Goal: Task Accomplishment & Management: Manage account settings

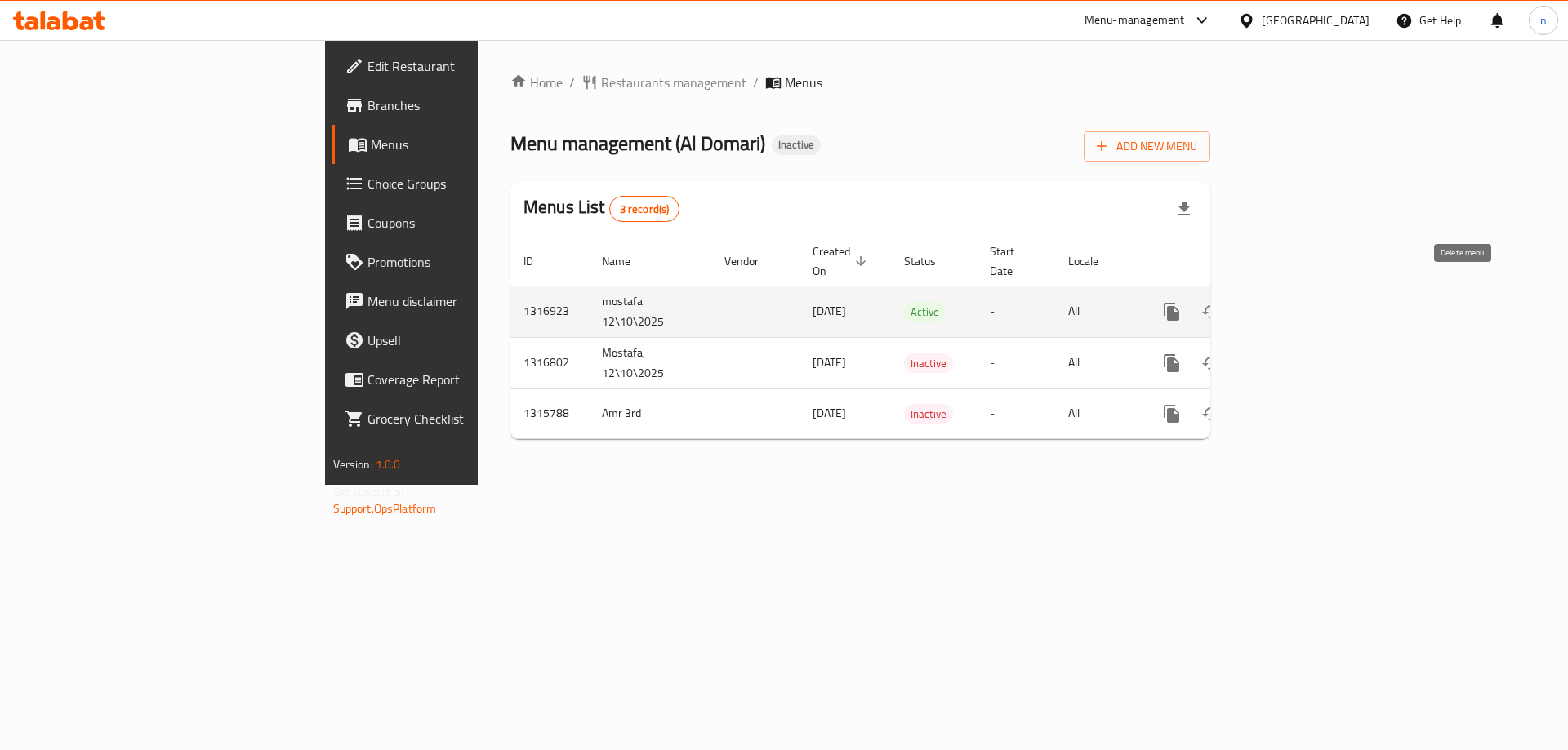
click at [1260, 302] on icon "enhanced table" at bounding box center [1250, 312] width 20 height 20
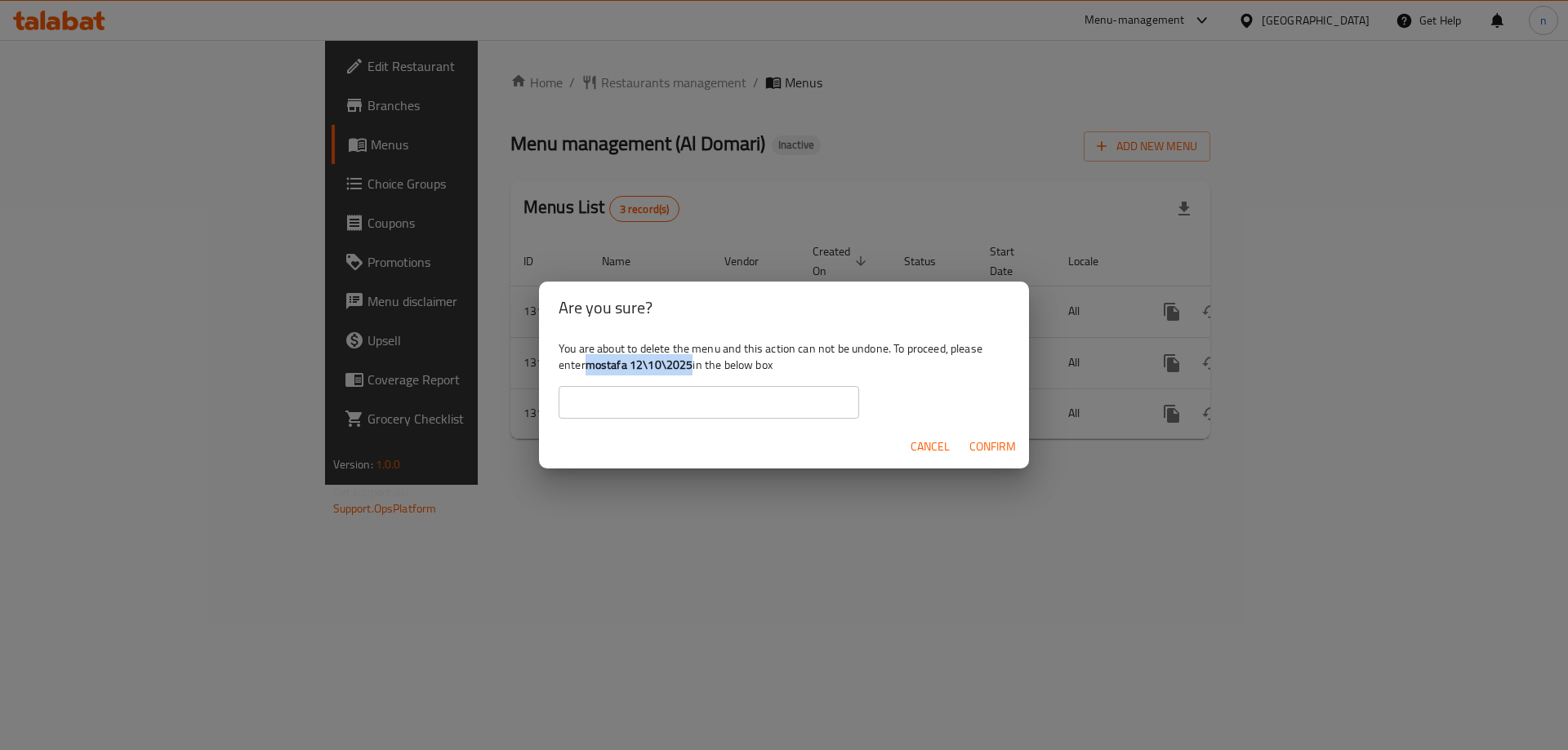
drag, startPoint x: 586, startPoint y: 365, endPoint x: 694, endPoint y: 368, distance: 108.0
click at [694, 368] on div "You are about to delete the menu and this action can not be undone. To proceed,…" at bounding box center [784, 380] width 490 height 91
copy b "mostafa 12\10\2025"
click at [678, 411] on input "text" at bounding box center [709, 402] width 301 height 33
paste input "mostafa 12\10\2025"
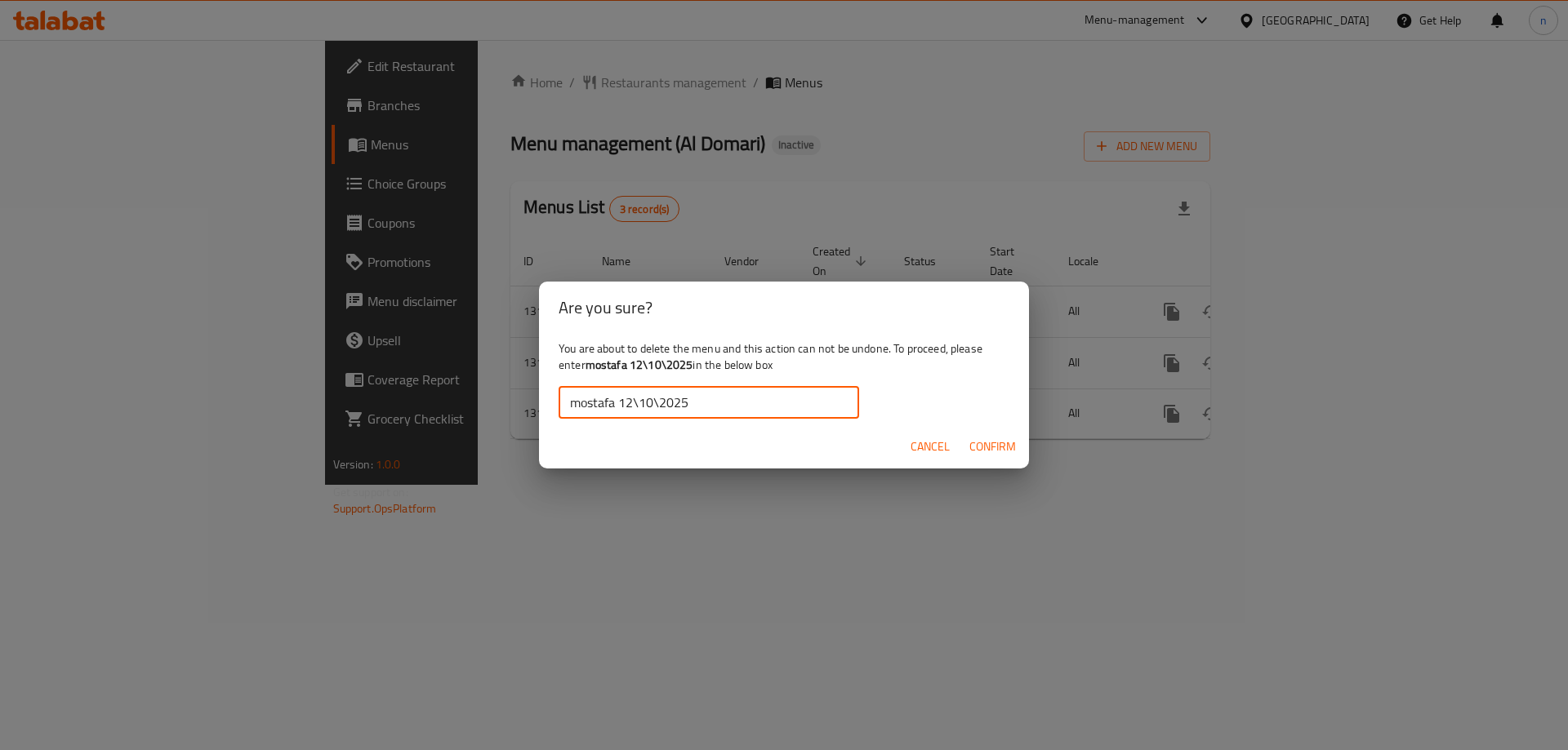
type input "mostafa 12\10\2025"
click at [1000, 451] on span "Confirm" at bounding box center [993, 447] width 47 height 21
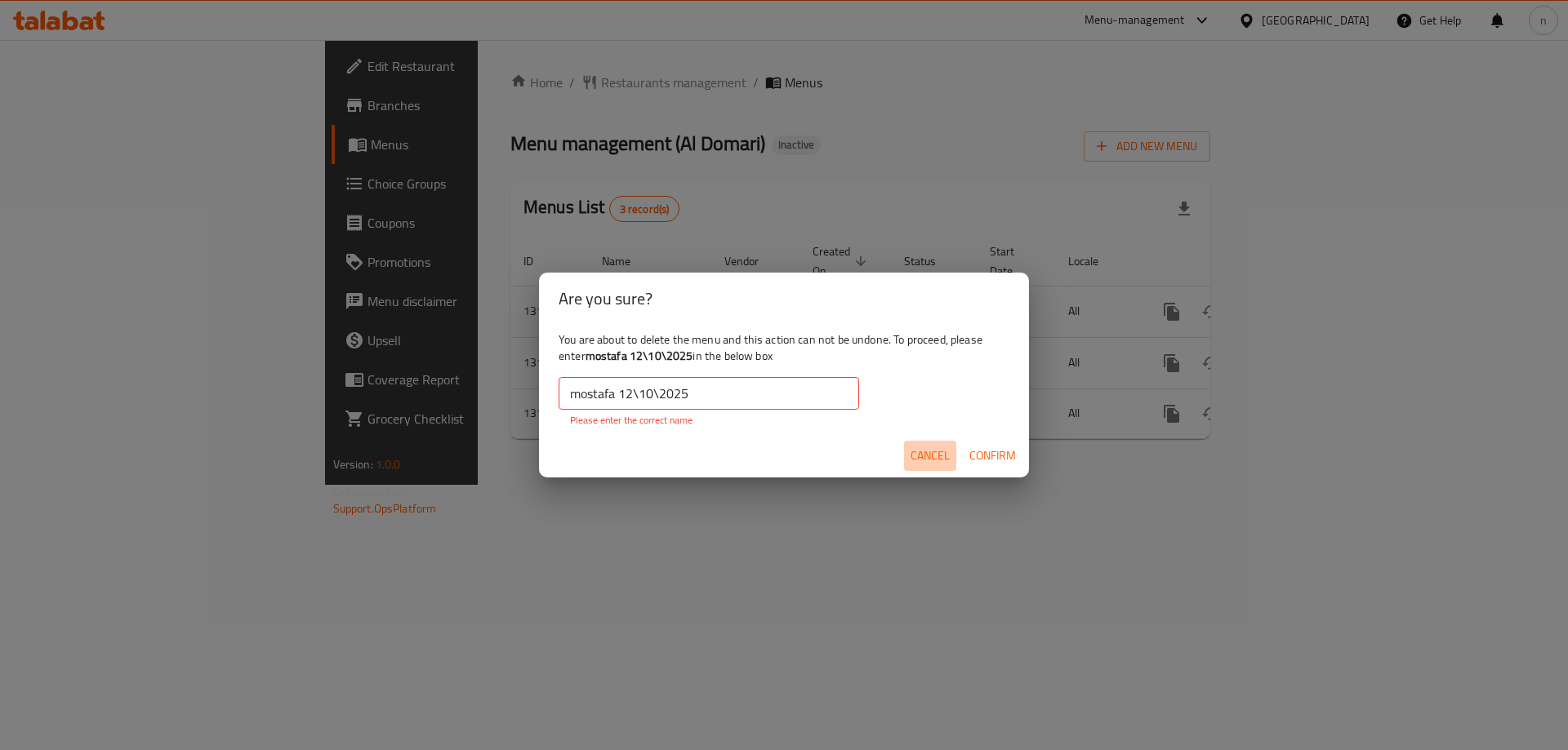
click at [918, 466] on button "Cancel" at bounding box center [931, 456] width 52 height 30
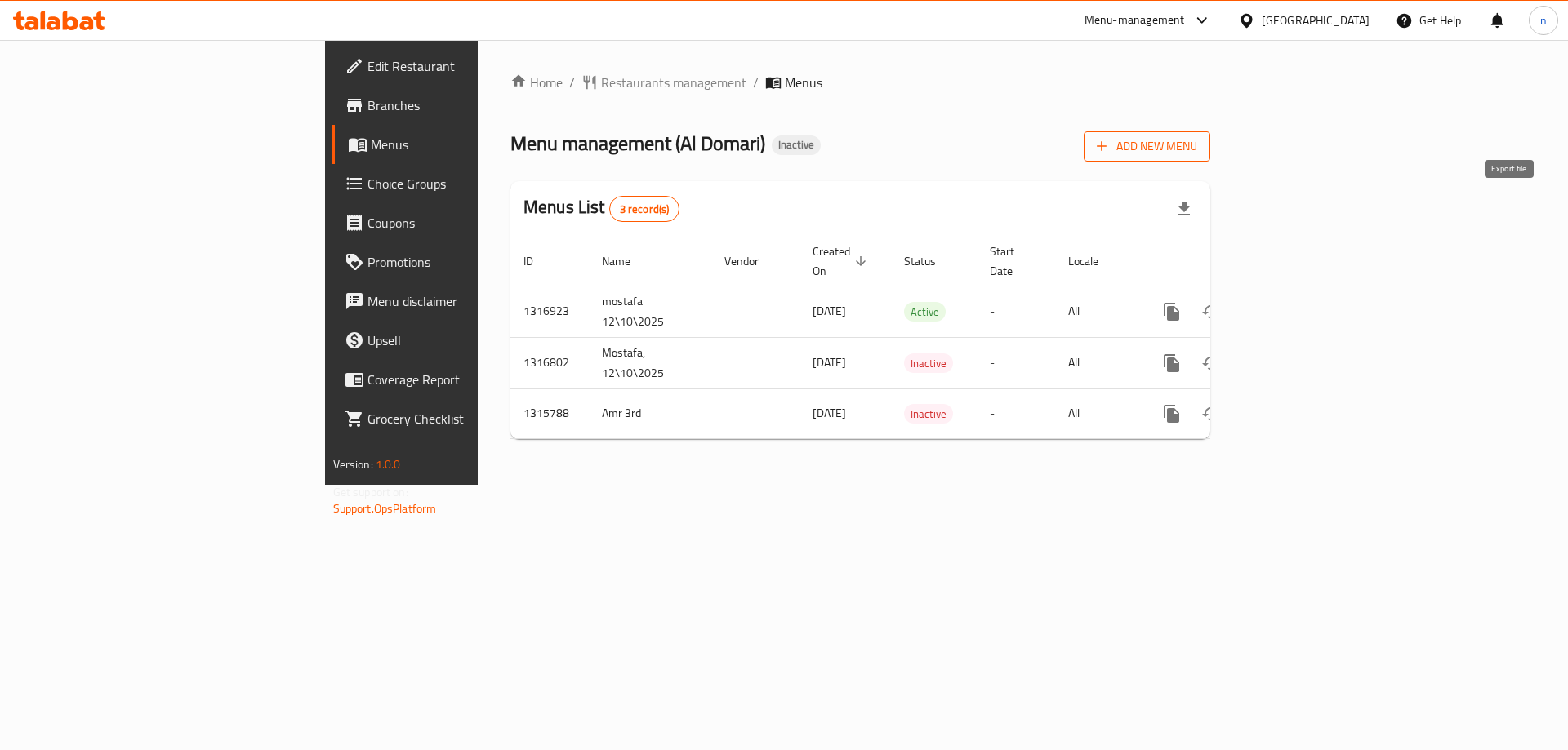
click at [1197, 155] on span "Add New Menu" at bounding box center [1147, 146] width 101 height 21
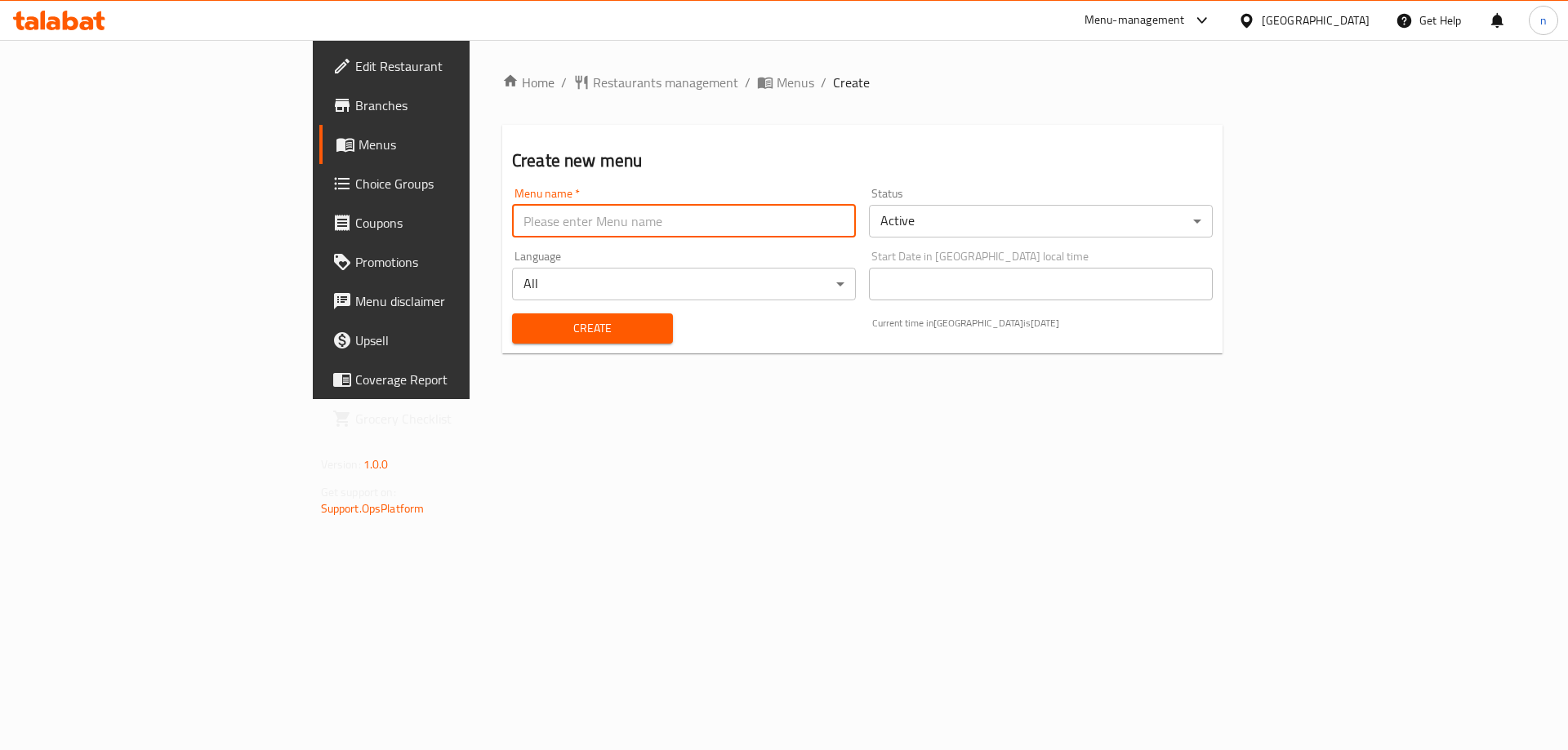
click at [512, 214] on input "text" at bounding box center [684, 221] width 343 height 33
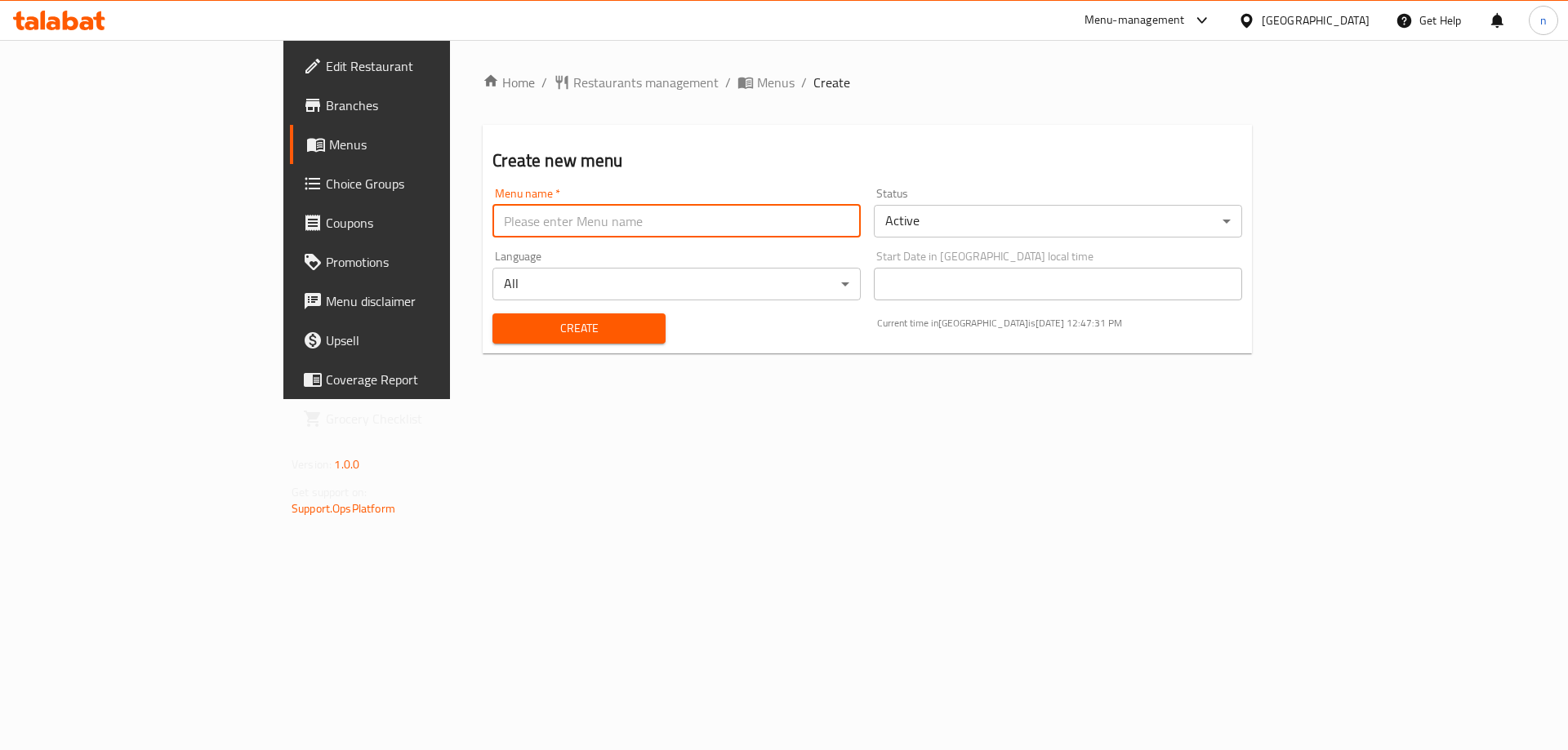
click at [493, 216] on input "text" at bounding box center [677, 221] width 369 height 33
type input "1st menu"
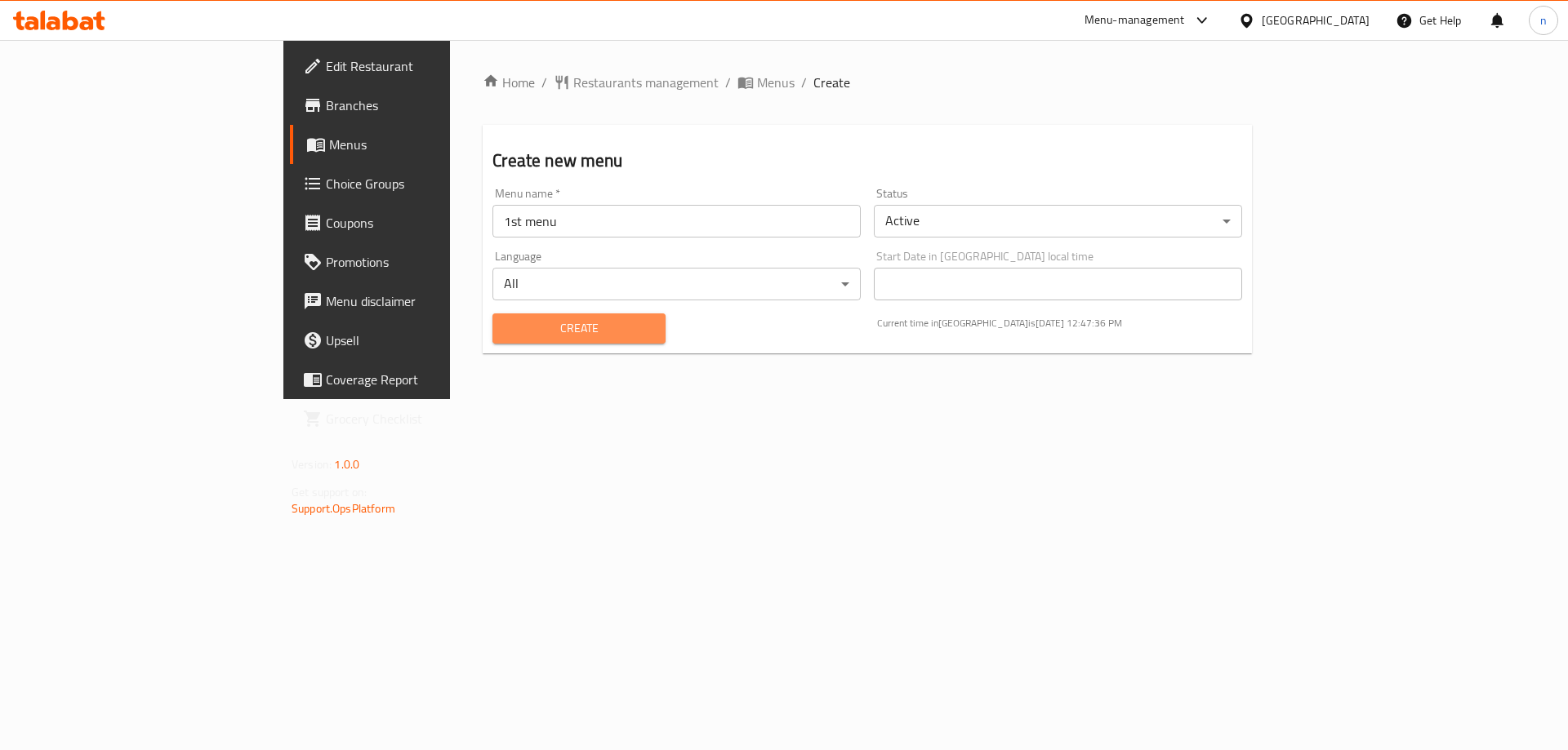
click at [553, 318] on span "Create" at bounding box center [579, 328] width 147 height 21
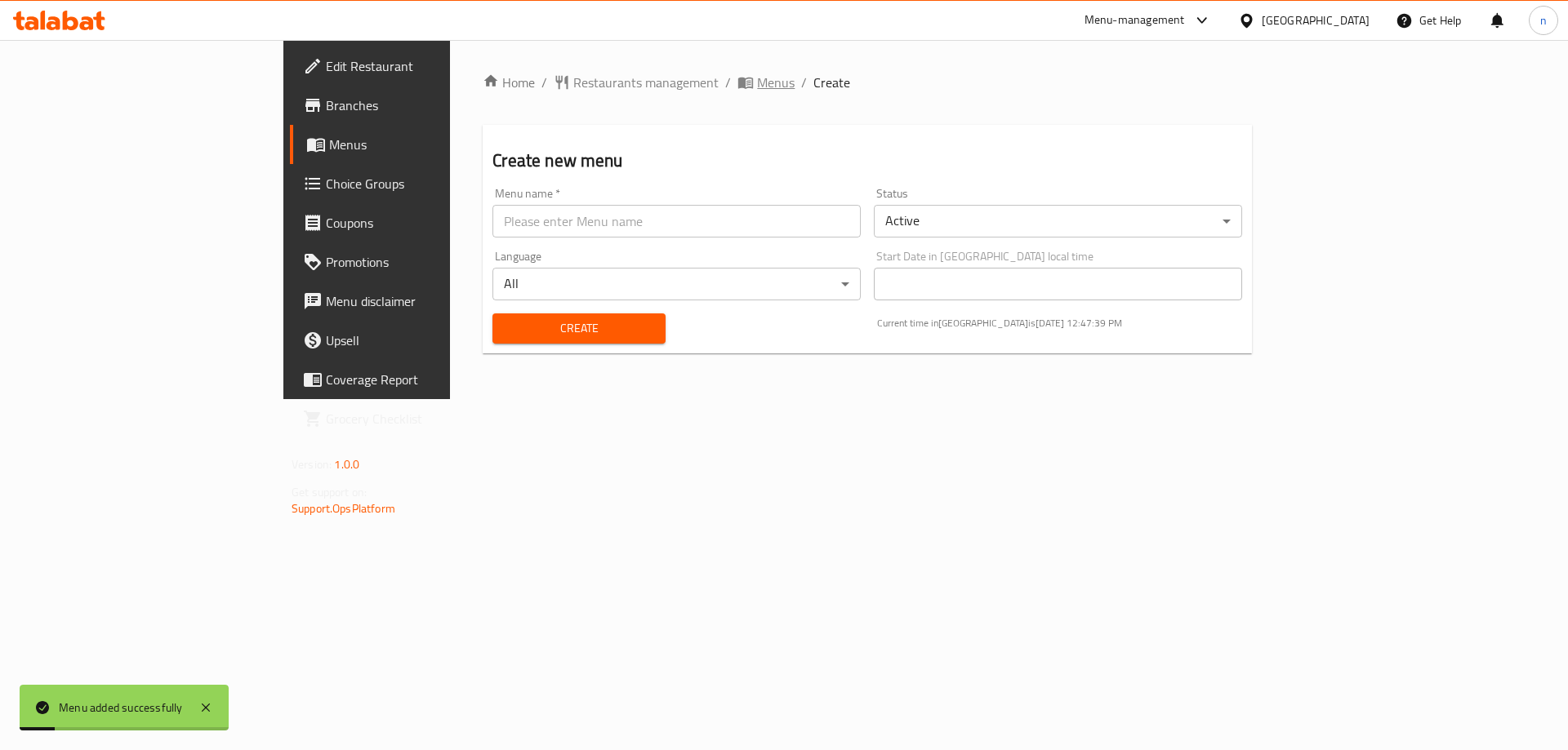
click at [737, 80] on span "breadcrumb" at bounding box center [747, 83] width 20 height 17
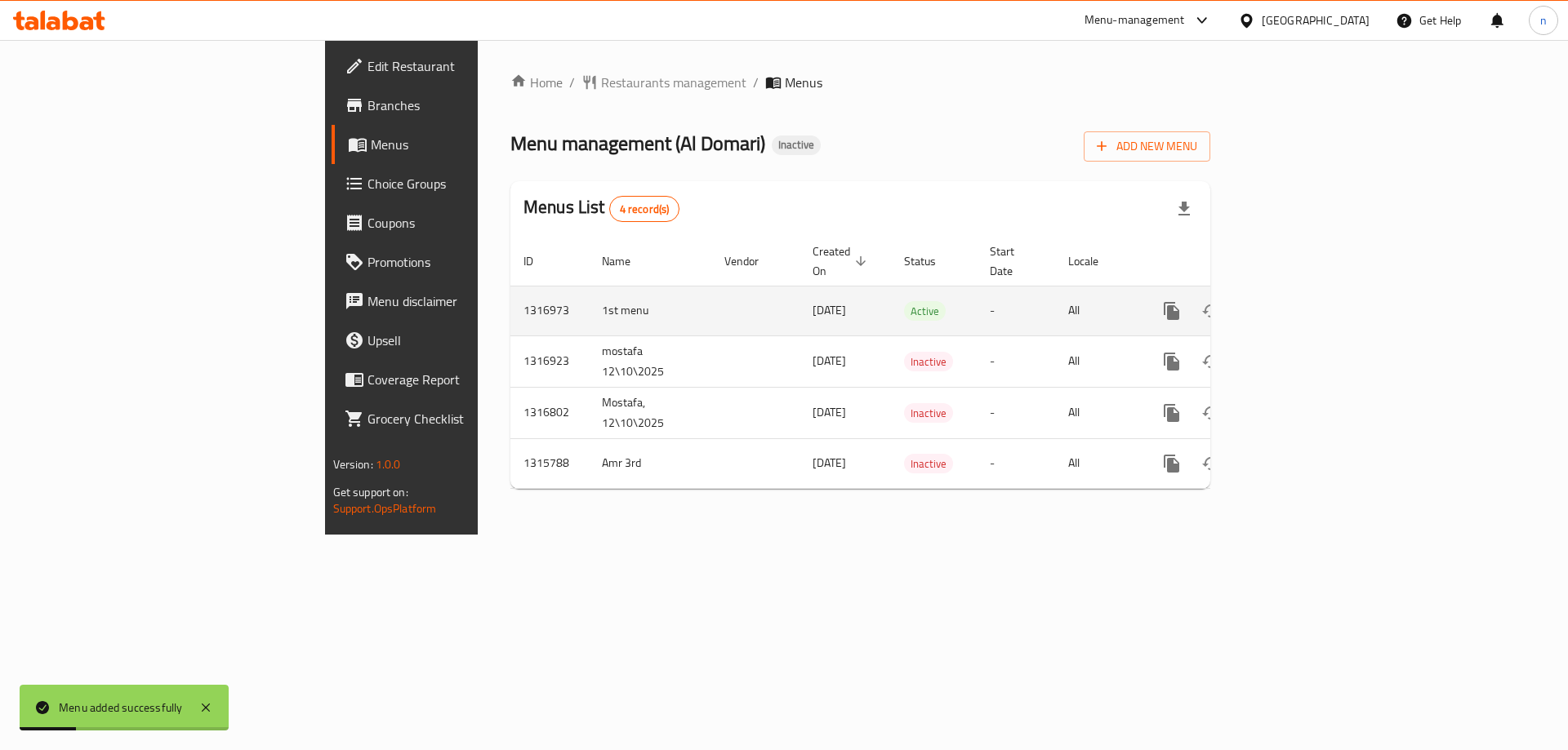
click at [1309, 298] on link "enhanced table" at bounding box center [1290, 311] width 39 height 39
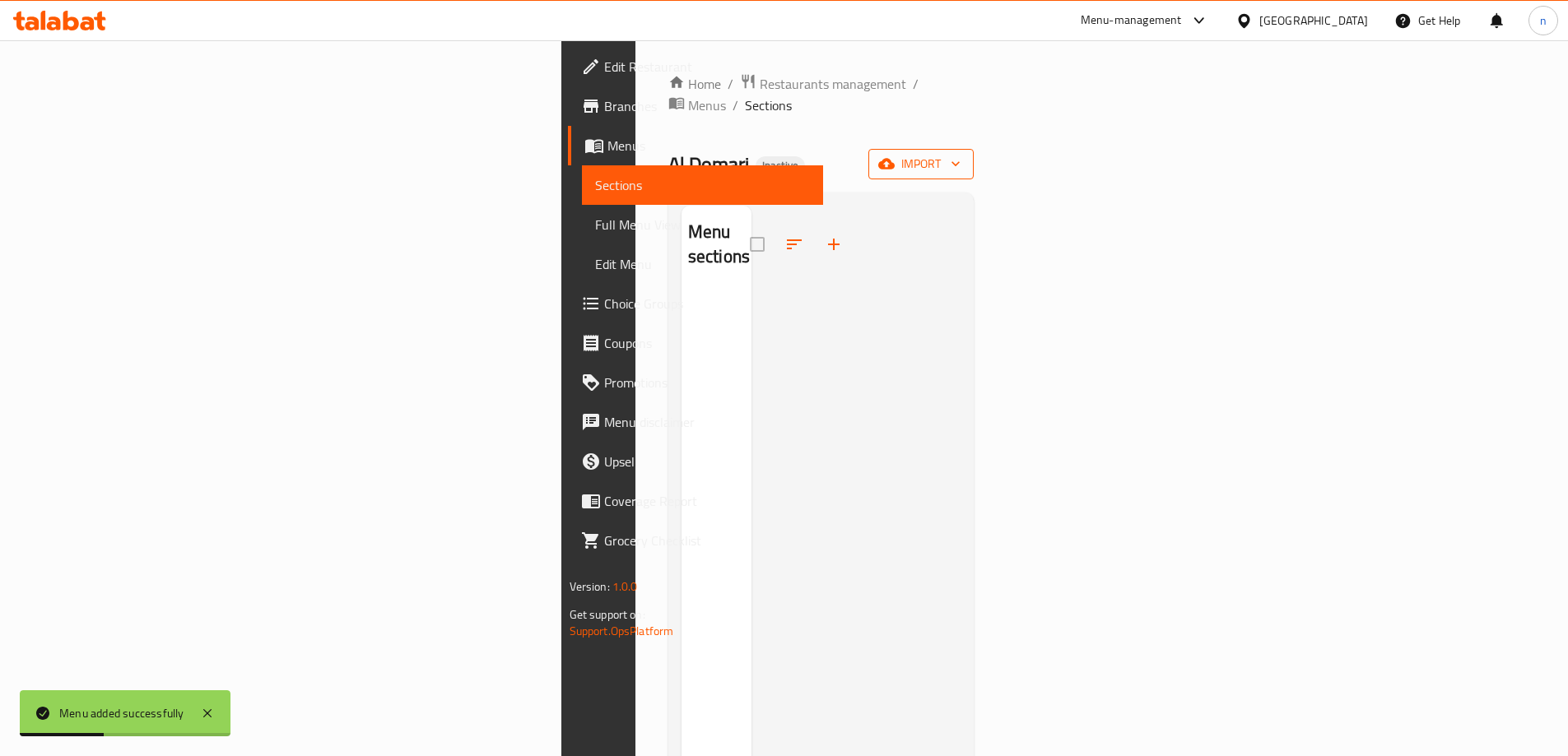
click at [960, 154] on span "import" at bounding box center [921, 165] width 79 height 21
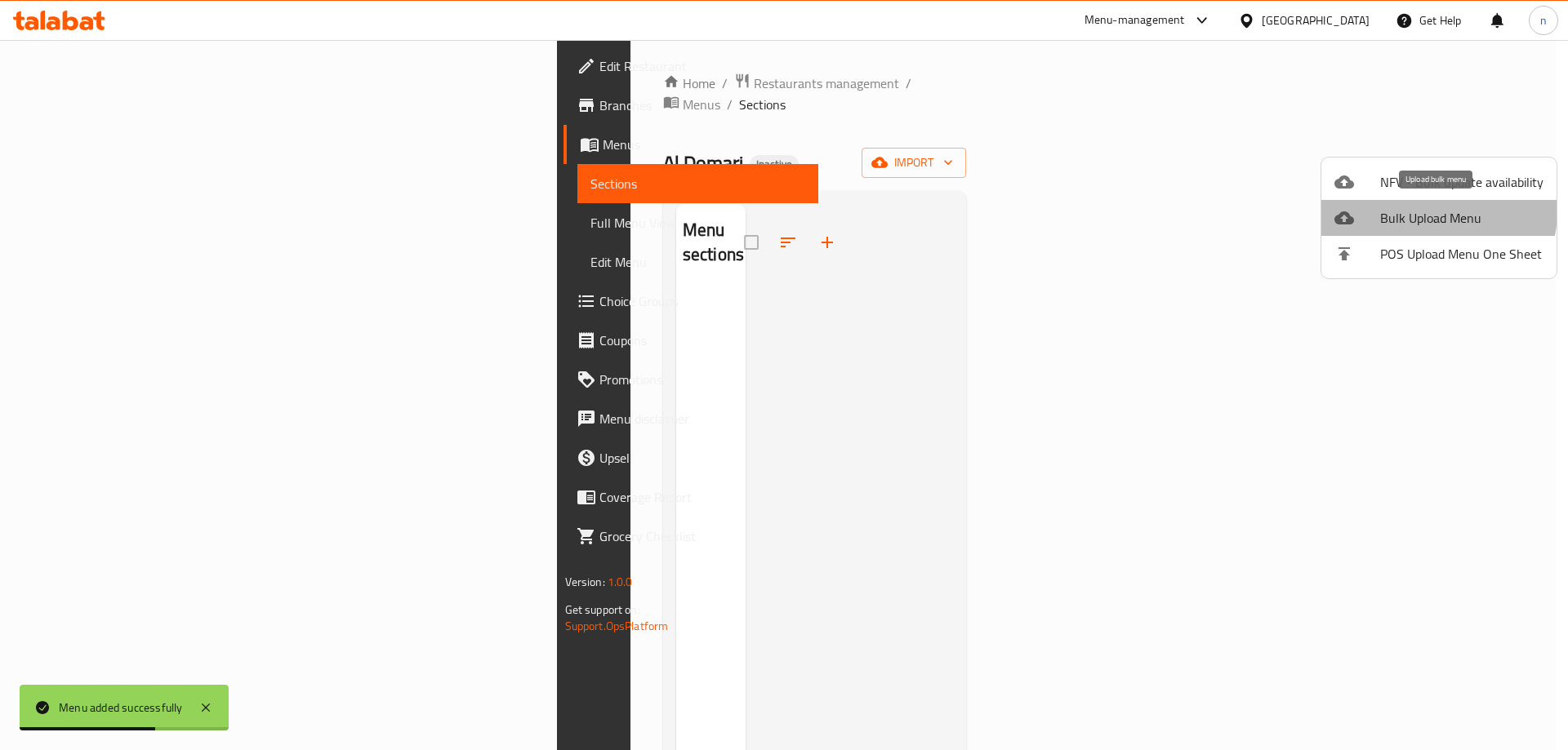
click at [1437, 212] on span "Bulk Upload Menu" at bounding box center [1462, 217] width 163 height 20
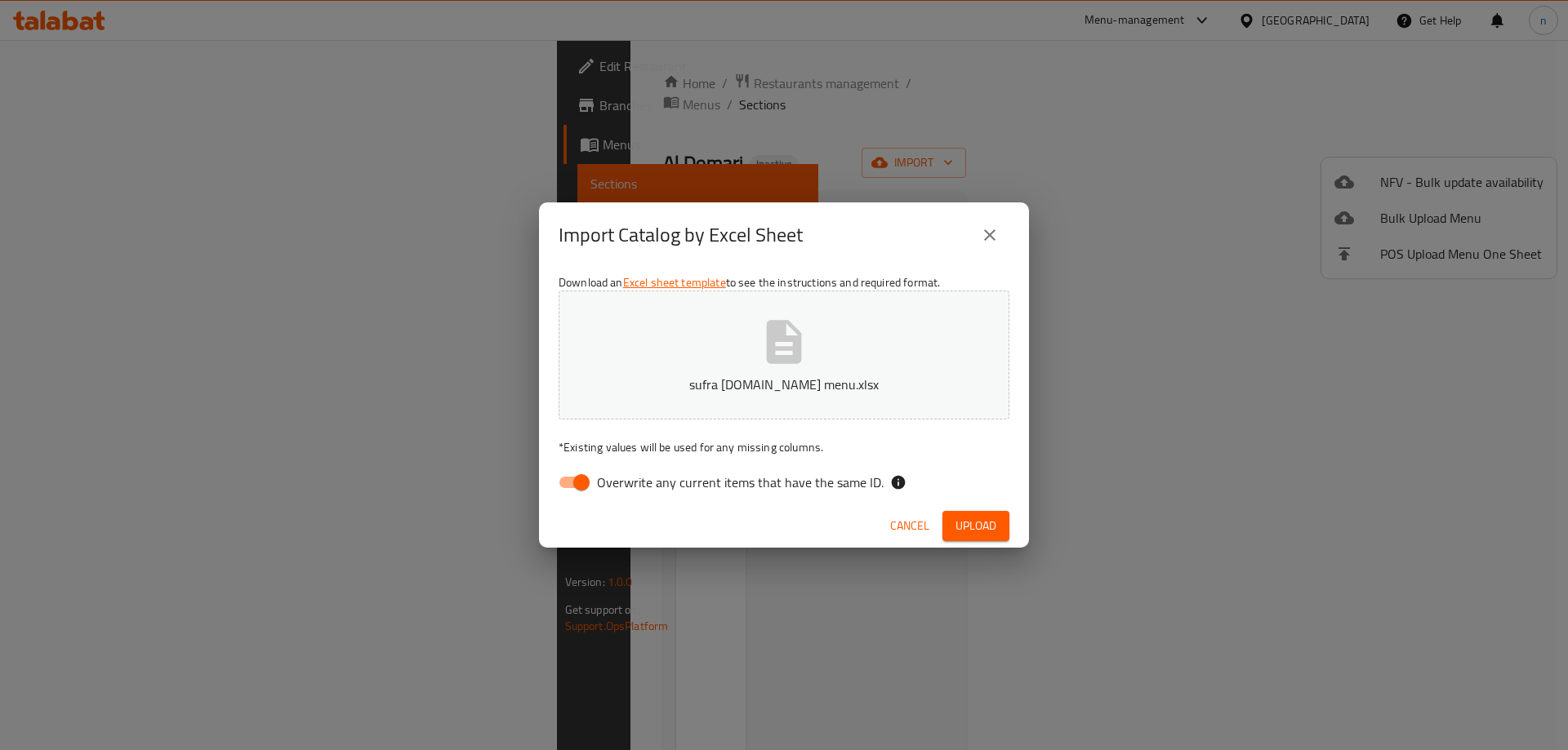
click at [1004, 517] on button "Upload" at bounding box center [976, 526] width 67 height 30
click at [671, 486] on span "Overwrite any current items that have the same ID." at bounding box center [740, 482] width 287 height 20
click at [628, 486] on input "Overwrite any current items that have the same ID." at bounding box center [581, 482] width 93 height 31
checkbox input "false"
click at [987, 520] on span "Upload" at bounding box center [976, 526] width 41 height 21
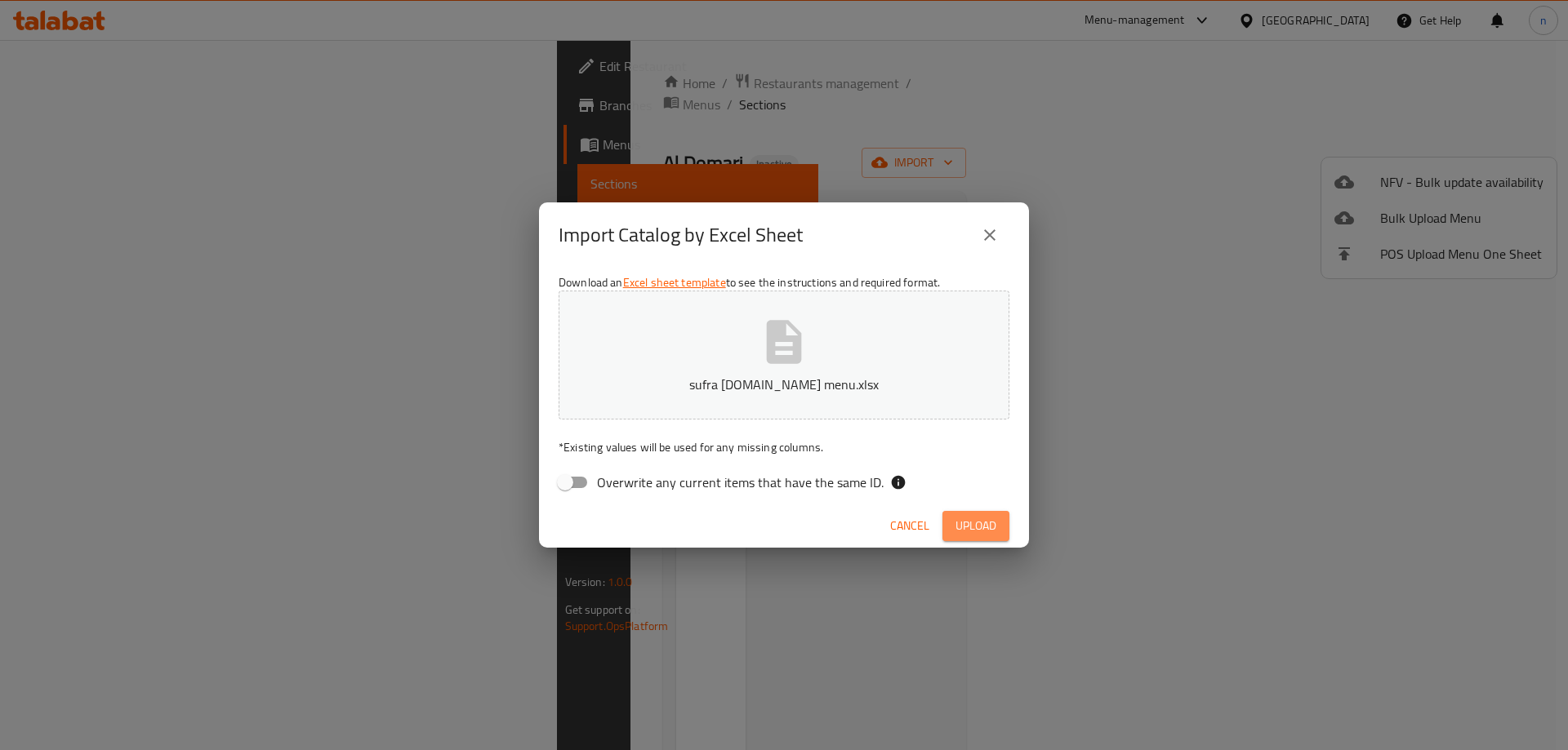
click at [959, 529] on span "Upload" at bounding box center [976, 526] width 41 height 21
click at [959, 528] on span "Upload" at bounding box center [976, 526] width 41 height 21
click at [909, 527] on span "Cancel" at bounding box center [910, 526] width 39 height 21
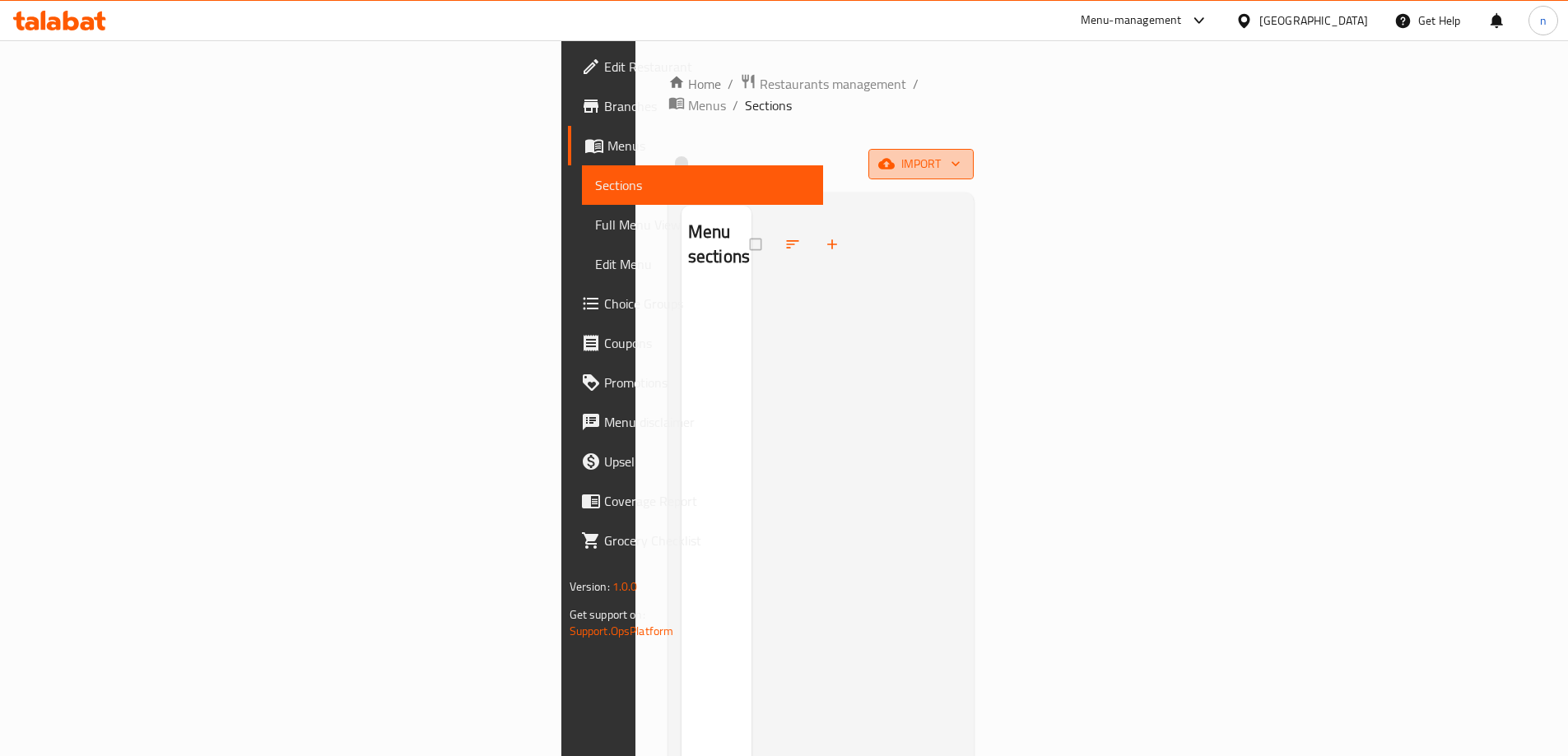
click at [974, 149] on button "import" at bounding box center [921, 164] width 105 height 30
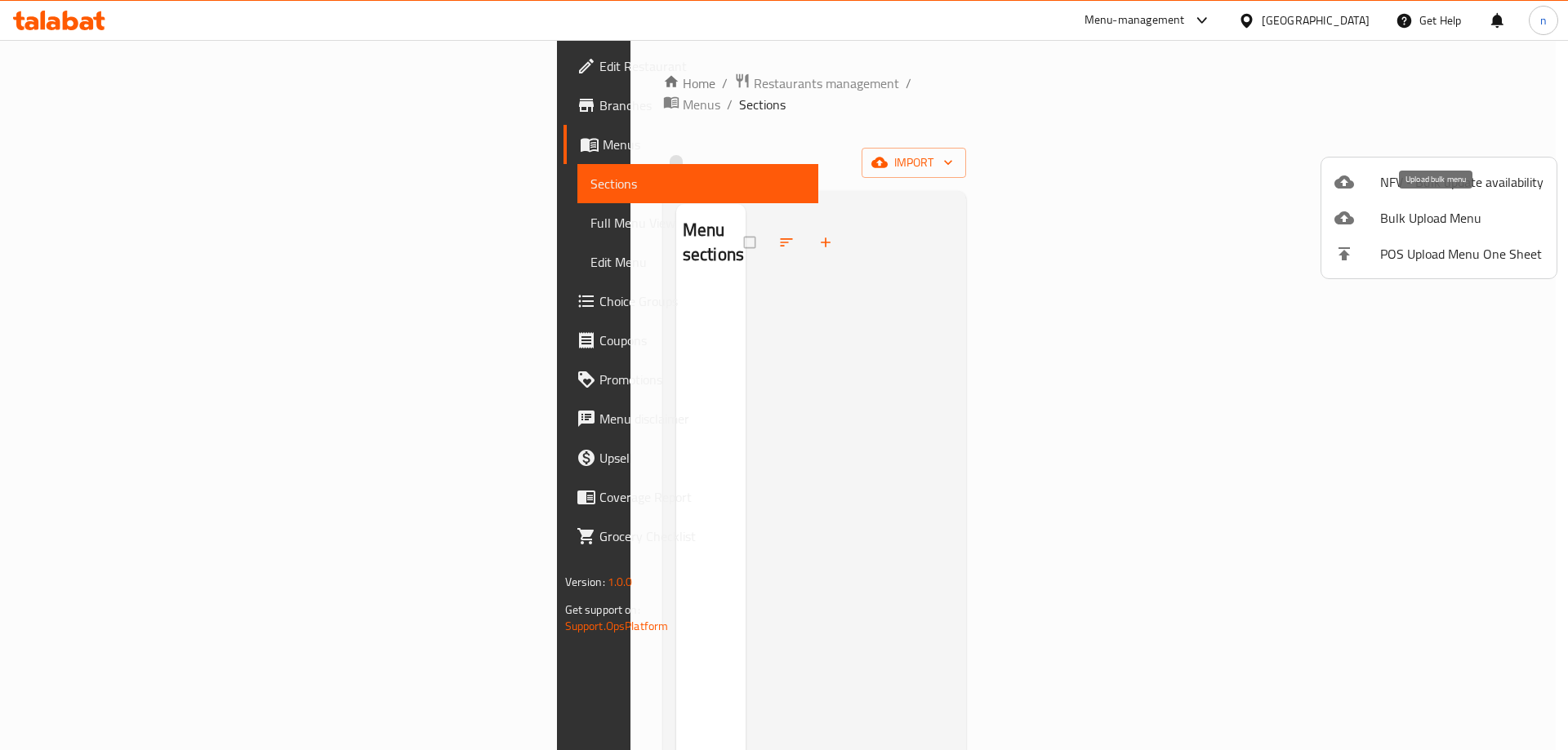
click at [1365, 209] on div at bounding box center [1357, 217] width 46 height 20
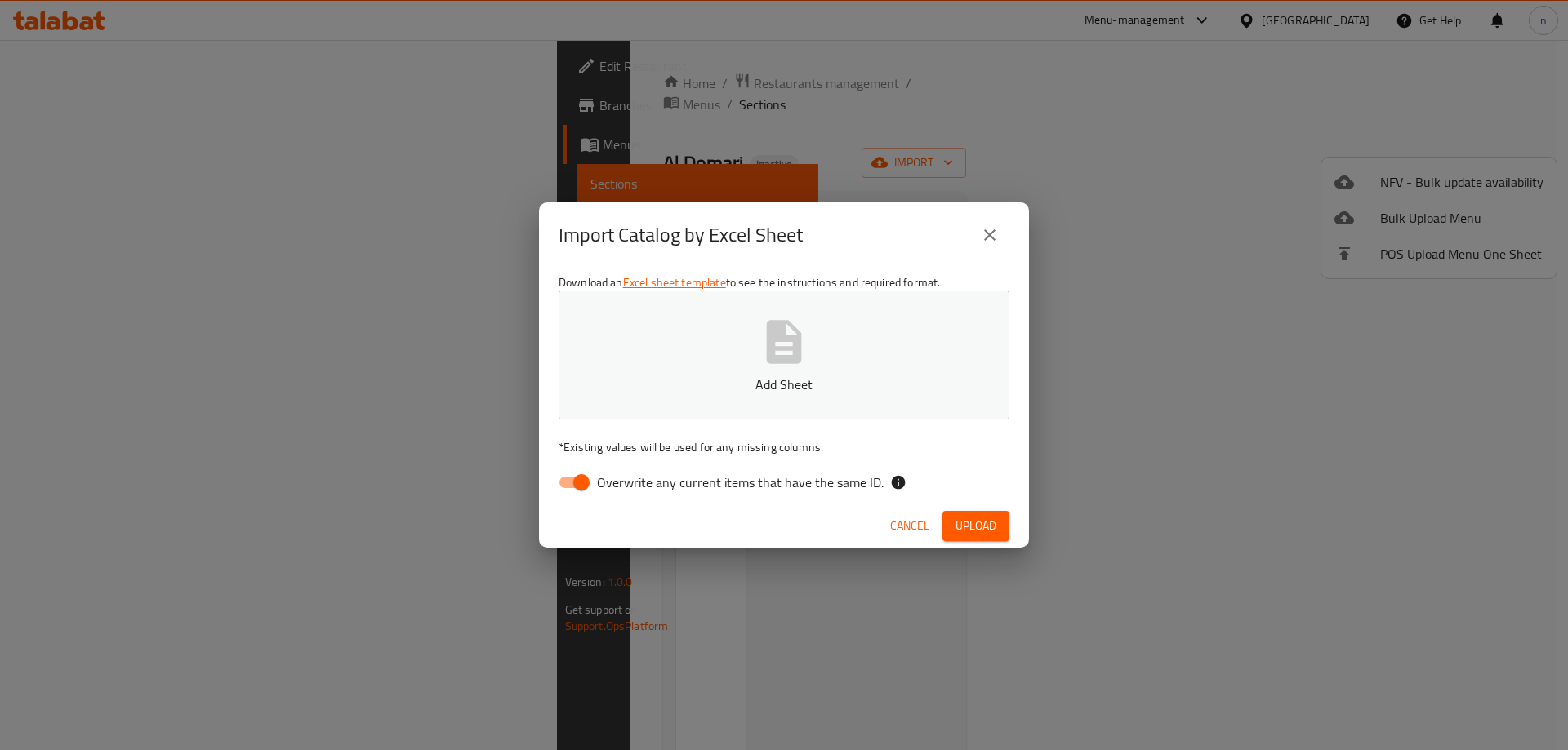
click at [761, 395] on p "Add Sheet" at bounding box center [784, 384] width 400 height 20
click at [581, 474] on input "Overwrite any current items that have the same ID." at bounding box center [581, 482] width 93 height 31
checkbox input "false"
click at [972, 527] on span "Upload" at bounding box center [976, 526] width 41 height 21
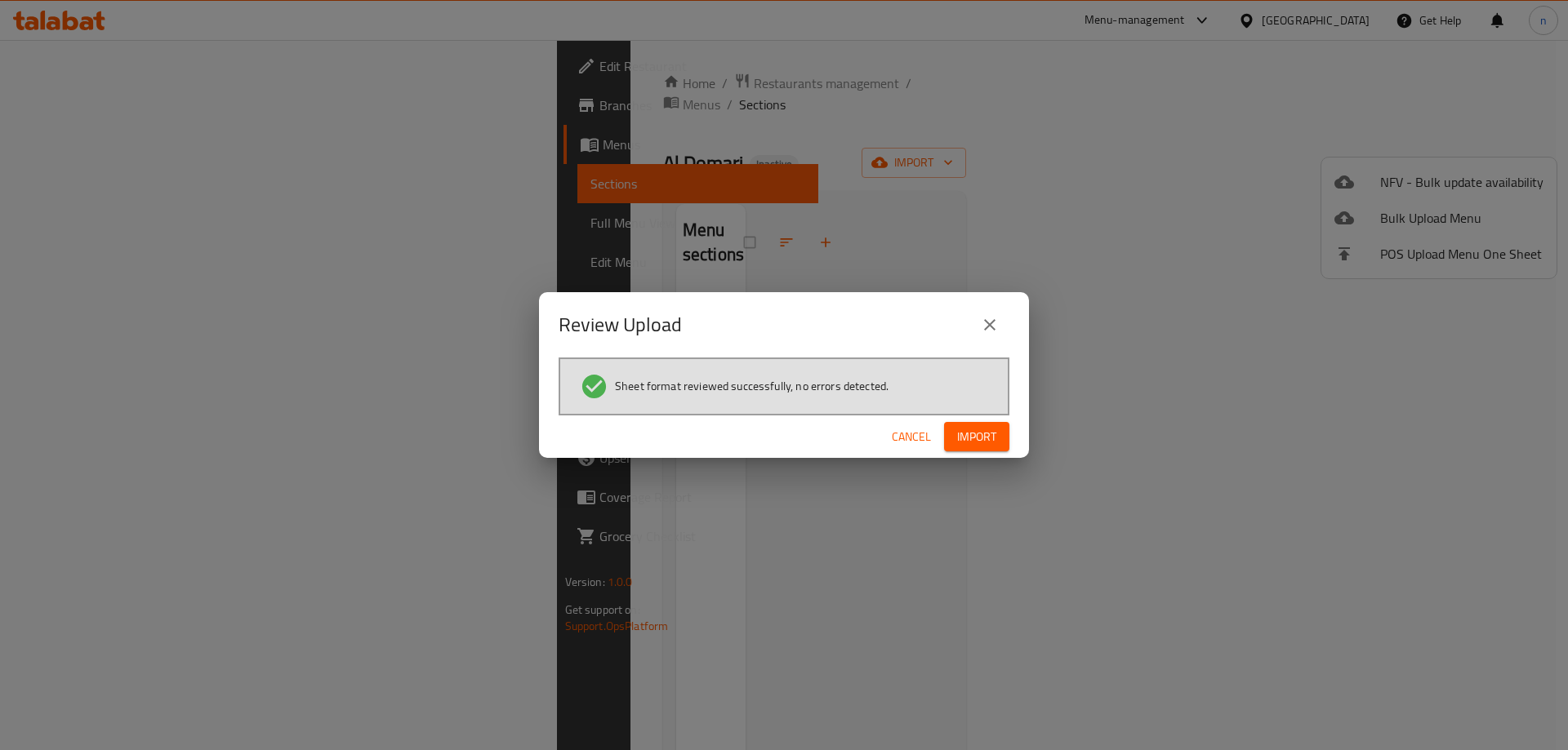
click at [985, 430] on span "Import" at bounding box center [977, 438] width 39 height 21
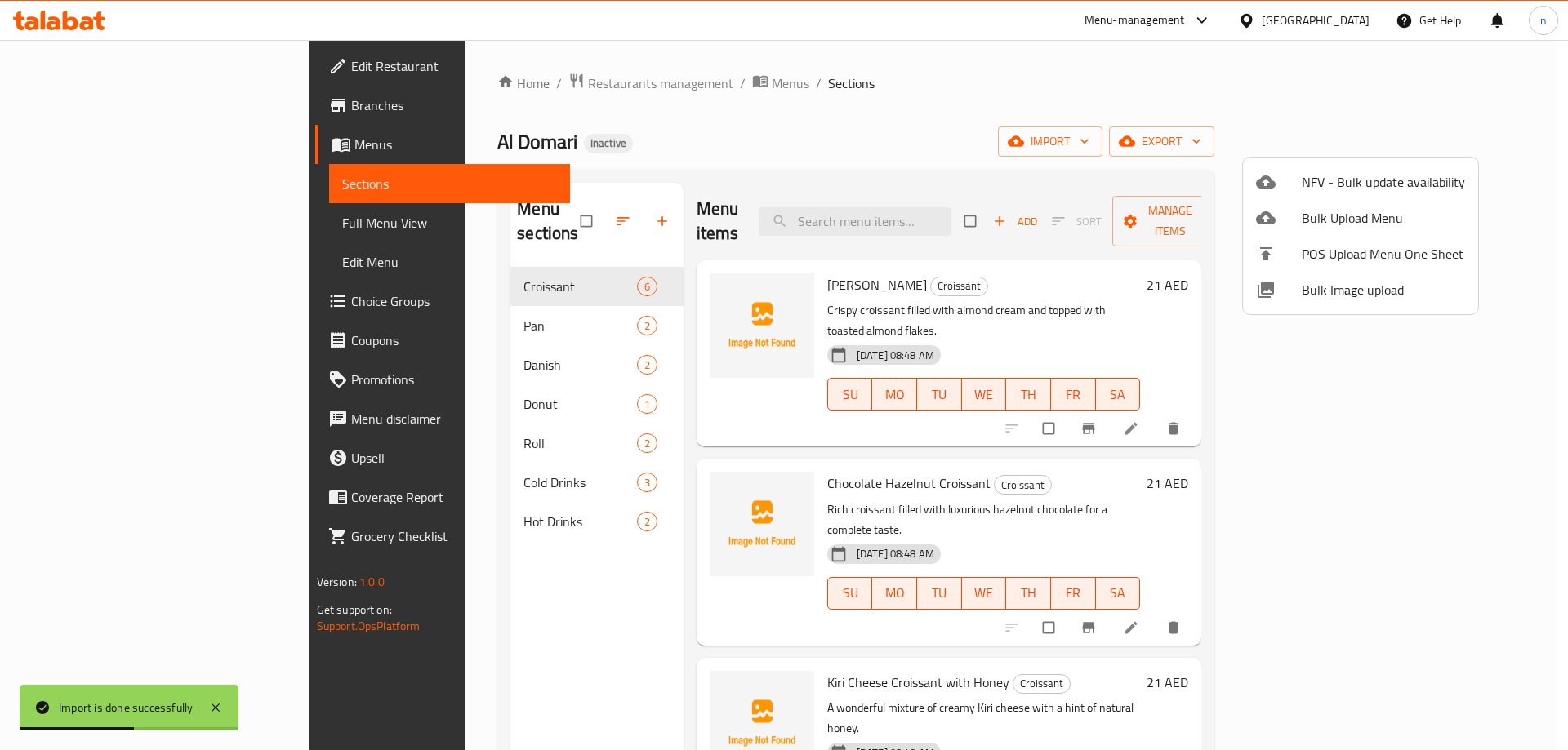
click at [130, 219] on div at bounding box center [784, 375] width 1568 height 750
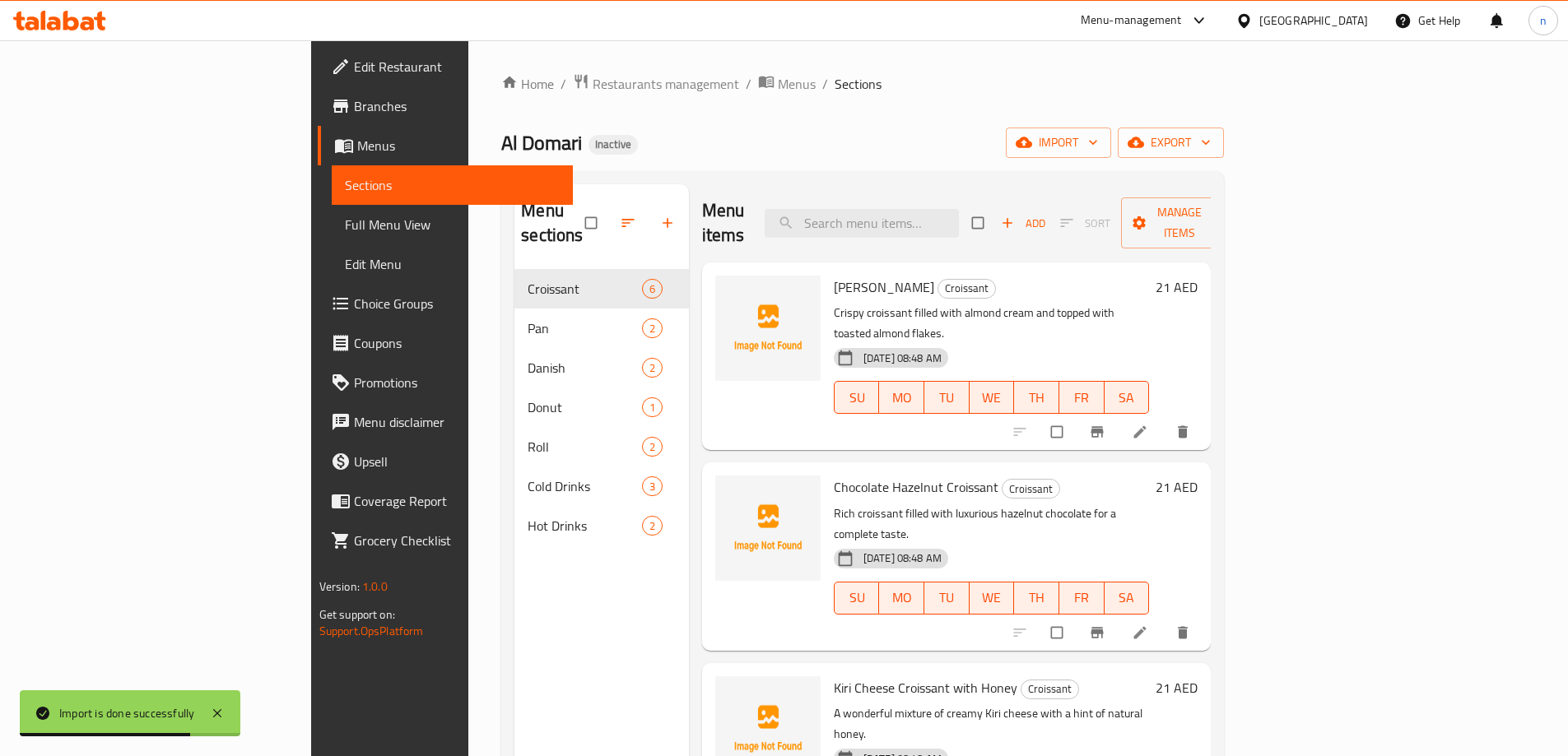
click at [345, 221] on span "Full Menu View" at bounding box center [452, 224] width 214 height 20
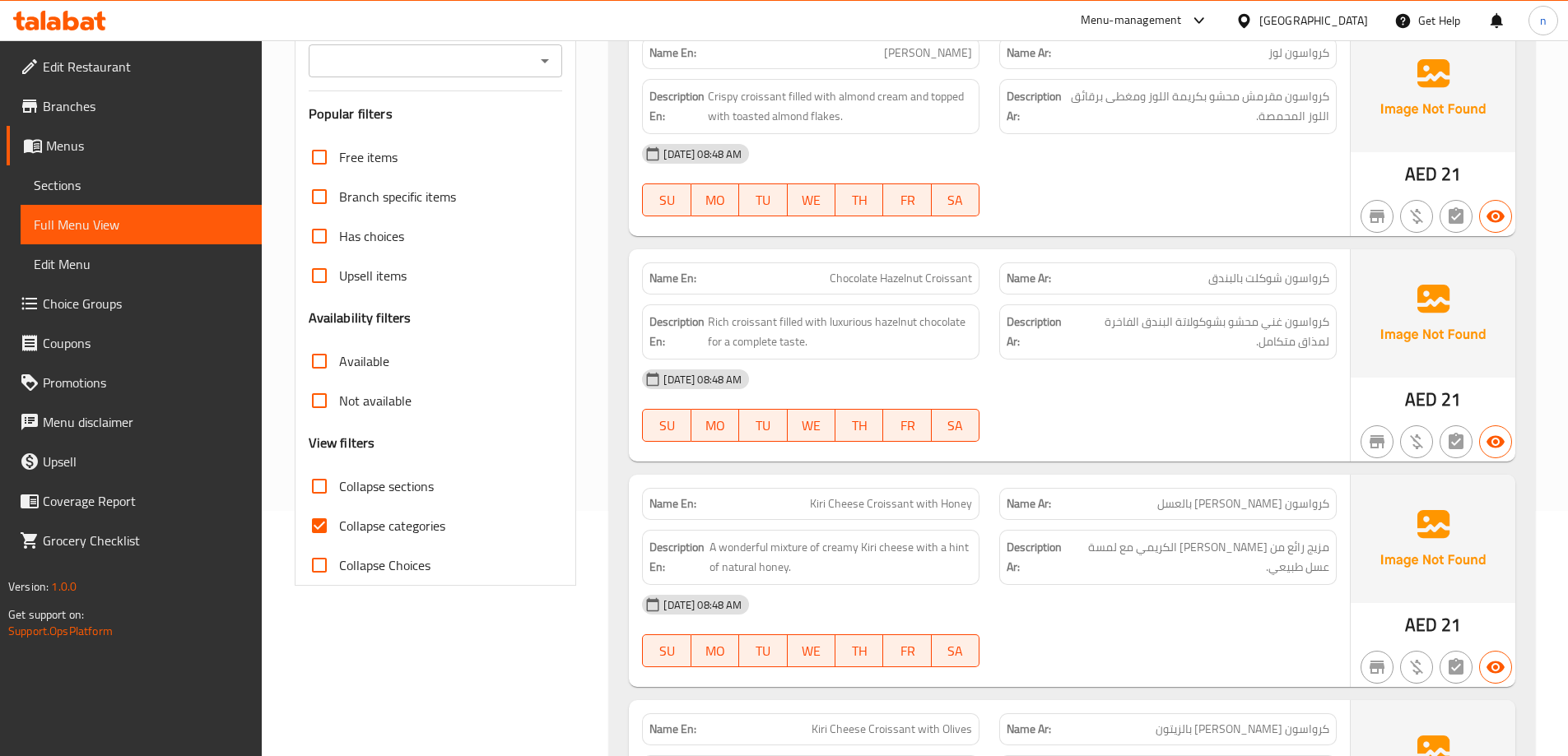
scroll to position [247, 0]
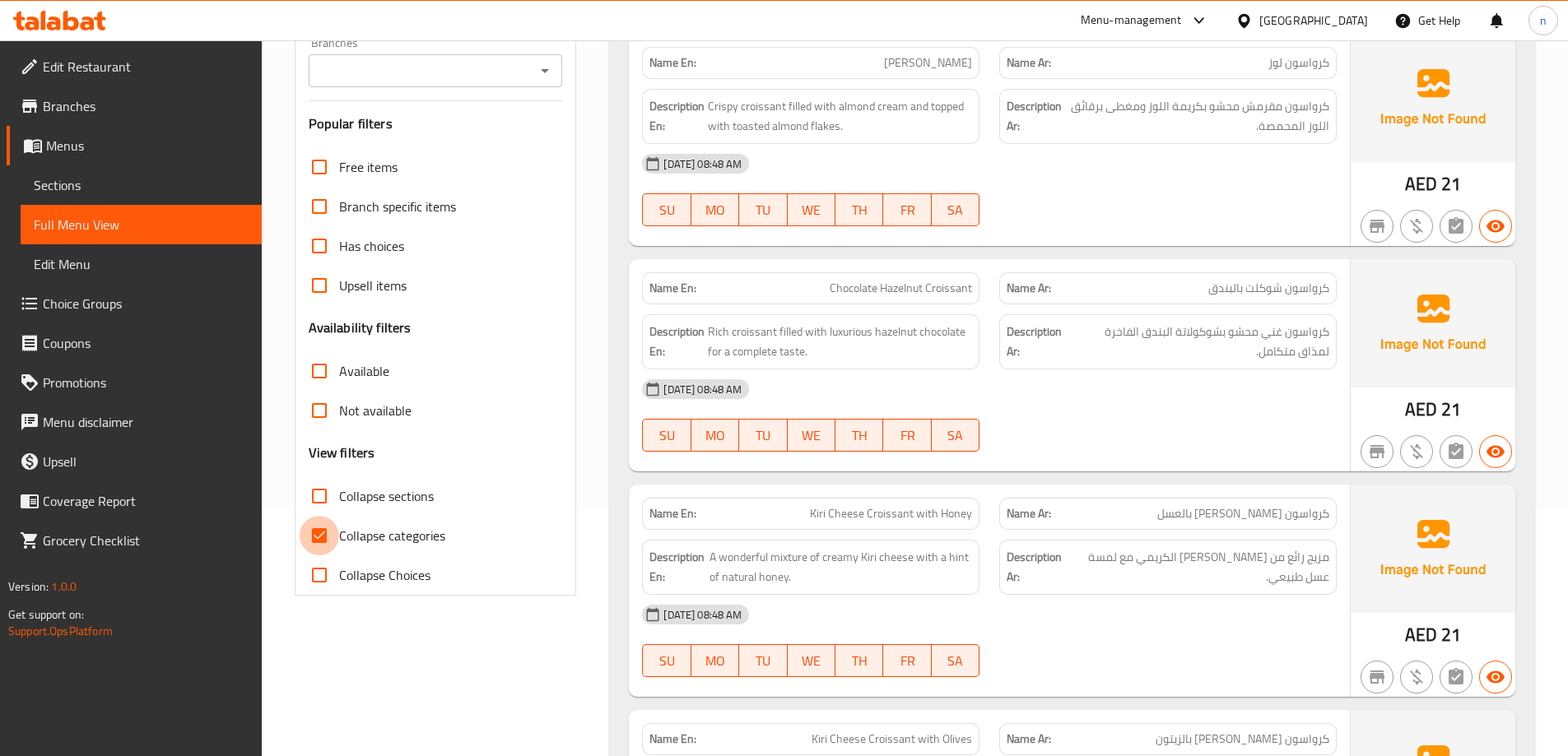
click at [331, 528] on input "Collapse categories" at bounding box center [320, 536] width 40 height 39
checkbox input "false"
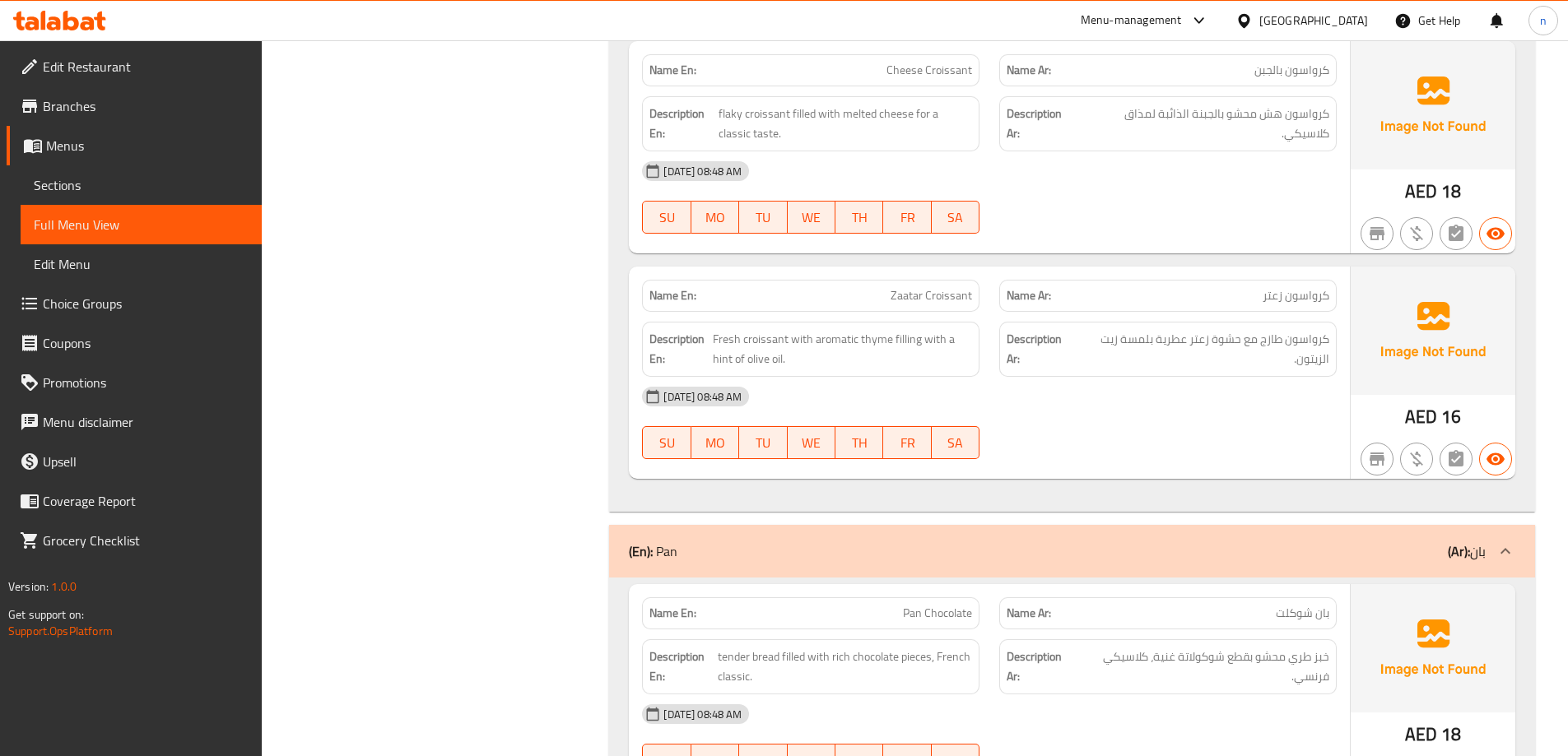
scroll to position [1152, 0]
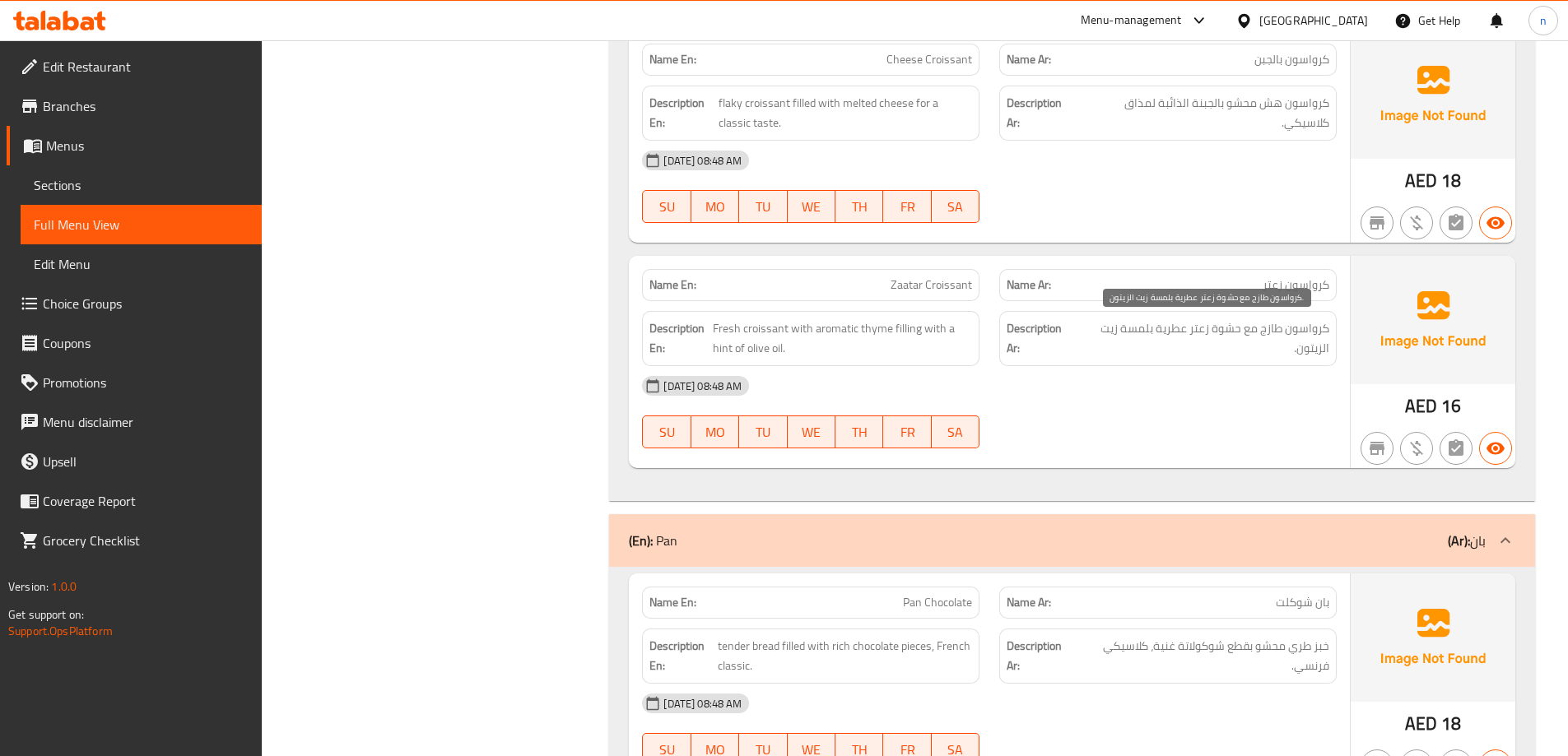
click at [1138, 338] on span "كرواسون طازج مع حشوة زعتر عطرية بلمسة زيت الزيتون." at bounding box center [1204, 339] width 252 height 40
click at [1189, 342] on span "Fresh croissants with aromatic thyme filling and a touch of olive oil." at bounding box center [1197, 339] width 262 height 40
click at [1234, 331] on font "Fresh croissants with aromatic thyme filling and a touch of olive oil." at bounding box center [1207, 339] width 244 height 42
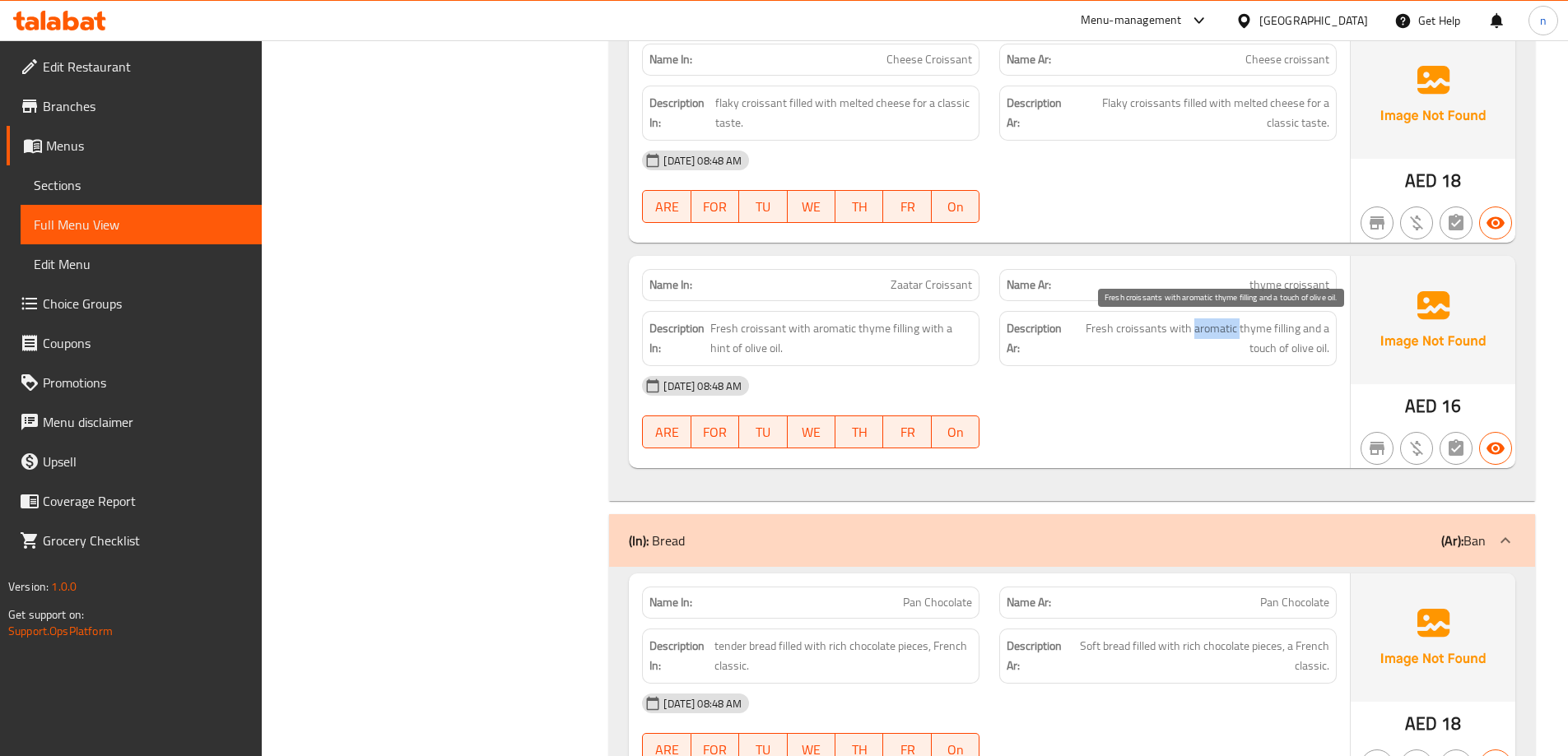
click at [1234, 331] on font "Fresh croissants with aromatic thyme filling and a touch of olive oil." at bounding box center [1207, 339] width 244 height 42
click at [1303, 402] on div "[DATE] 08:48 AM" at bounding box center [990, 386] width 715 height 39
click at [1224, 348] on span "Fresh croissants with aromatic thyme filling and a touch of olive oil." at bounding box center [1197, 339] width 262 height 40
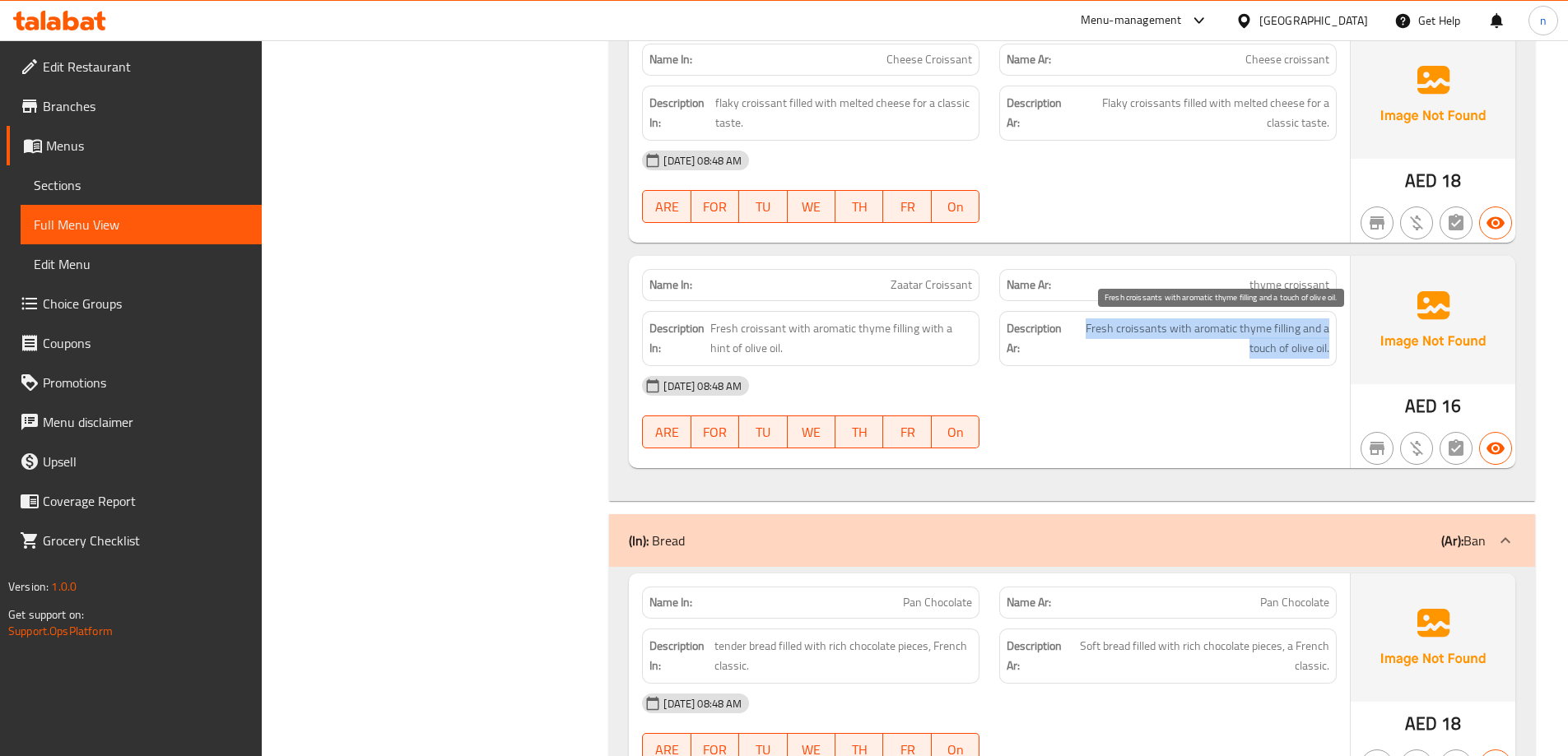
click at [1224, 348] on span "Fresh croissants with aromatic thyme filling and a touch of olive oil." at bounding box center [1197, 339] width 262 height 40
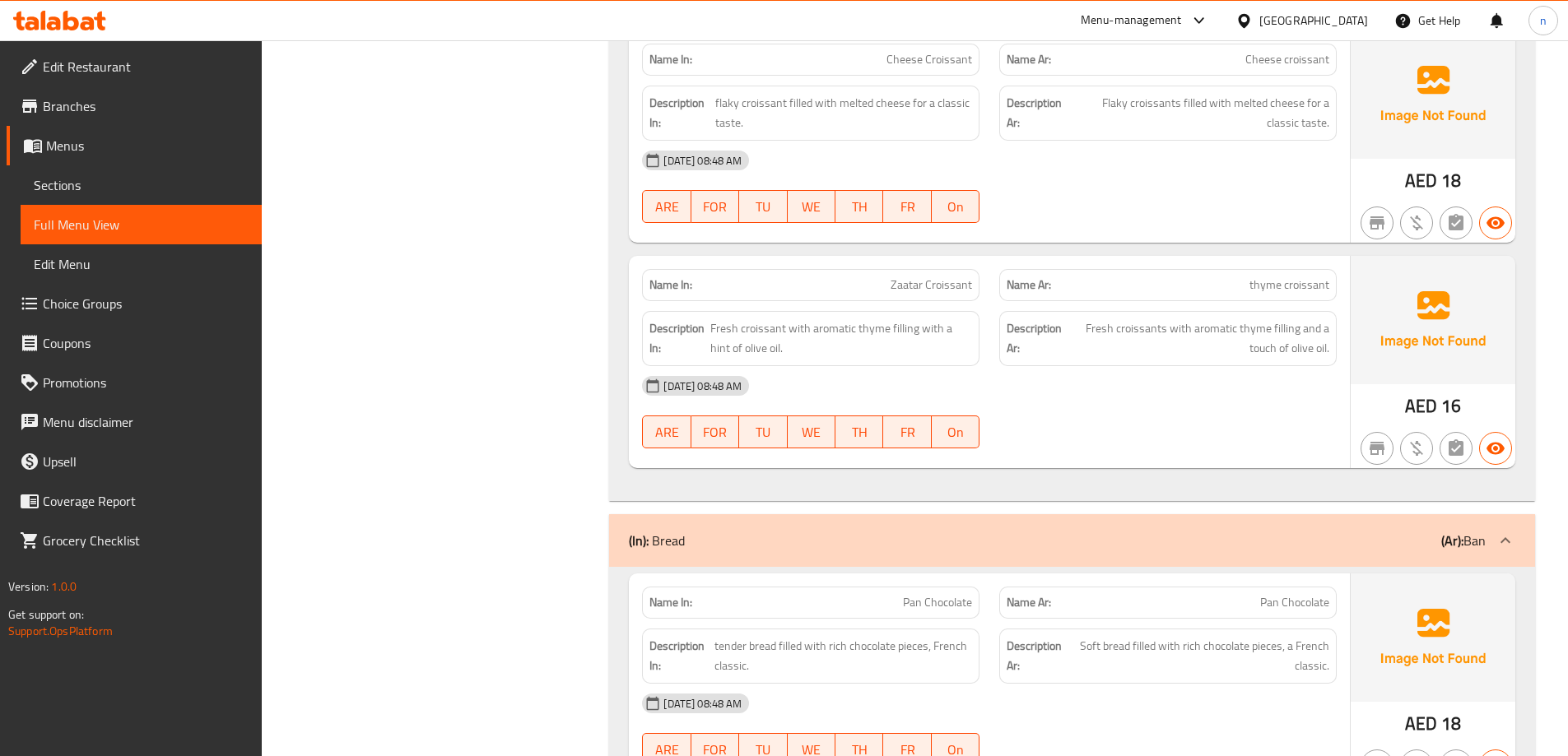
drag, startPoint x: 1249, startPoint y: 340, endPoint x: 1276, endPoint y: 453, distance: 116.2
click at [1276, 453] on div at bounding box center [1168, 448] width 357 height 20
click at [1242, 333] on font "Fresh croissants with aromatic thyme filling and a touch of olive oil." at bounding box center [1207, 339] width 244 height 42
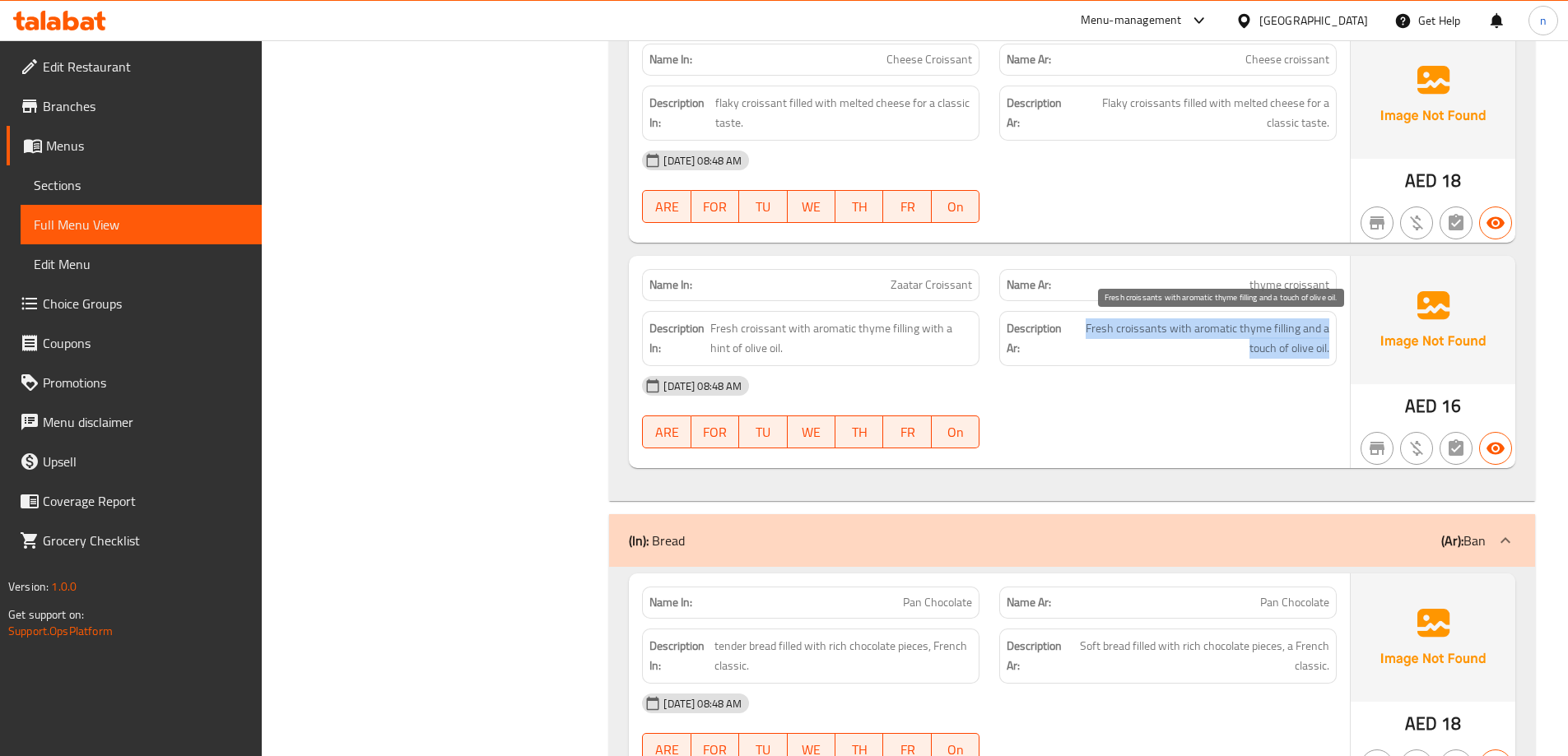
click at [1242, 333] on font "Fresh croissants with aromatic thyme filling and a touch of olive oil." at bounding box center [1207, 339] width 244 height 42
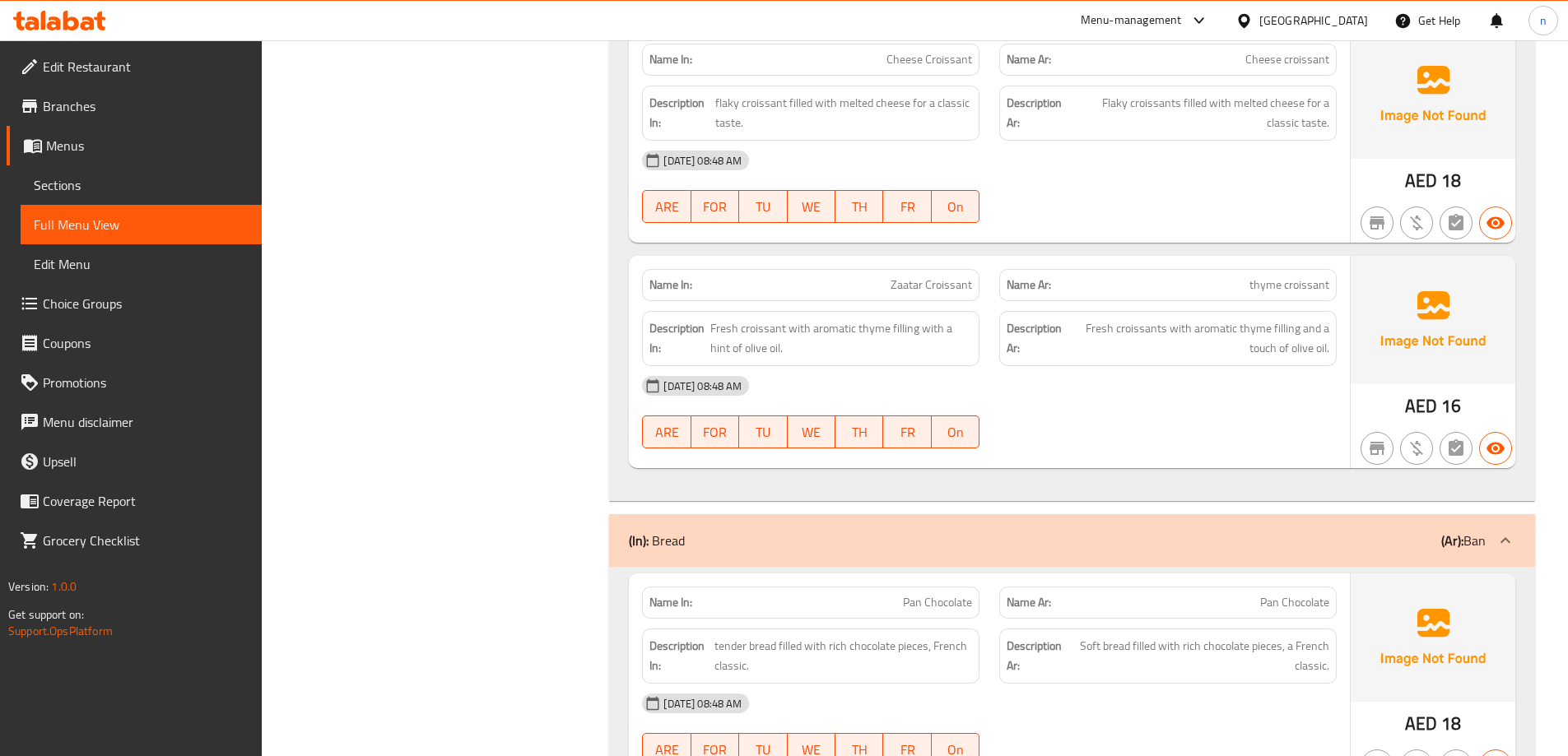
click at [1227, 418] on div "13-10-2025 08:48 AM ARE FOR TU WE TH FR on" at bounding box center [990, 412] width 715 height 92
click at [1230, 385] on div "[DATE] 08:48 AM" at bounding box center [990, 386] width 715 height 39
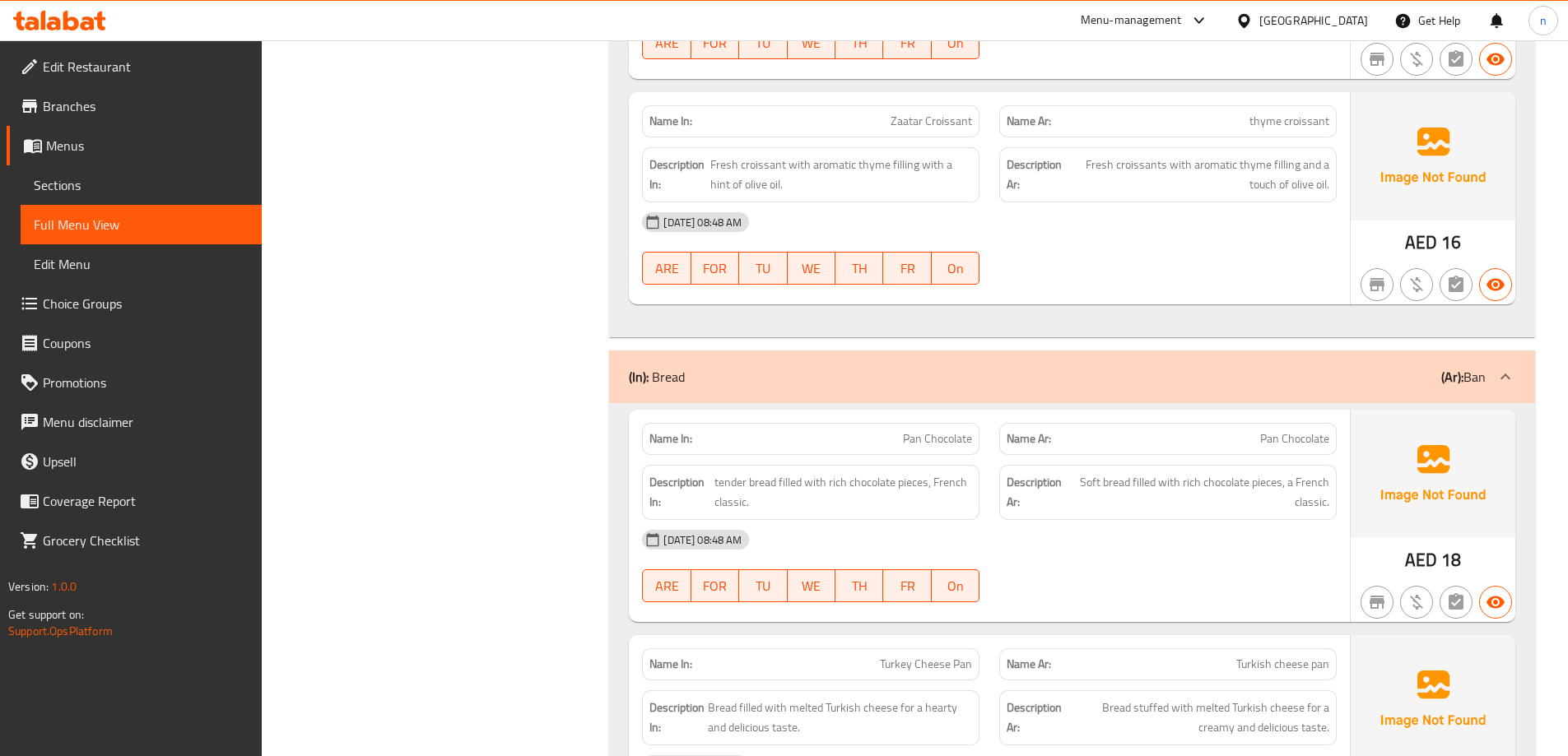
scroll to position [987, 0]
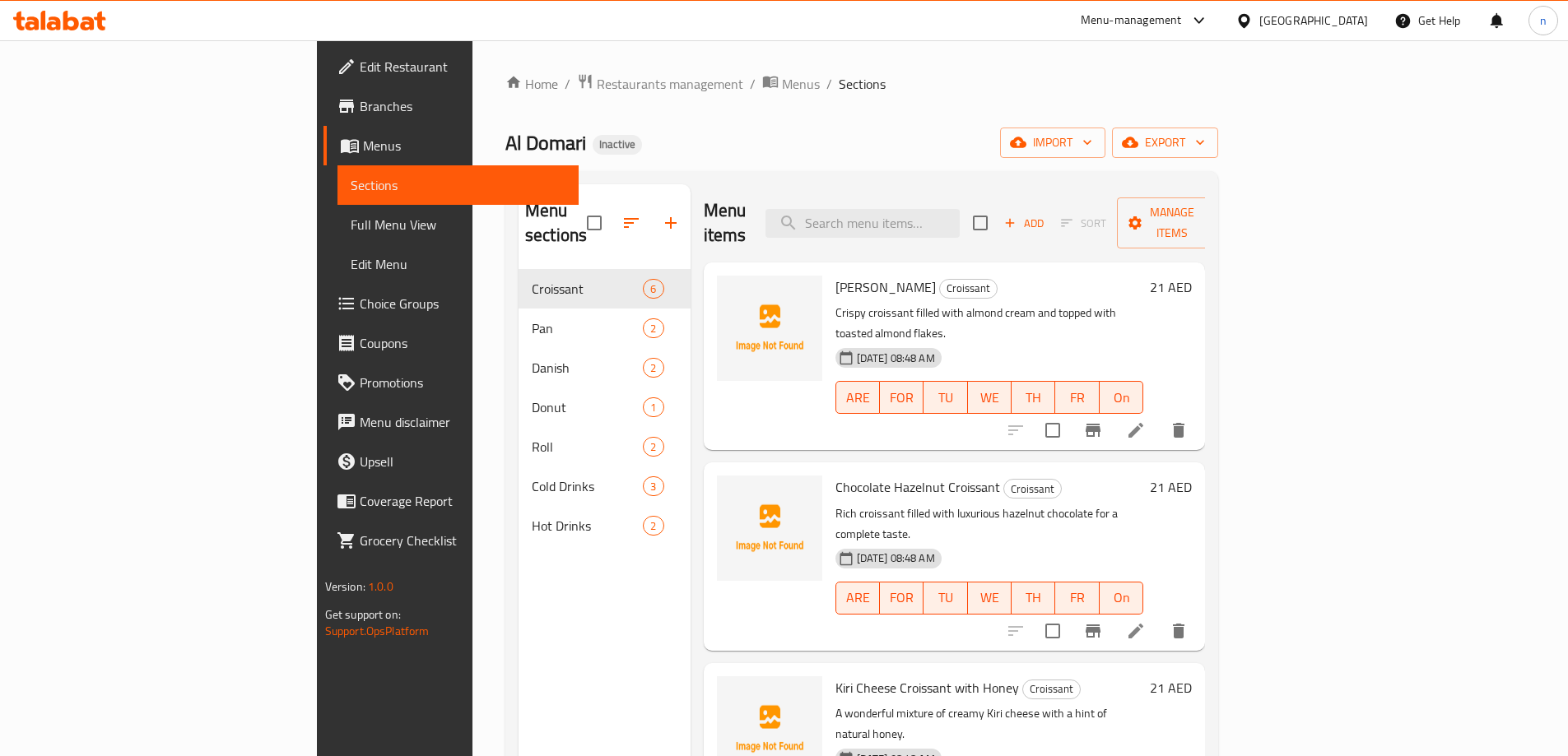
click at [351, 222] on font "Full Menu View" at bounding box center [393, 225] width 86 height 24
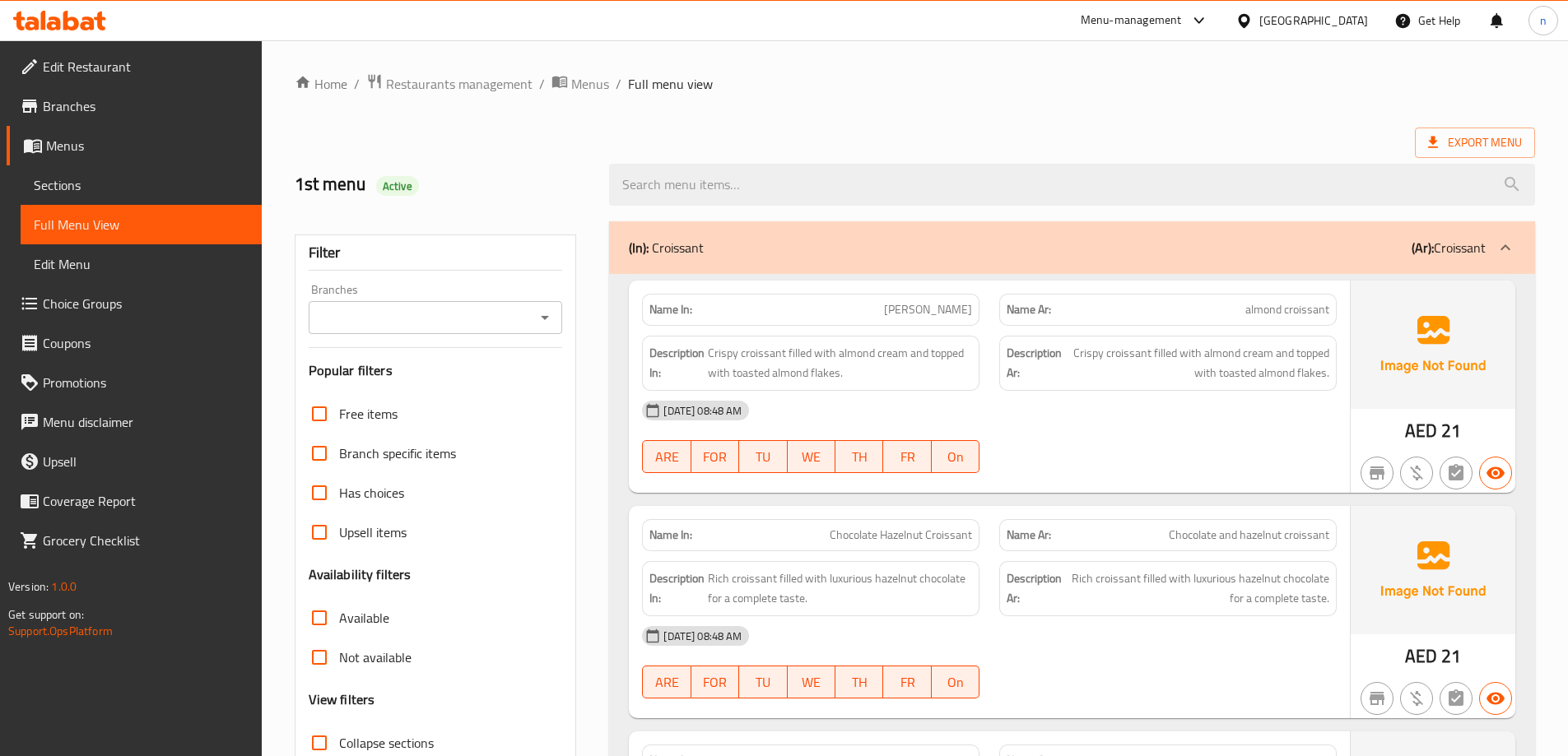
drag, startPoint x: 1302, startPoint y: 201, endPoint x: 1217, endPoint y: 452, distance: 265.0
click at [1217, 452] on div "13-10-2025 08:48 AM ARE FOR TU WE TH FR on" at bounding box center [990, 437] width 715 height 92
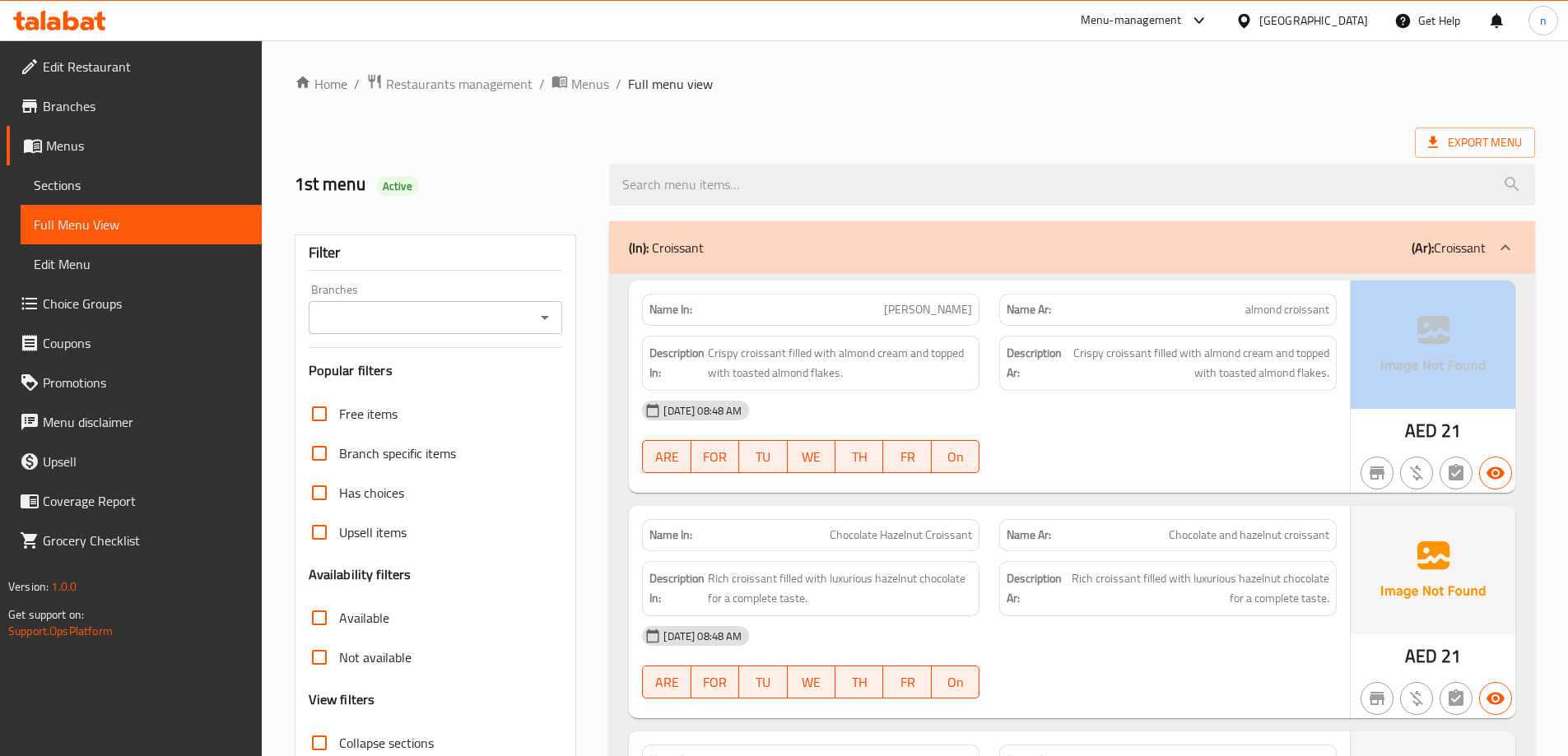
click at [1217, 452] on div "13-10-2025 08:48 AM ARE FOR TU WE TH FR on" at bounding box center [990, 437] width 715 height 92
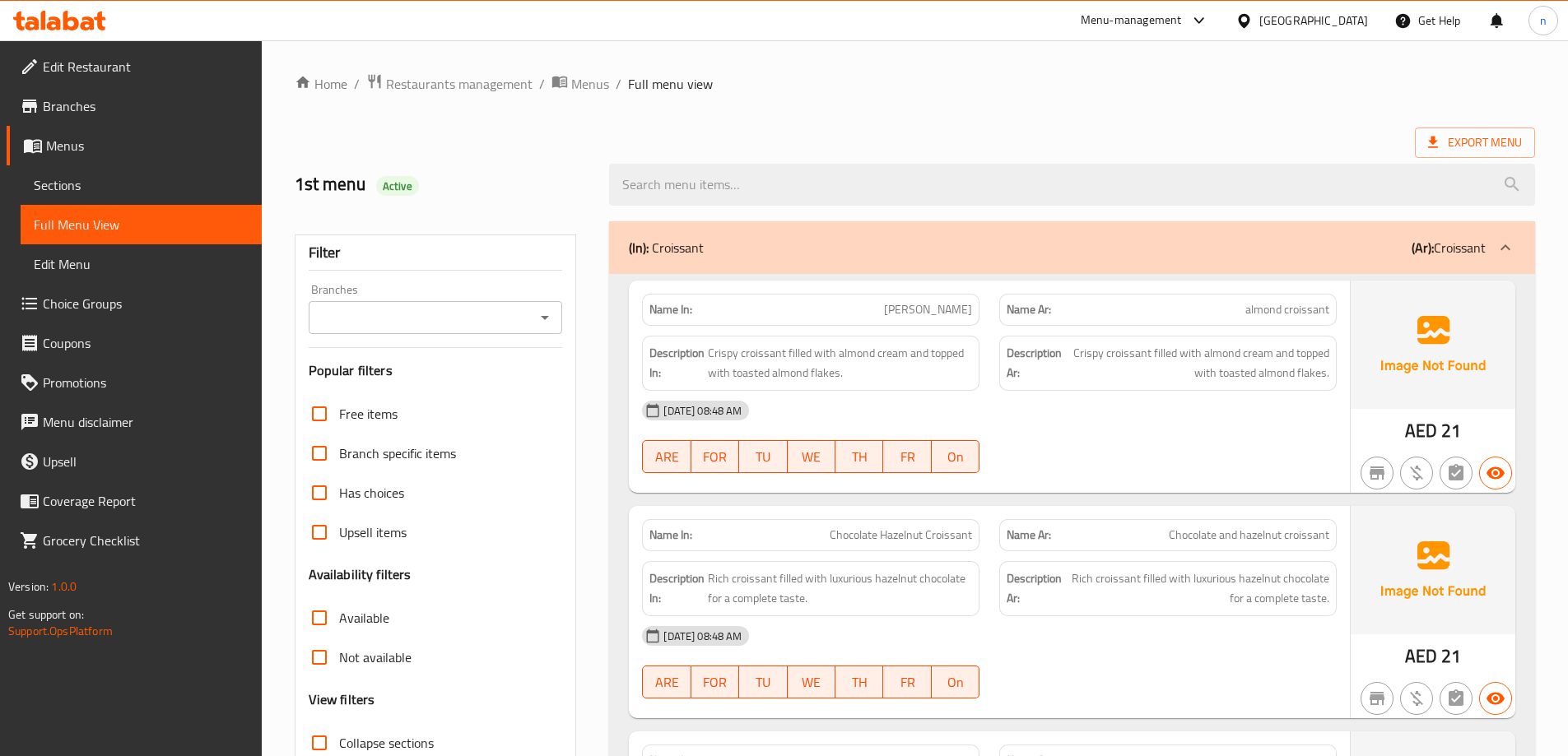
click at [1233, 558] on div "Description Ar: Rich croissant filled with luxurious hazelnut chocolate for a c…" at bounding box center [1168, 589] width 357 height 75
click at [1238, 577] on font "Rich croissant filled with luxurious hazelnut chocolate for a complete taste." at bounding box center [1200, 589] width 258 height 42
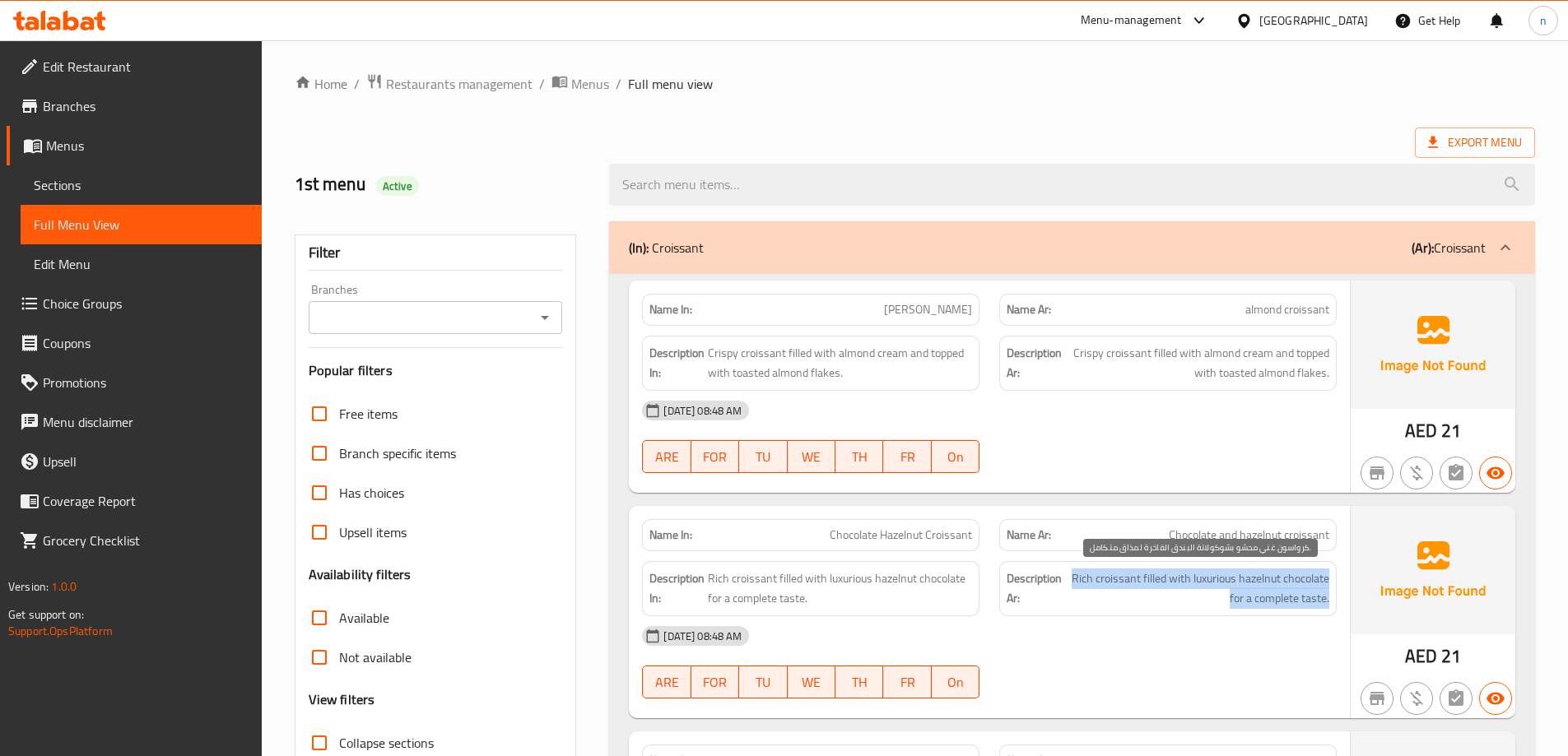
click at [1238, 577] on font "Rich croissant filled with luxurious hazelnut chocolate for a complete taste." at bounding box center [1200, 589] width 258 height 42
drag, startPoint x: 1238, startPoint y: 577, endPoint x: 1186, endPoint y: 641, distance: 82.5
click at [1202, 669] on div "13-10-2025 08:48 AM ARE FOR TU WE TH FR on" at bounding box center [990, 663] width 715 height 92
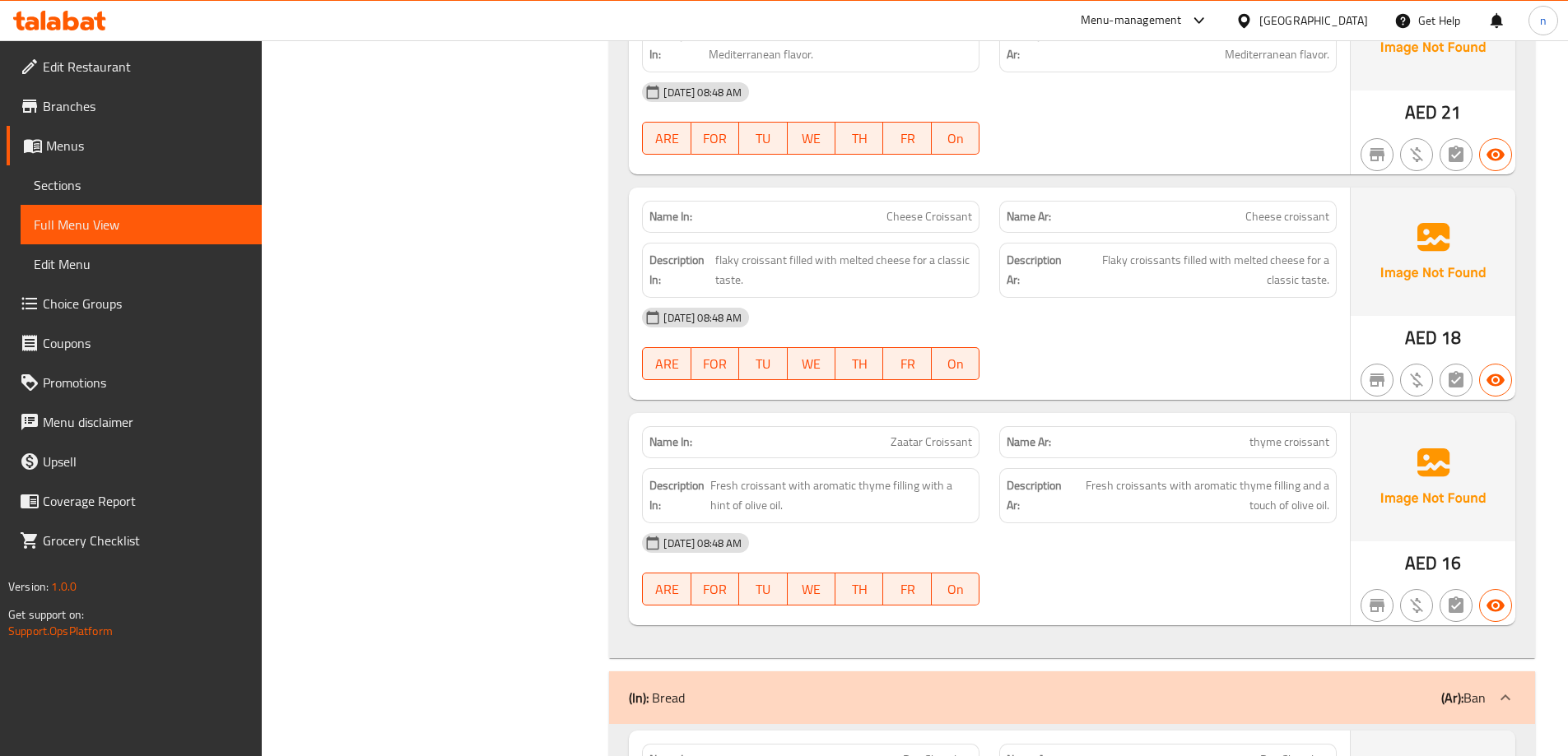
scroll to position [1152, 0]
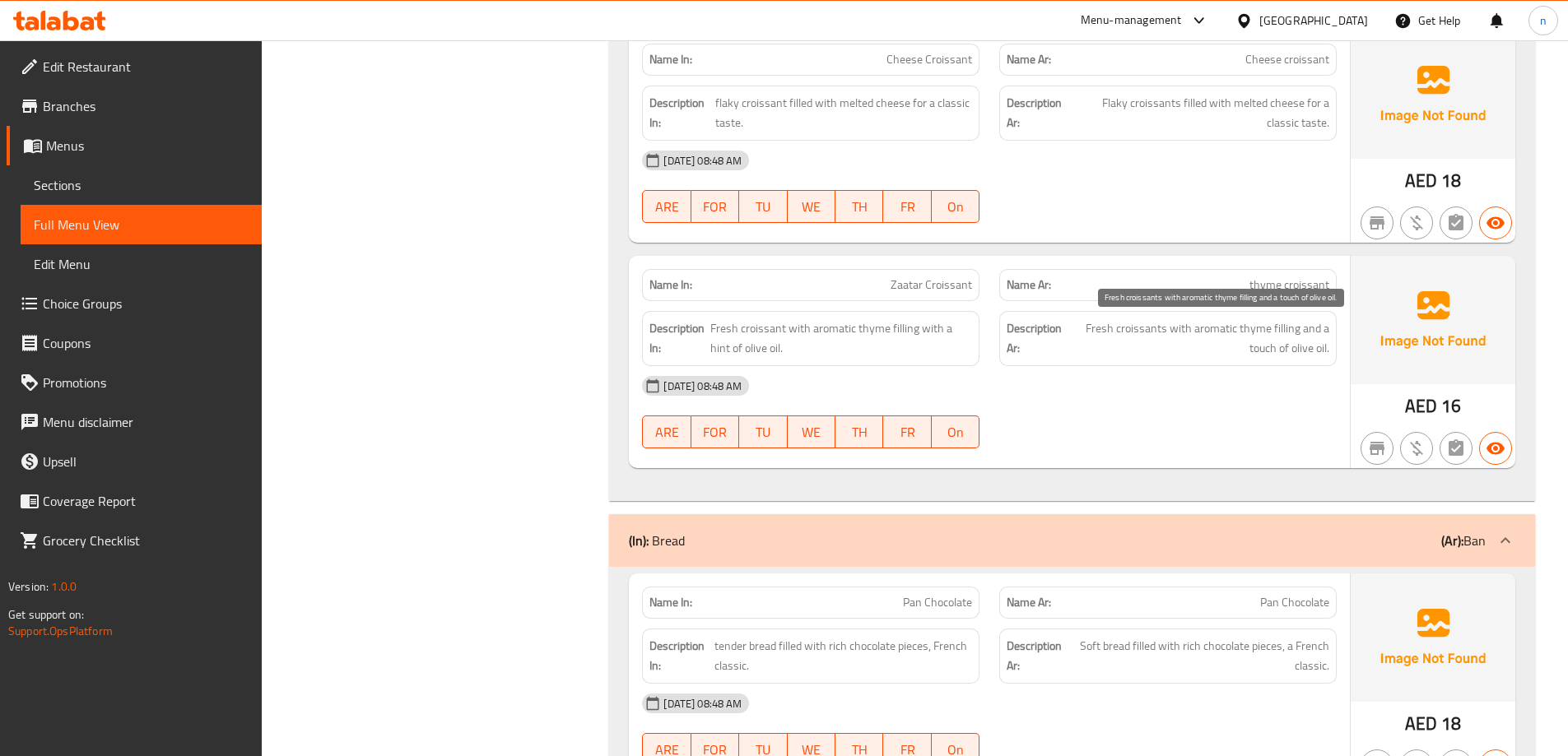
click at [1107, 332] on font "Fresh croissants with aromatic thyme filling and a touch of olive oil." at bounding box center [1207, 339] width 244 height 42
drag, startPoint x: 1329, startPoint y: 0, endPoint x: 602, endPoint y: 310, distance: 790.3
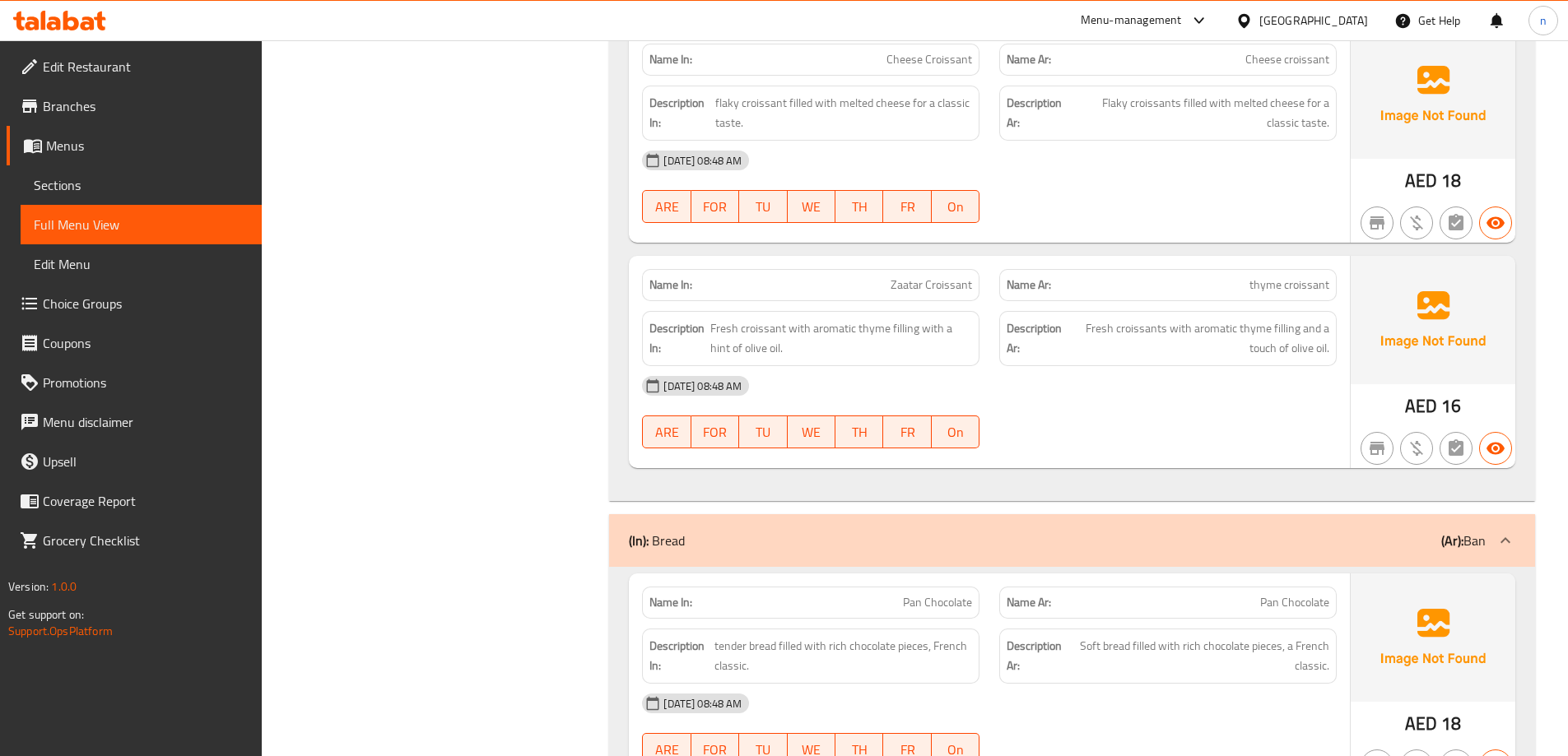
drag, startPoint x: 602, startPoint y: 310, endPoint x: 1155, endPoint y: 317, distance: 553.0
click at [1155, 317] on div "Description Ar: Fresh croissants with aromatic thyme filling and a touch of oli…" at bounding box center [1167, 339] width 338 height 55
click at [1164, 339] on font "Fresh croissants with aromatic thyme filling and a touch of olive oil." at bounding box center [1207, 339] width 244 height 42
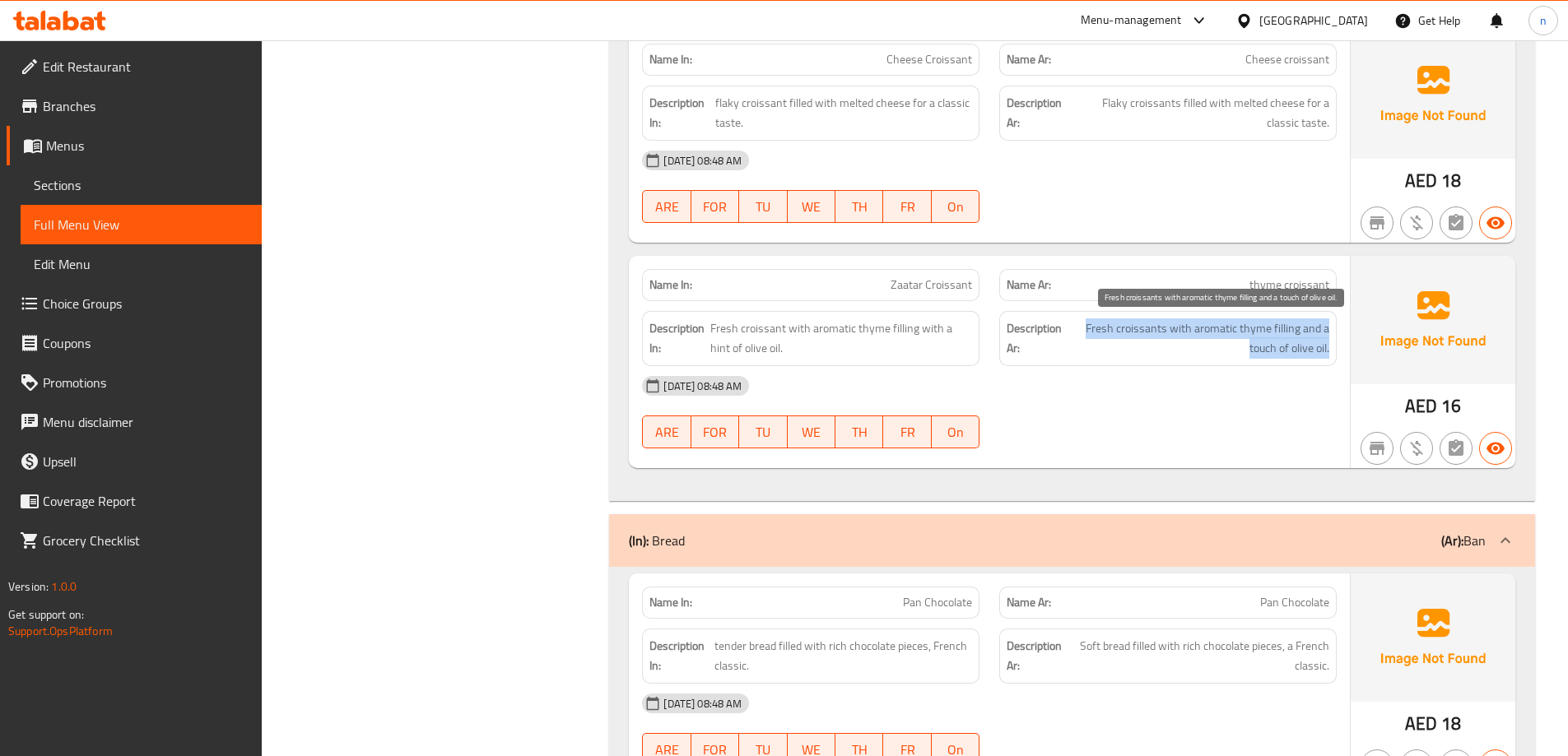
click at [1164, 339] on font "Fresh croissants with aromatic thyme filling and a touch of olive oil." at bounding box center [1207, 339] width 244 height 42
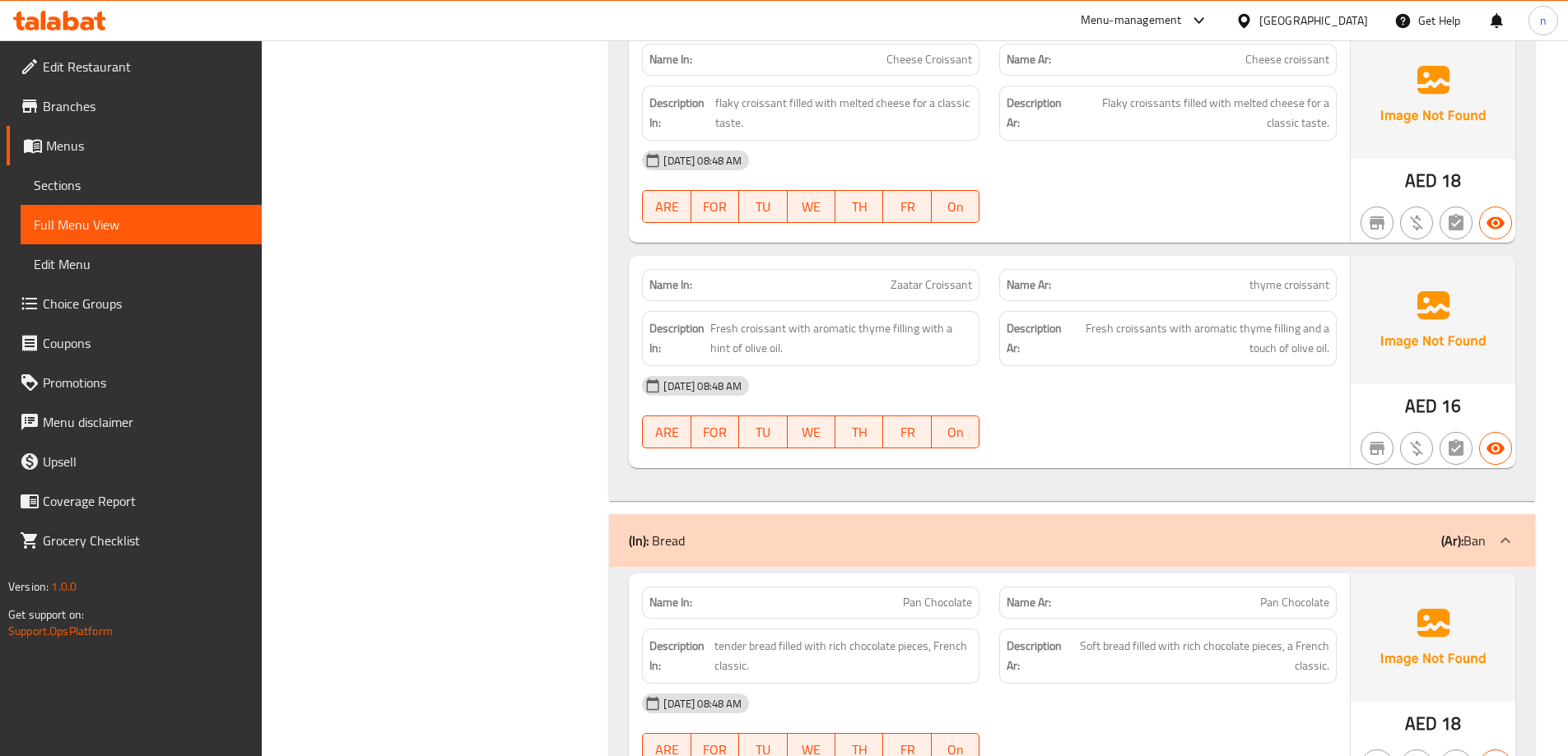
click at [1270, 407] on div "13-10-2025 08:48 AM ARE FOR TU WE TH FR on" at bounding box center [990, 412] width 715 height 92
click at [1270, 357] on font "Fresh croissants with aromatic thyme filling and a touch of olive oil." at bounding box center [1207, 339] width 244 height 42
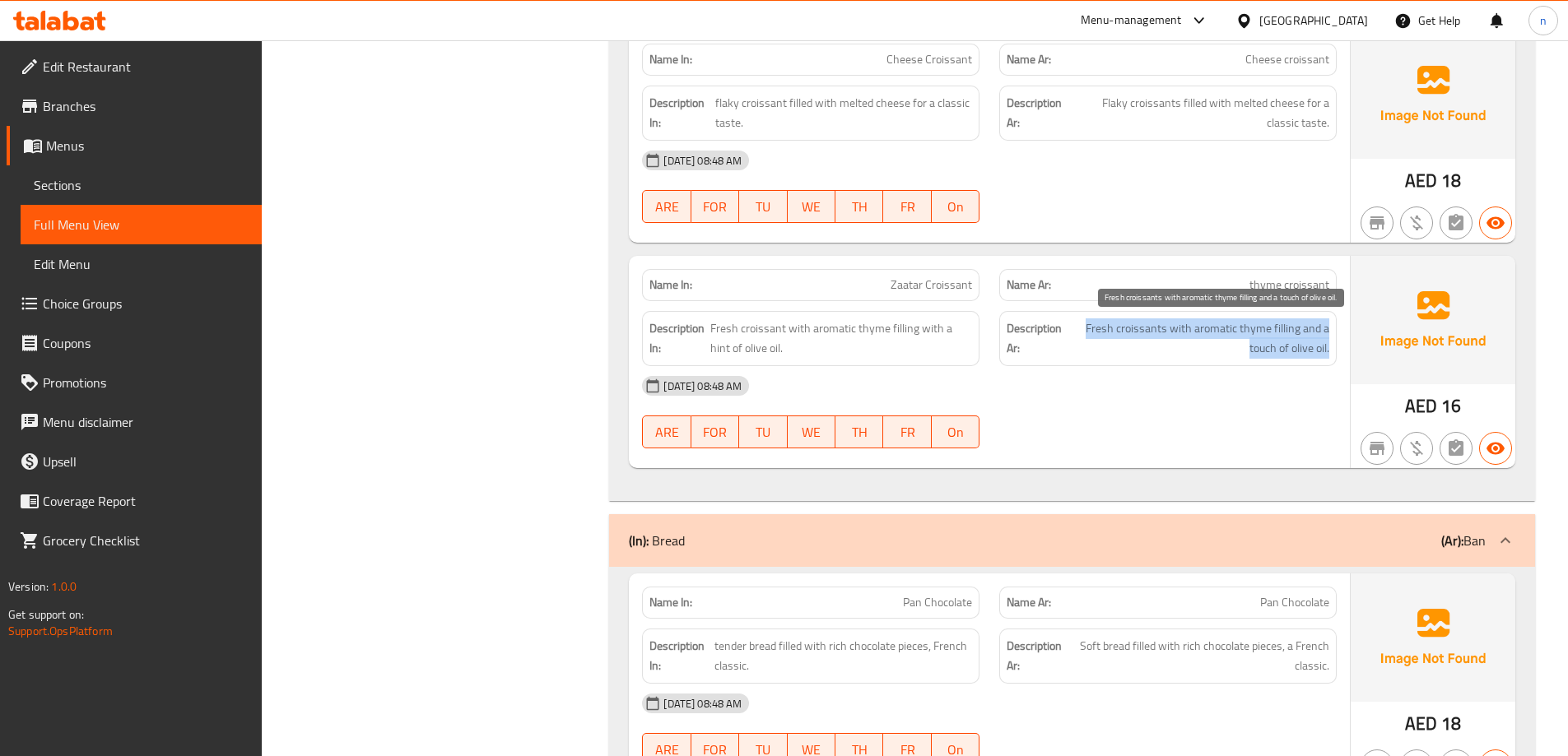
click at [1270, 357] on font "Fresh croissants with aromatic thyme filling and a touch of olive oil." at bounding box center [1207, 339] width 244 height 42
click at [1145, 335] on font "Fresh croissants with aromatic thyme filling and a touch of olive oil." at bounding box center [1207, 339] width 244 height 42
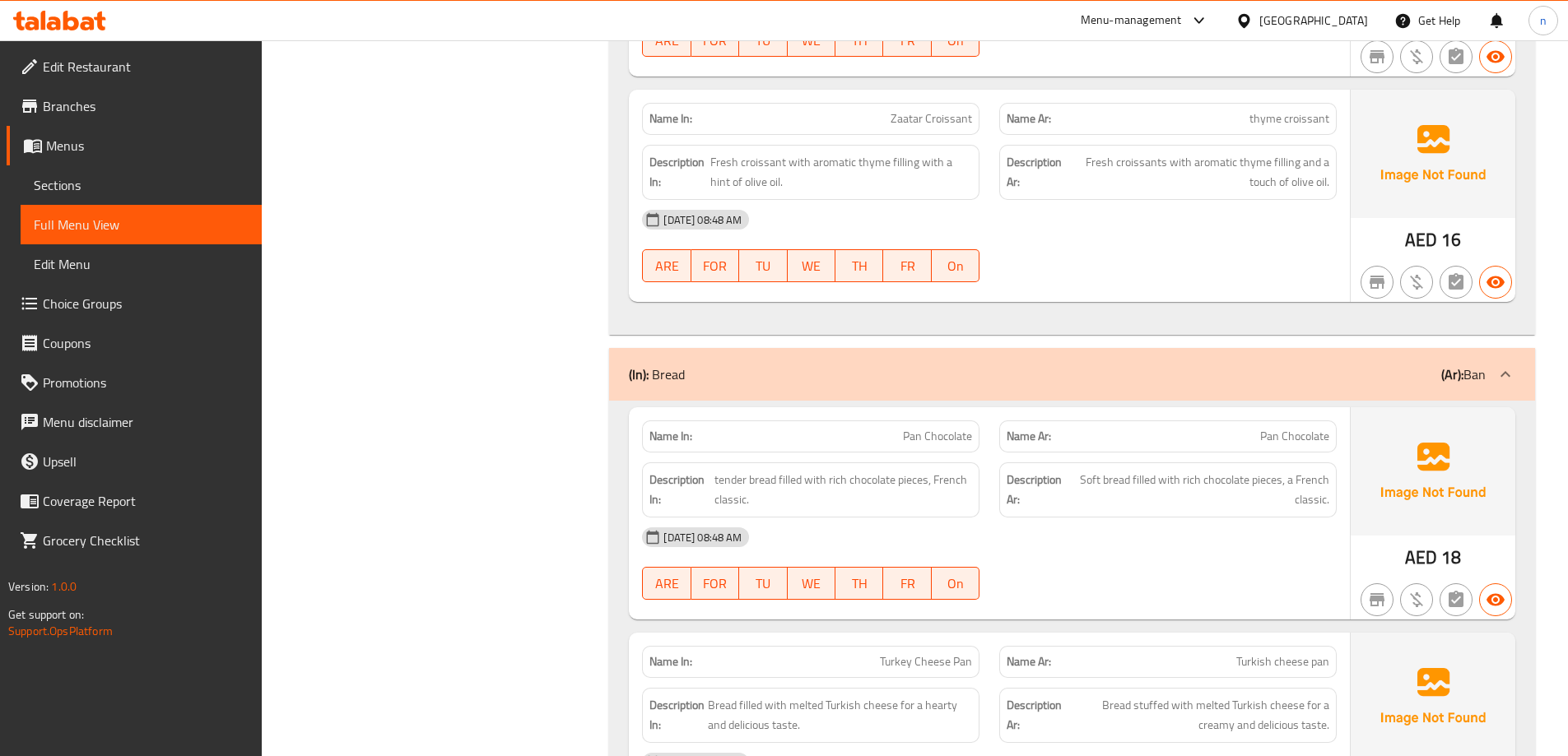
scroll to position [1399, 0]
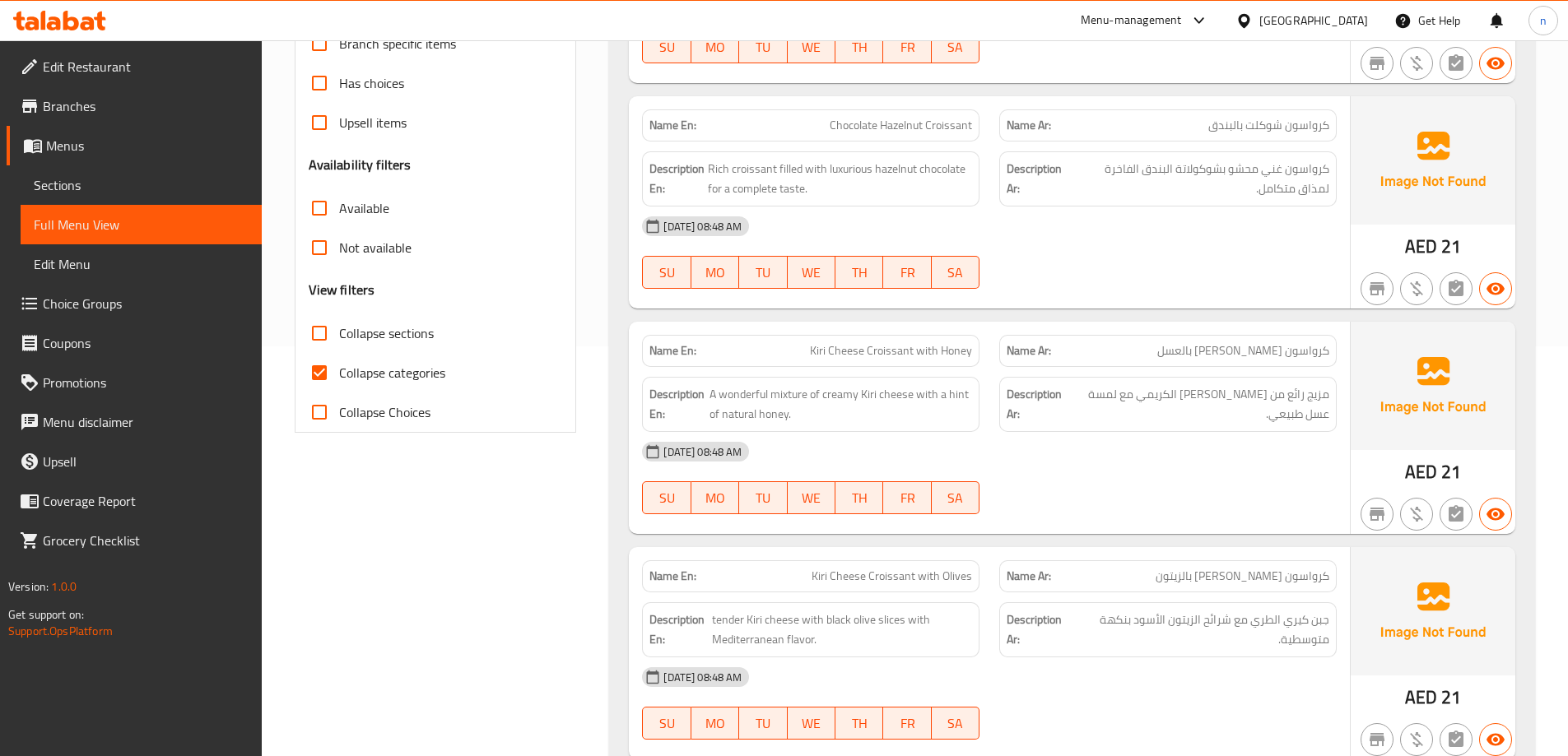
scroll to position [412, 0]
click at [315, 370] on input "Collapse categories" at bounding box center [320, 371] width 40 height 39
checkbox input "false"
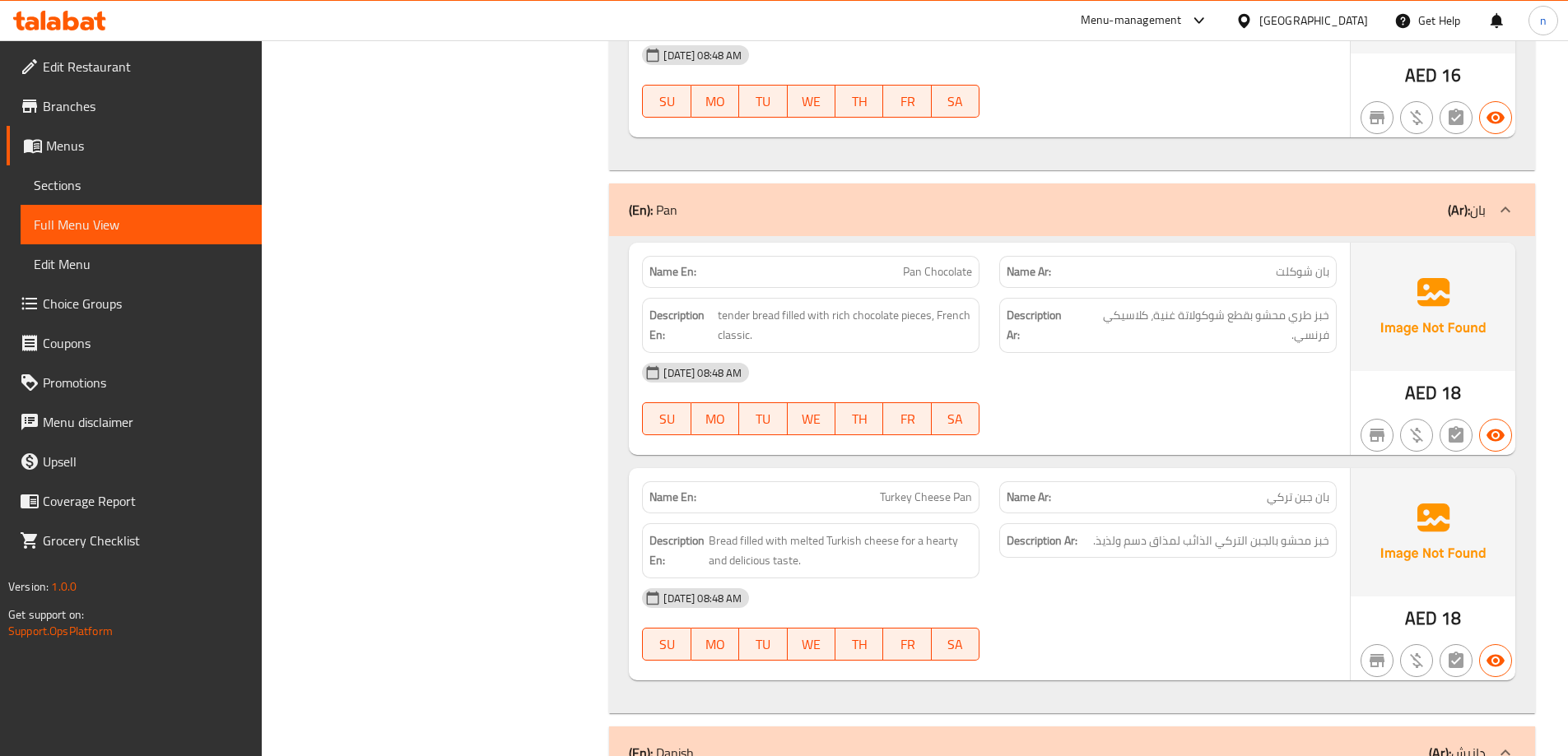
scroll to position [1481, 0]
click at [1133, 314] on span "خبز طري محشو بقطع شوكولاتة غنية، كلاسيكي فرنسي." at bounding box center [1204, 326] width 252 height 40
drag, startPoint x: 1133, startPoint y: 315, endPoint x: 1125, endPoint y: 321, distance: 10.0
click at [1128, 319] on span "خبز طري محشو بقطع شوكولاتة غنية، كلاسيكي فرنسي." at bounding box center [1204, 326] width 252 height 40
click at [1116, 323] on span "خبز طري محشو بقطع شوكولاتة غنية، كلاسيكي فرنسي." at bounding box center [1204, 326] width 252 height 40
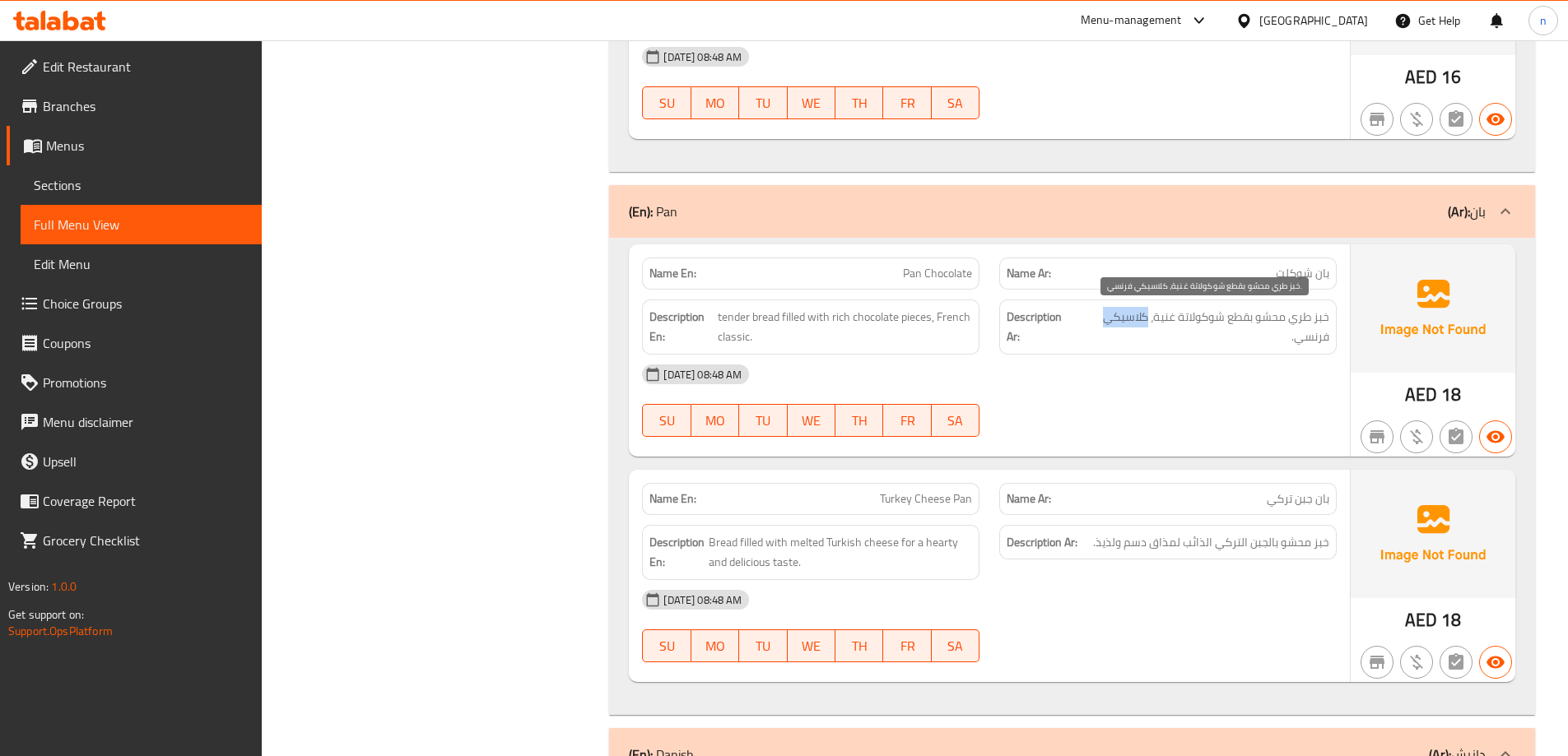
click at [1116, 323] on span "خبز طري محشو بقطع شوكولاتة غنية، كلاسيكي فرنسي." at bounding box center [1204, 326] width 252 height 40
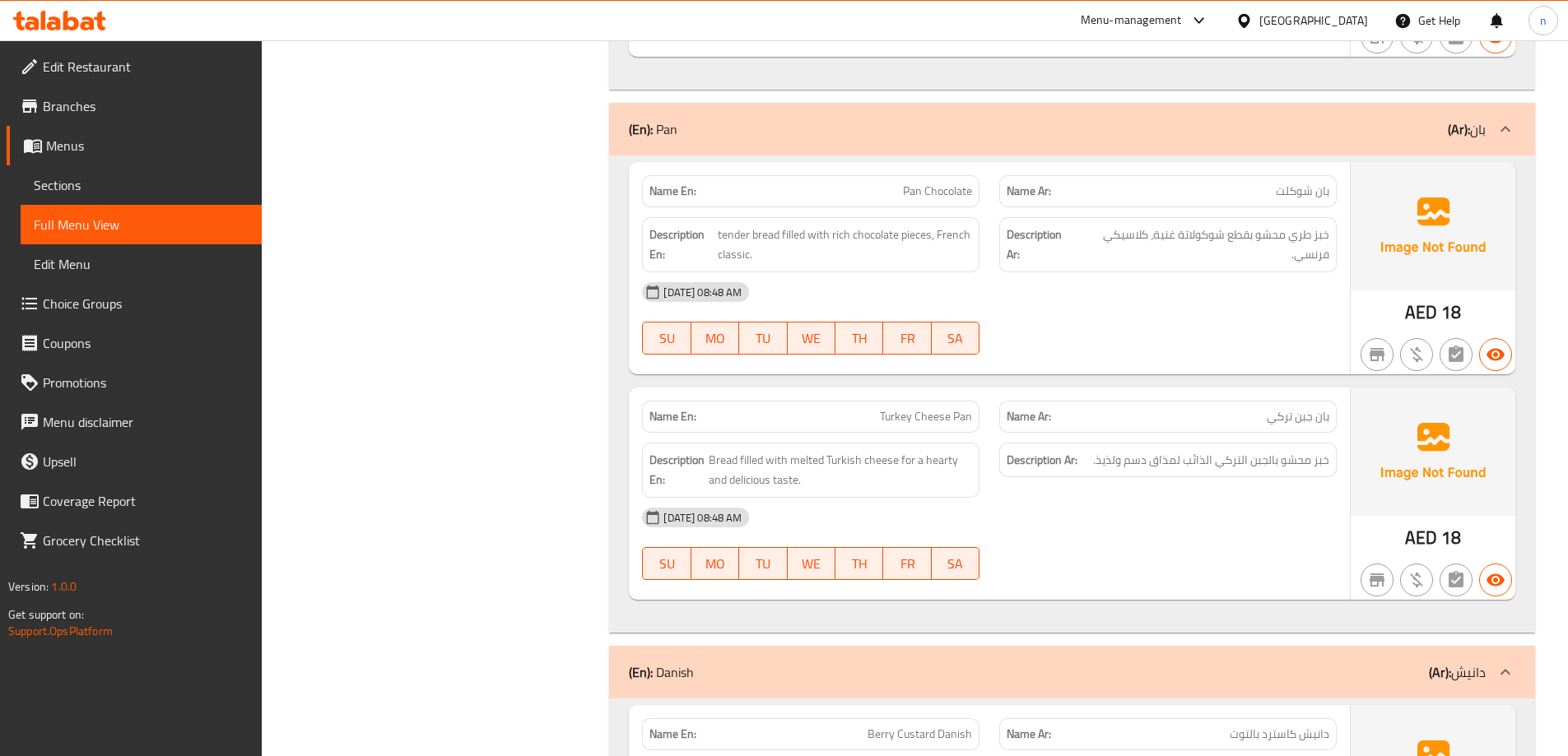
click at [1113, 319] on div "[DATE] 08:48 AM SU MO TU WE TH FR SA" at bounding box center [990, 319] width 715 height 92
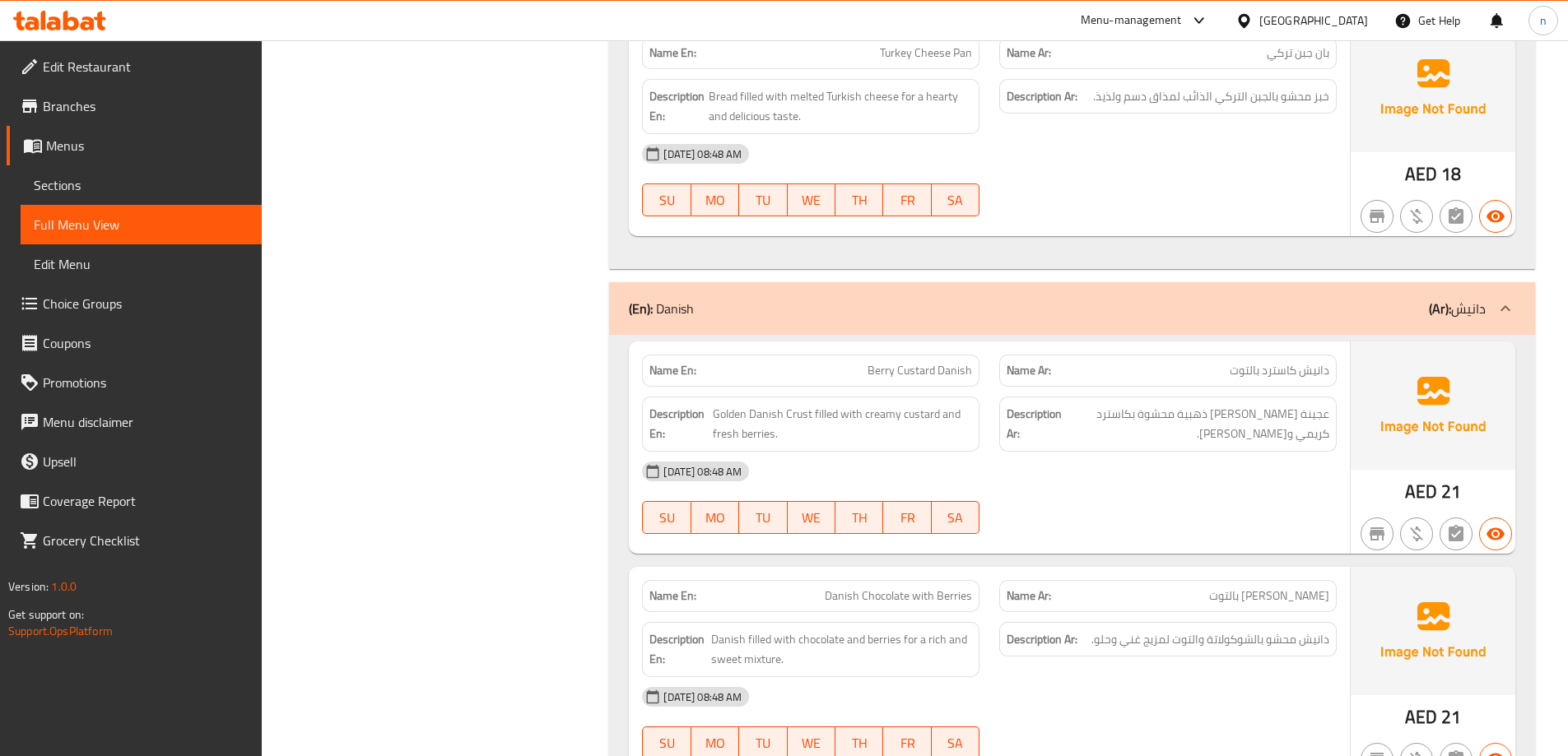
scroll to position [1975, 0]
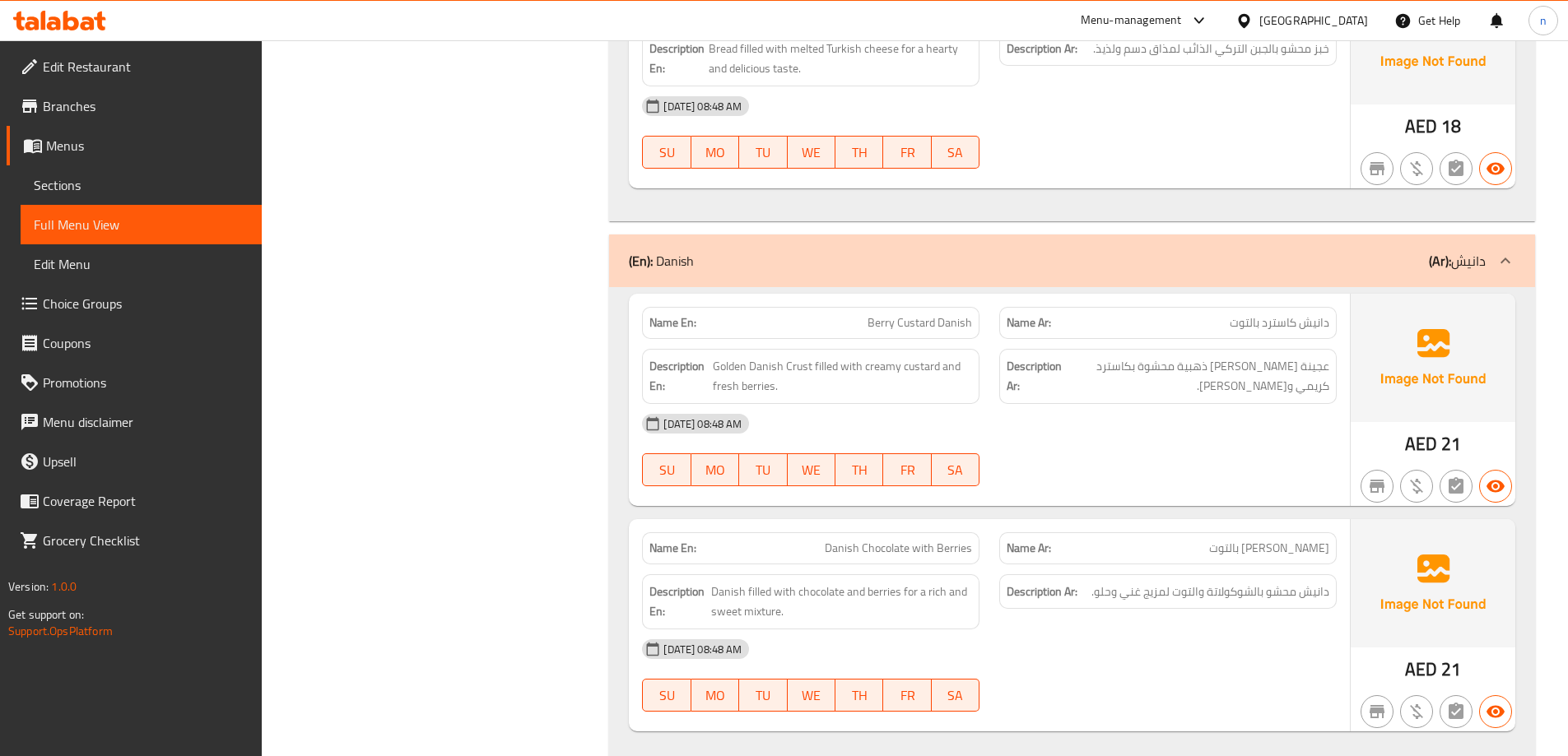
click at [958, 323] on span "Berry Custard Danish" at bounding box center [919, 323] width 104 height 17
click at [1331, 331] on div "Name Ar: [PERSON_NAME] بالتوت" at bounding box center [1167, 323] width 338 height 32
click at [1318, 326] on span "دانيش كاسترد بالتوت" at bounding box center [1280, 323] width 100 height 17
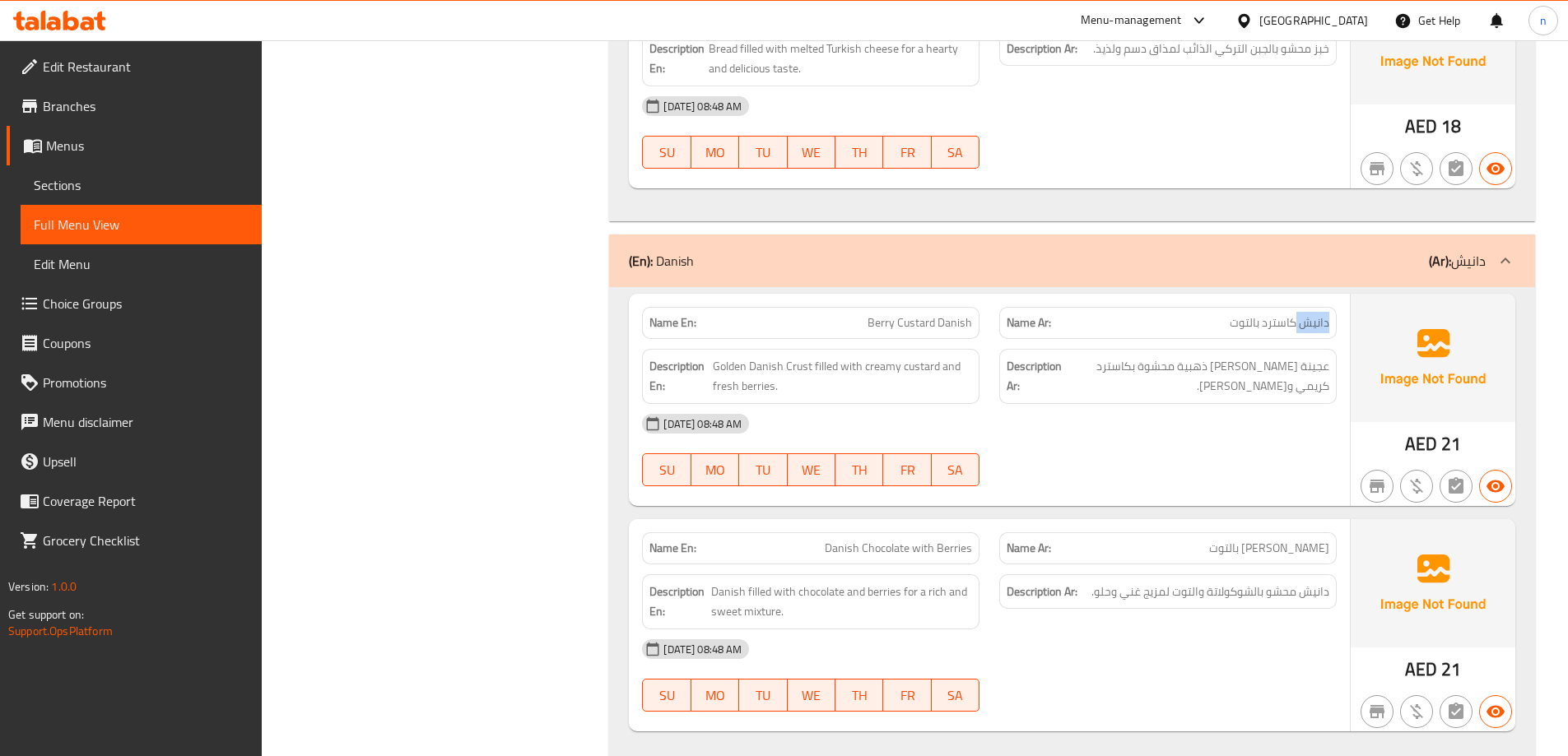
copy span "دانيش"
click at [961, 319] on span "Berry Custard Danish" at bounding box center [919, 323] width 104 height 17
copy span "Danish"
click at [1142, 386] on span "عجينة [PERSON_NAME] ذهبية محشوة بكاسترد كريمي و[PERSON_NAME]." at bounding box center [1196, 376] width 264 height 40
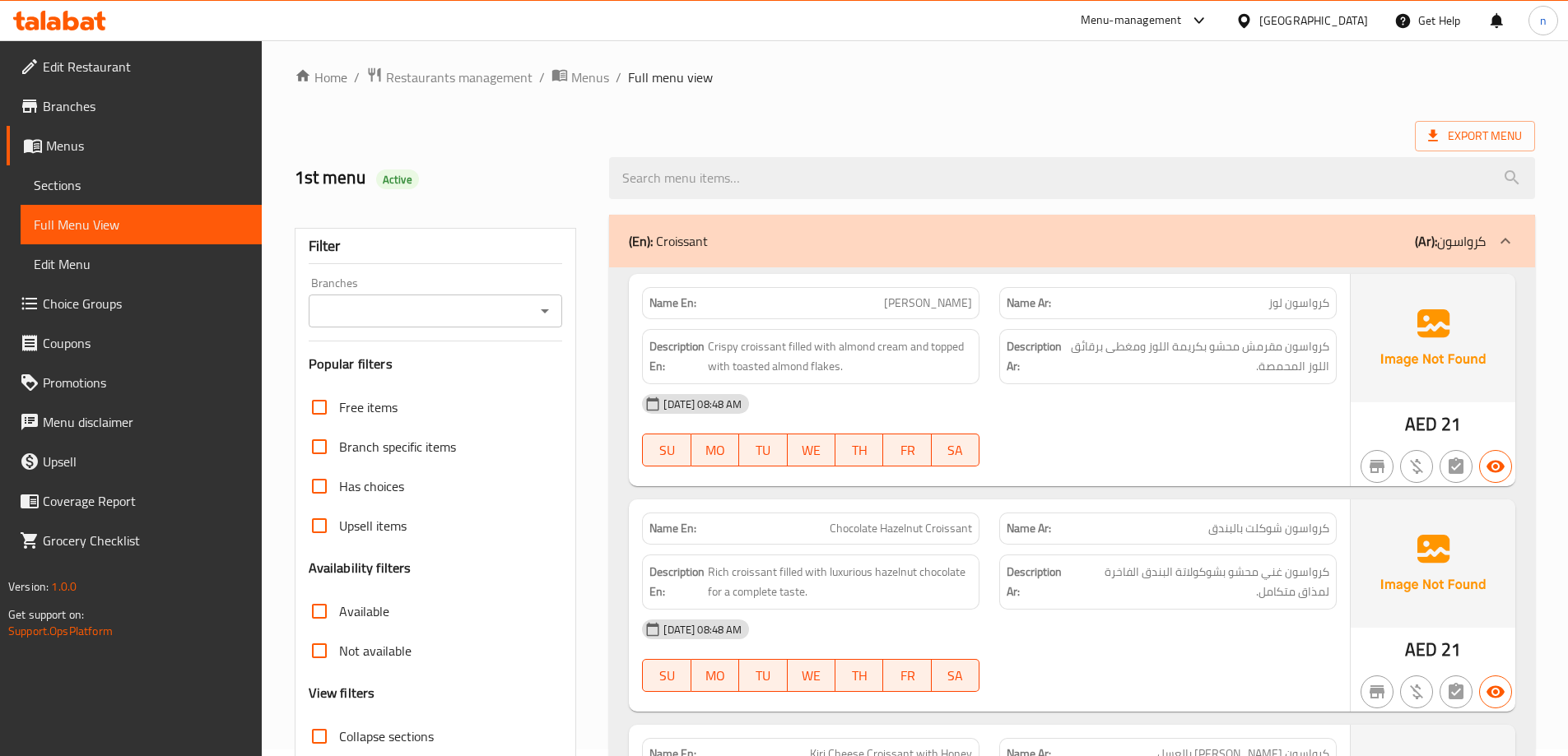
scroll to position [0, 0]
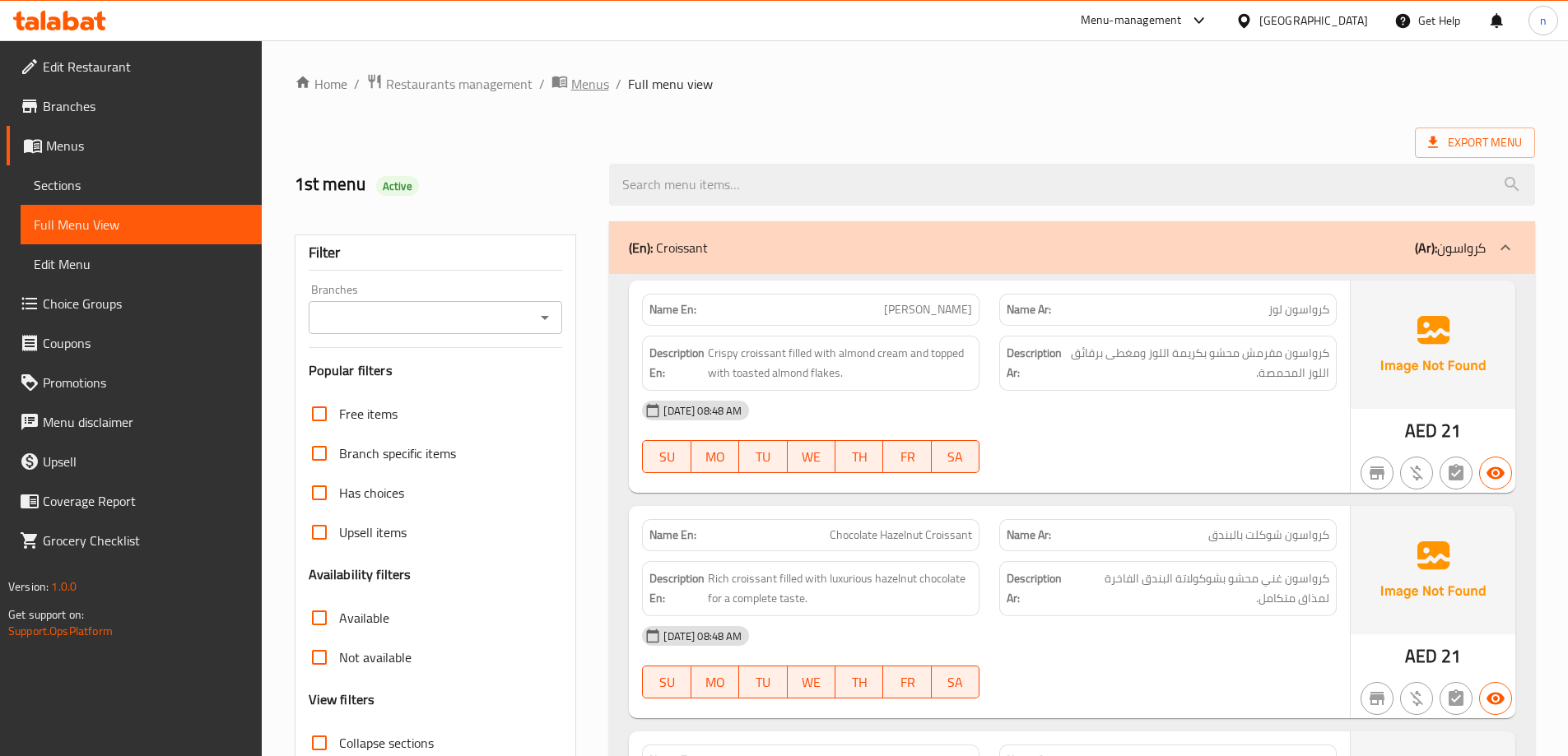
click at [606, 76] on span "Menus" at bounding box center [590, 84] width 38 height 20
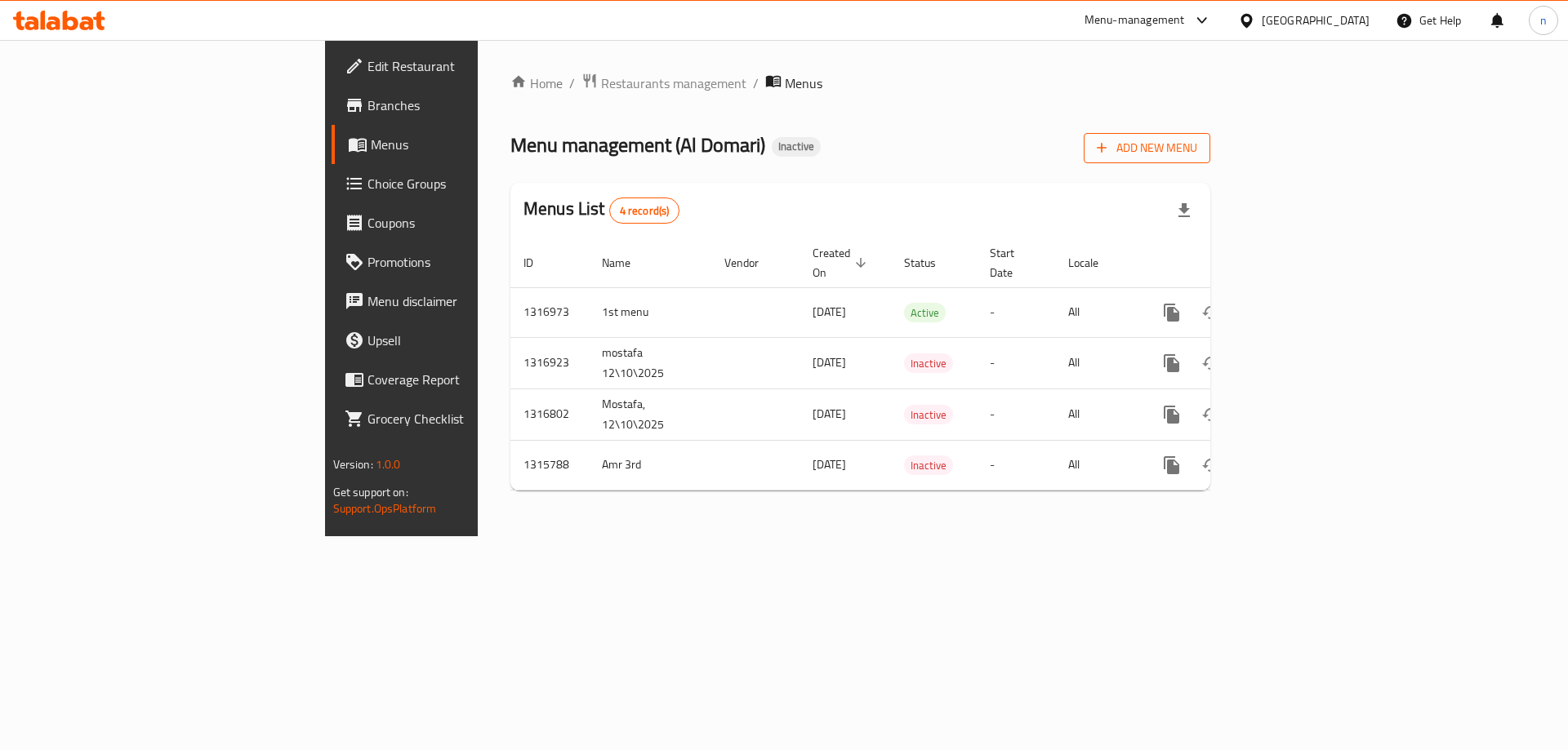
click at [1197, 141] on span "Add New Menu" at bounding box center [1147, 148] width 101 height 21
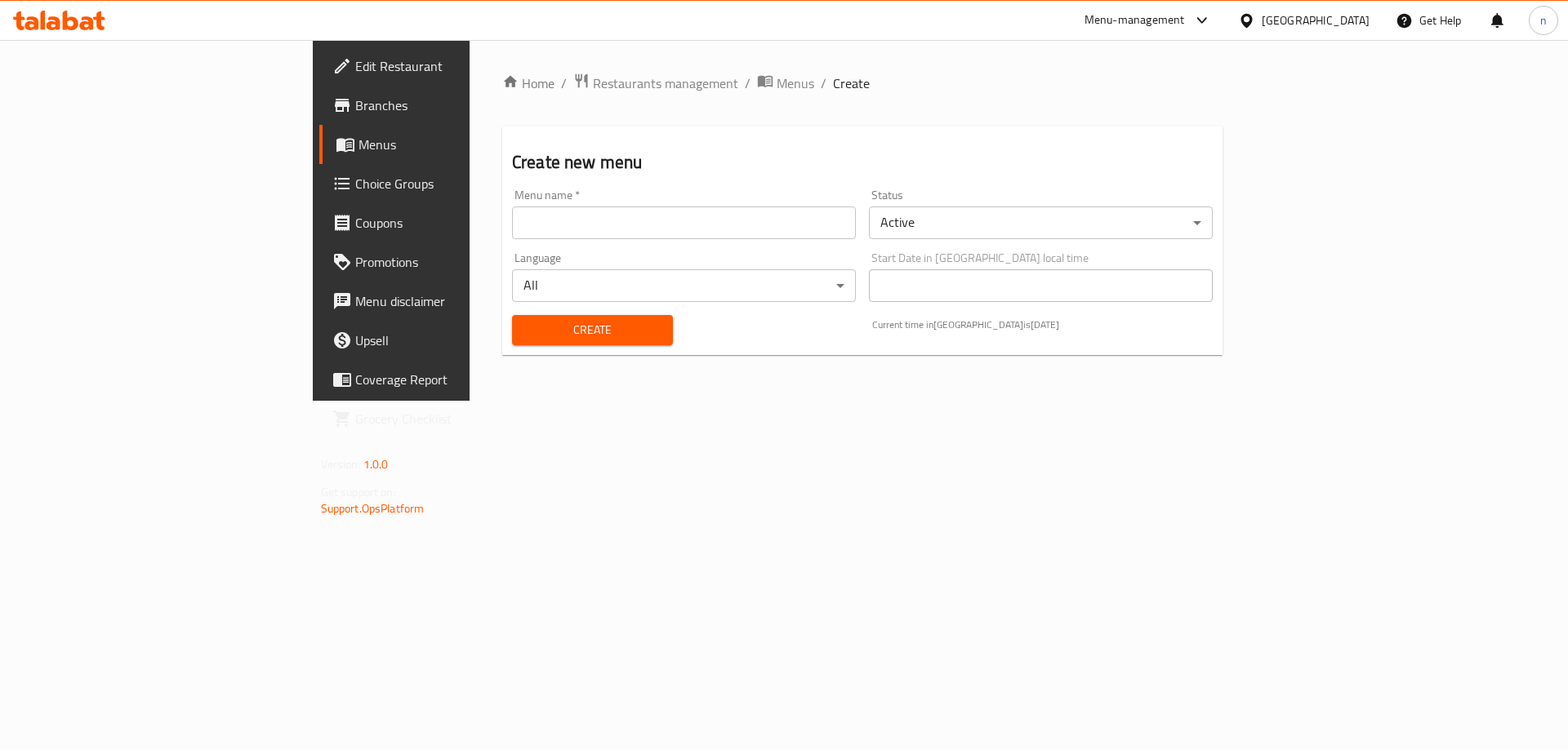
click at [571, 239] on div "Menu name   * Menu name *" at bounding box center [684, 214] width 357 height 62
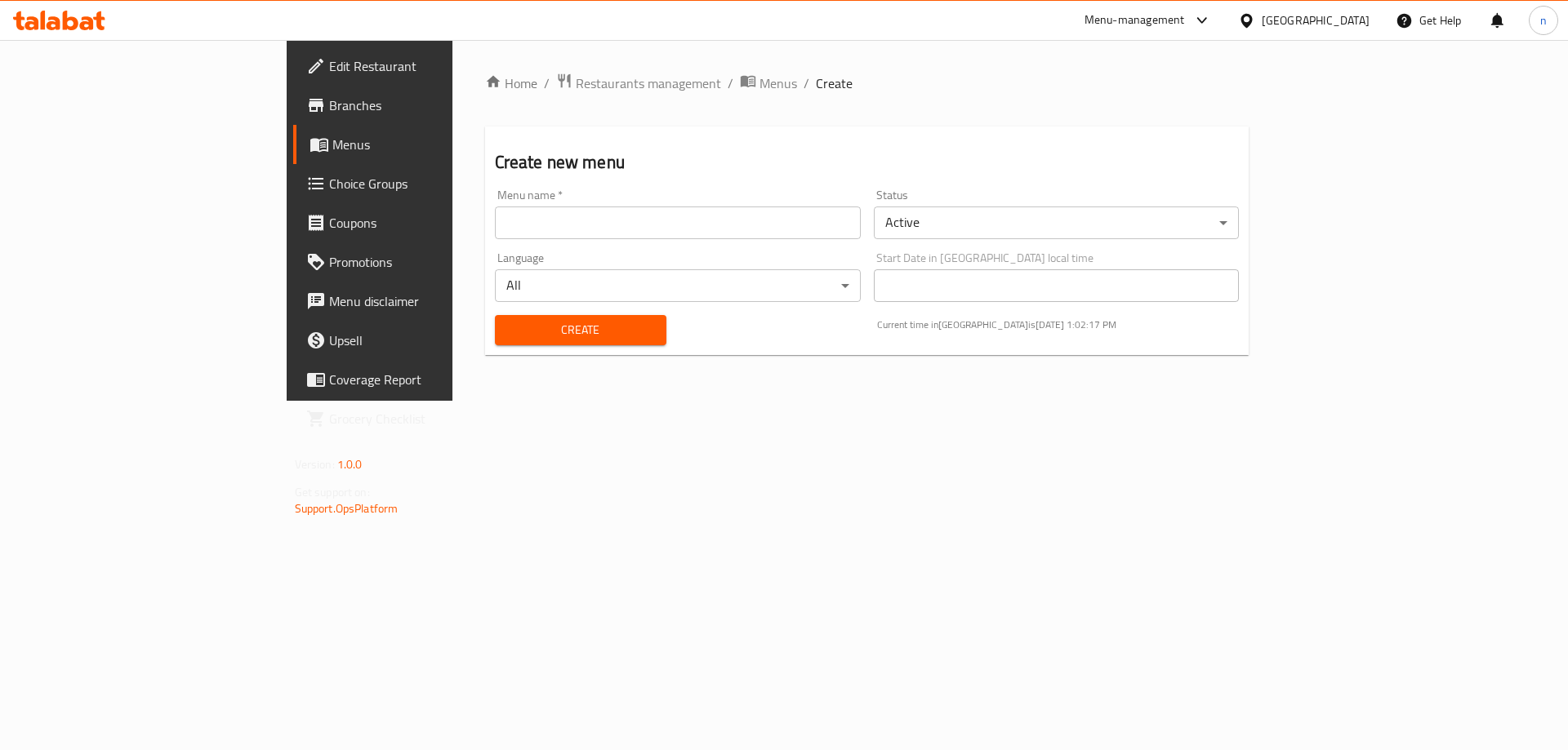
click at [533, 213] on input "text" at bounding box center [678, 222] width 366 height 33
type input "1st menu"
click at [485, 313] on div "Create" at bounding box center [581, 329] width 191 height 49
click at [508, 332] on span "Create" at bounding box center [581, 330] width 146 height 21
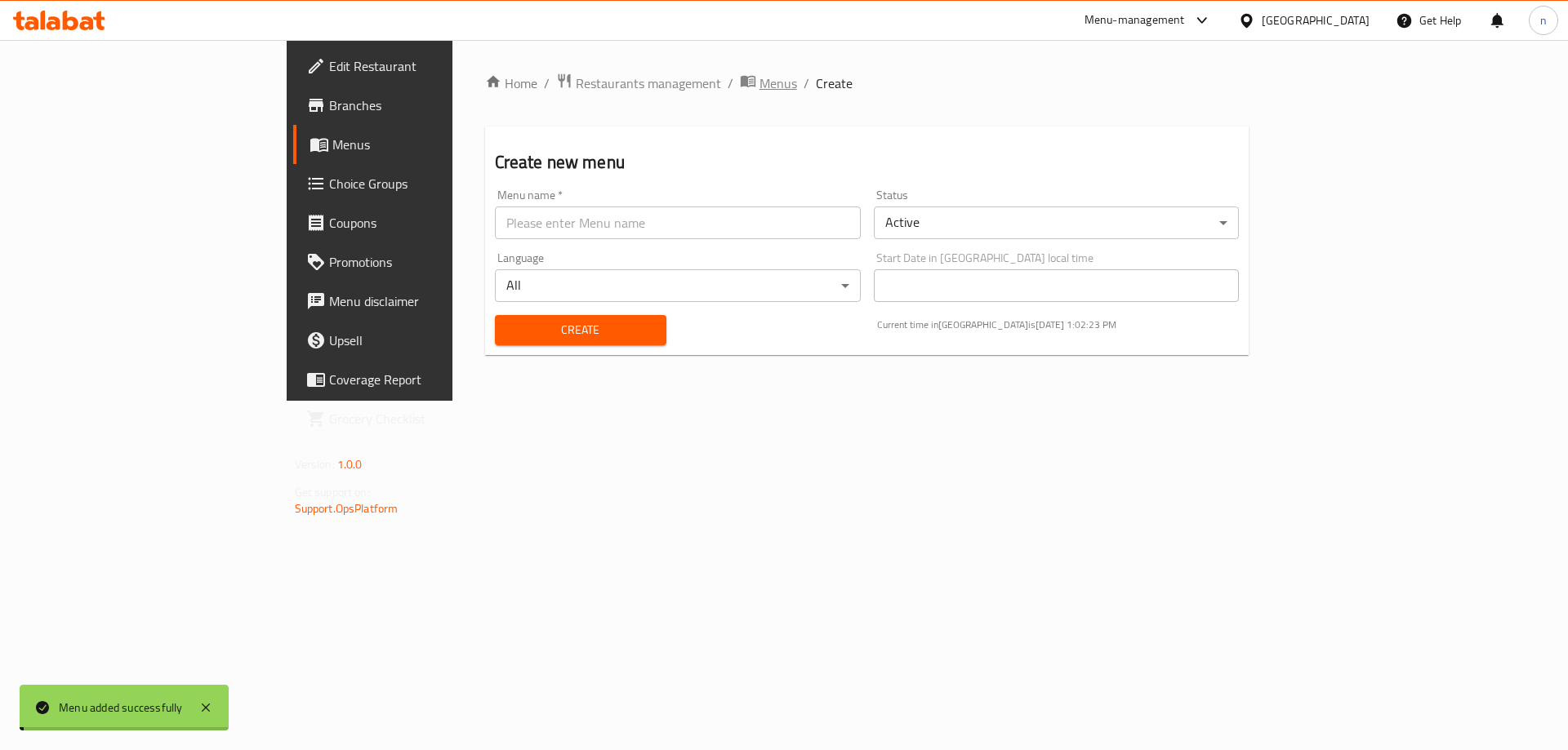
click at [760, 80] on span "Menus" at bounding box center [778, 83] width 37 height 20
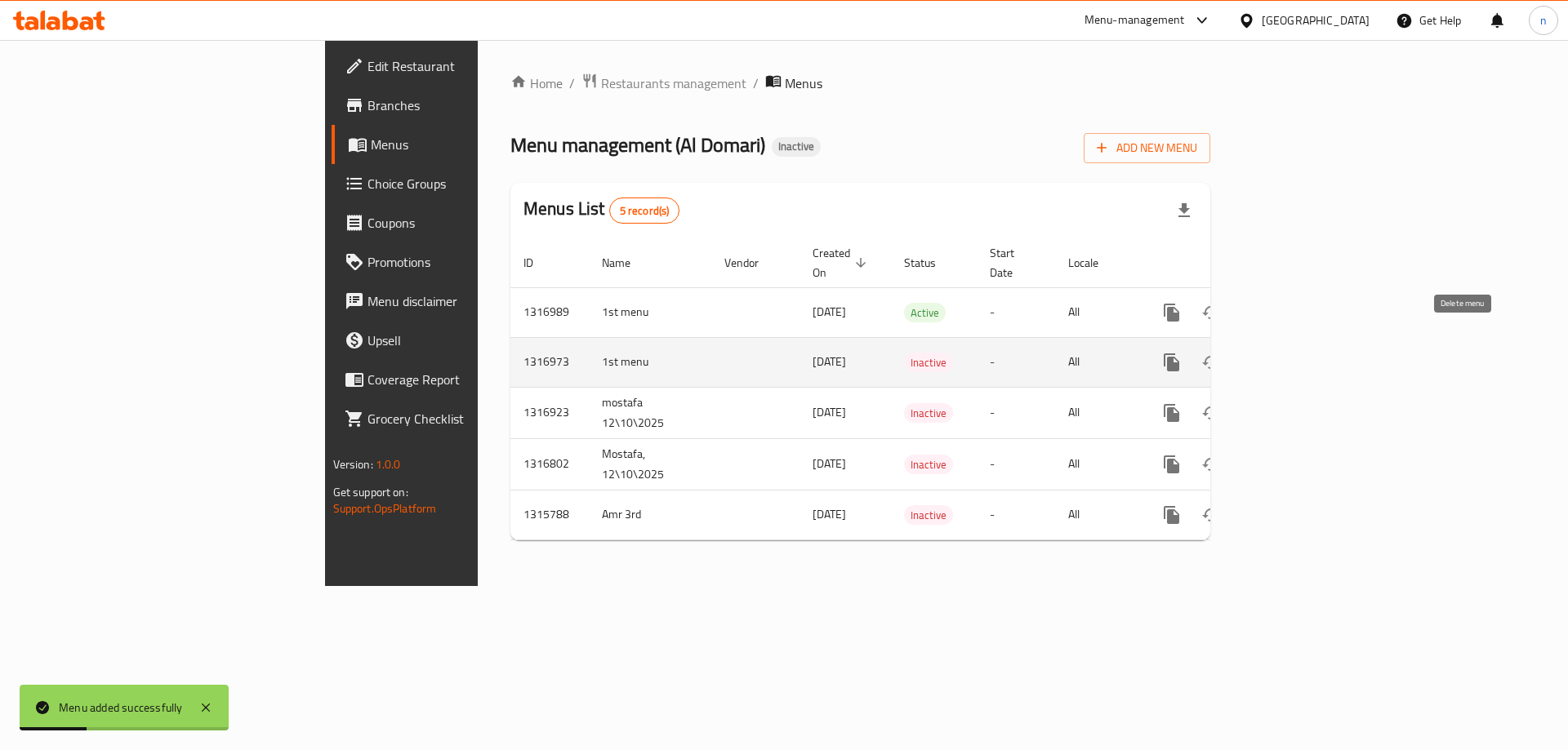
click at [1260, 353] on icon "enhanced table" at bounding box center [1250, 362] width 20 height 20
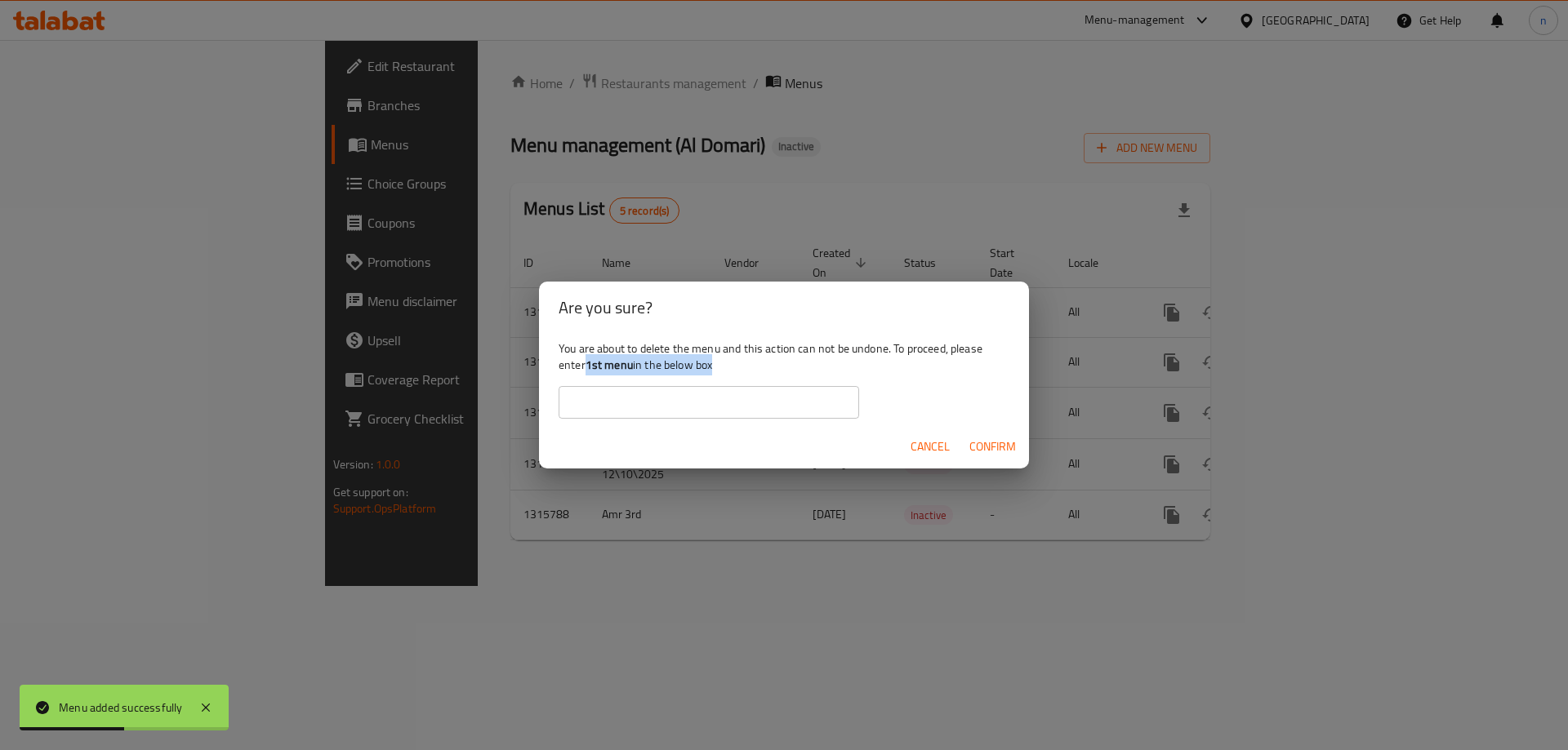
drag, startPoint x: 586, startPoint y: 363, endPoint x: 620, endPoint y: 376, distance: 36.4
click at [620, 376] on div "You are about to delete the menu and this action can not be undone. To proceed,…" at bounding box center [784, 380] width 490 height 91
click at [604, 350] on div "You are about to delete the menu and this action can not be undone. To proceed,…" at bounding box center [784, 380] width 490 height 91
drag, startPoint x: 591, startPoint y: 363, endPoint x: 605, endPoint y: 370, distance: 15.7
click at [605, 370] on b "1st menu" at bounding box center [609, 365] width 48 height 21
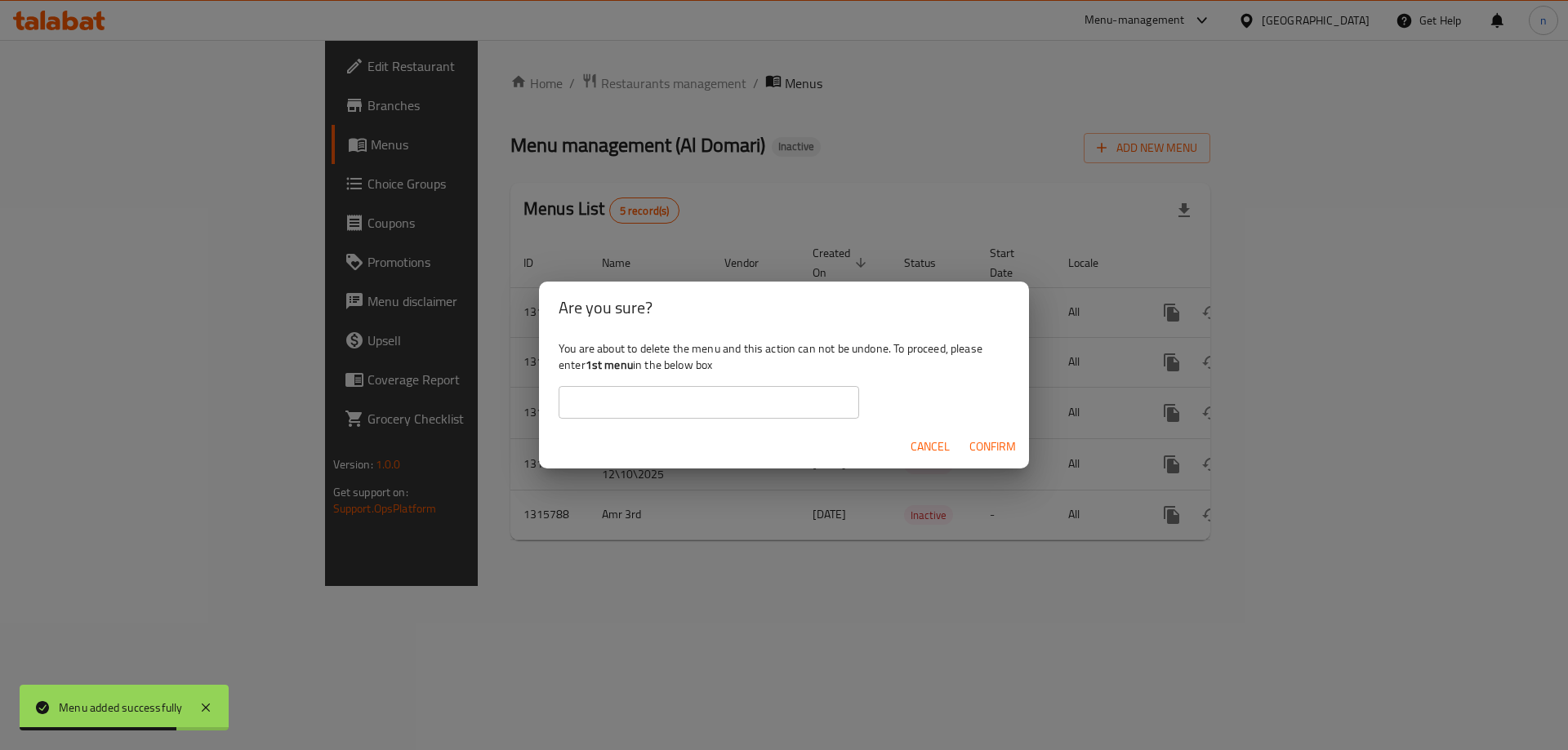
click at [582, 368] on div "You are about to delete the menu and this action can not be undone. To proceed,…" at bounding box center [784, 380] width 490 height 91
drag, startPoint x: 586, startPoint y: 363, endPoint x: 633, endPoint y: 369, distance: 47.4
click at [633, 369] on div "You are about to delete the menu and this action can not be undone. To proceed,…" at bounding box center [784, 380] width 490 height 91
copy b "1st menu"
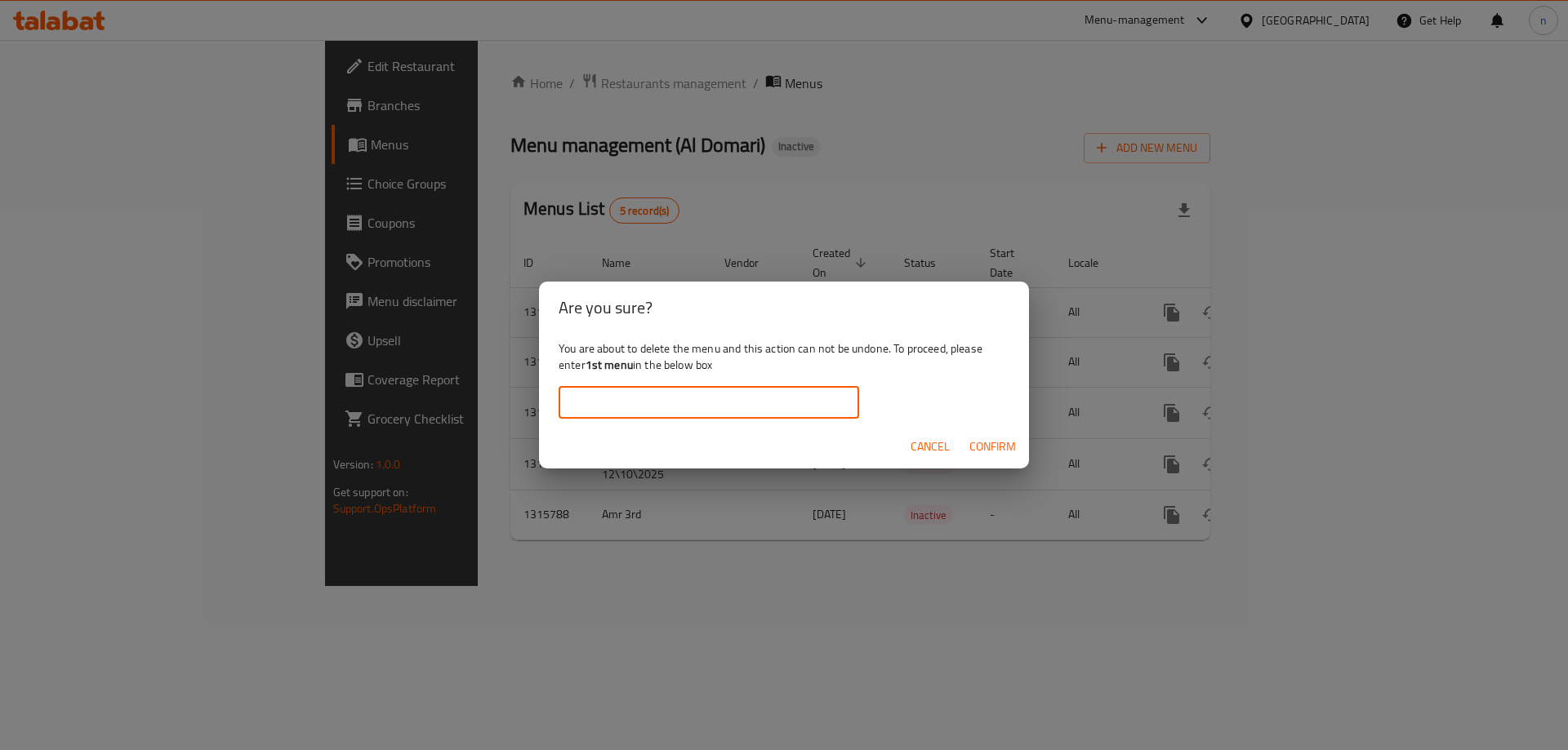
click at [651, 406] on input "text" at bounding box center [709, 402] width 301 height 33
paste input "1st menu"
type input "1st menu"
click at [1015, 442] on span "Confirm" at bounding box center [993, 447] width 47 height 21
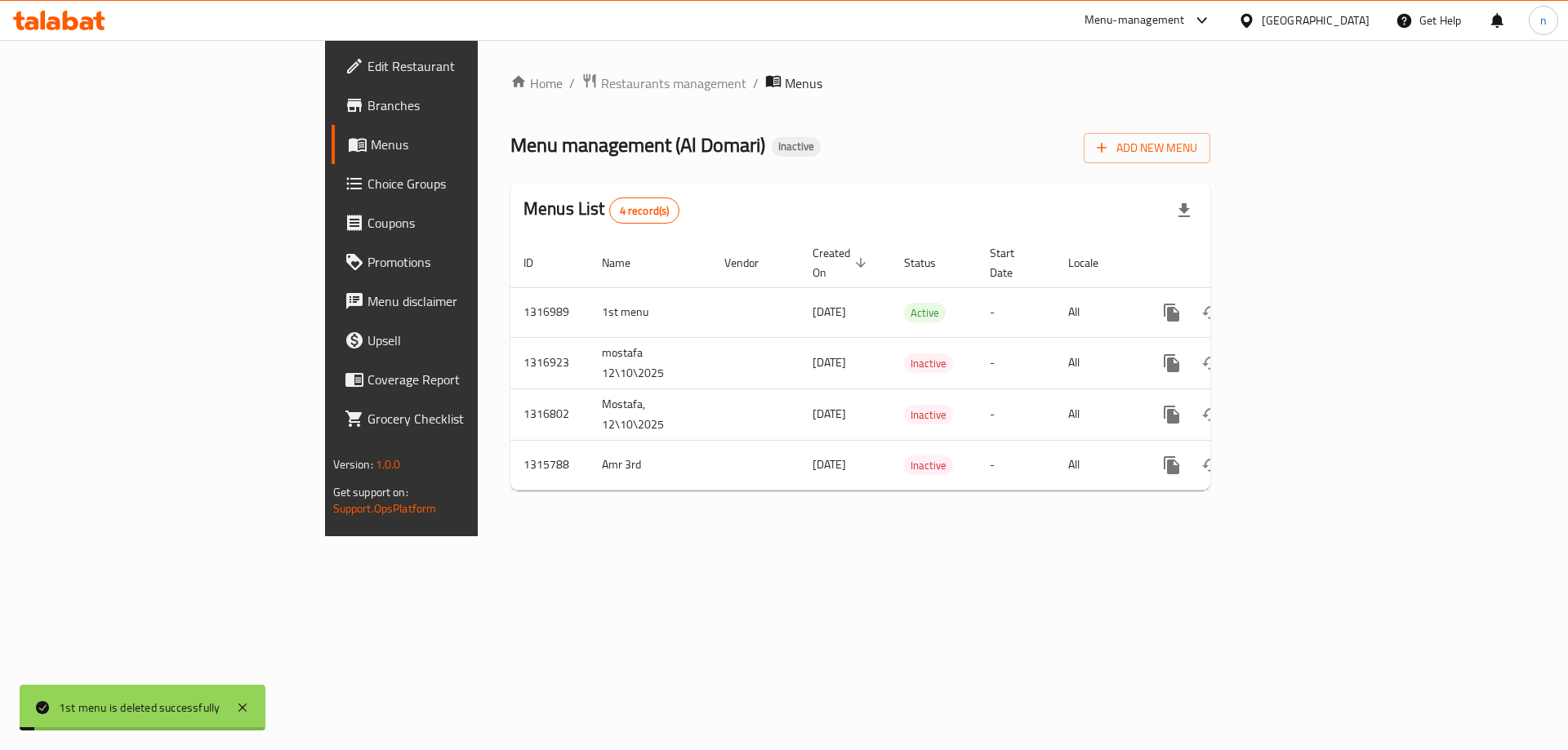
click at [867, 501] on div "Home / Restaurants management / Menus Menu management ( Al Domari ) Inactive Ad…" at bounding box center [861, 288] width 765 height 496
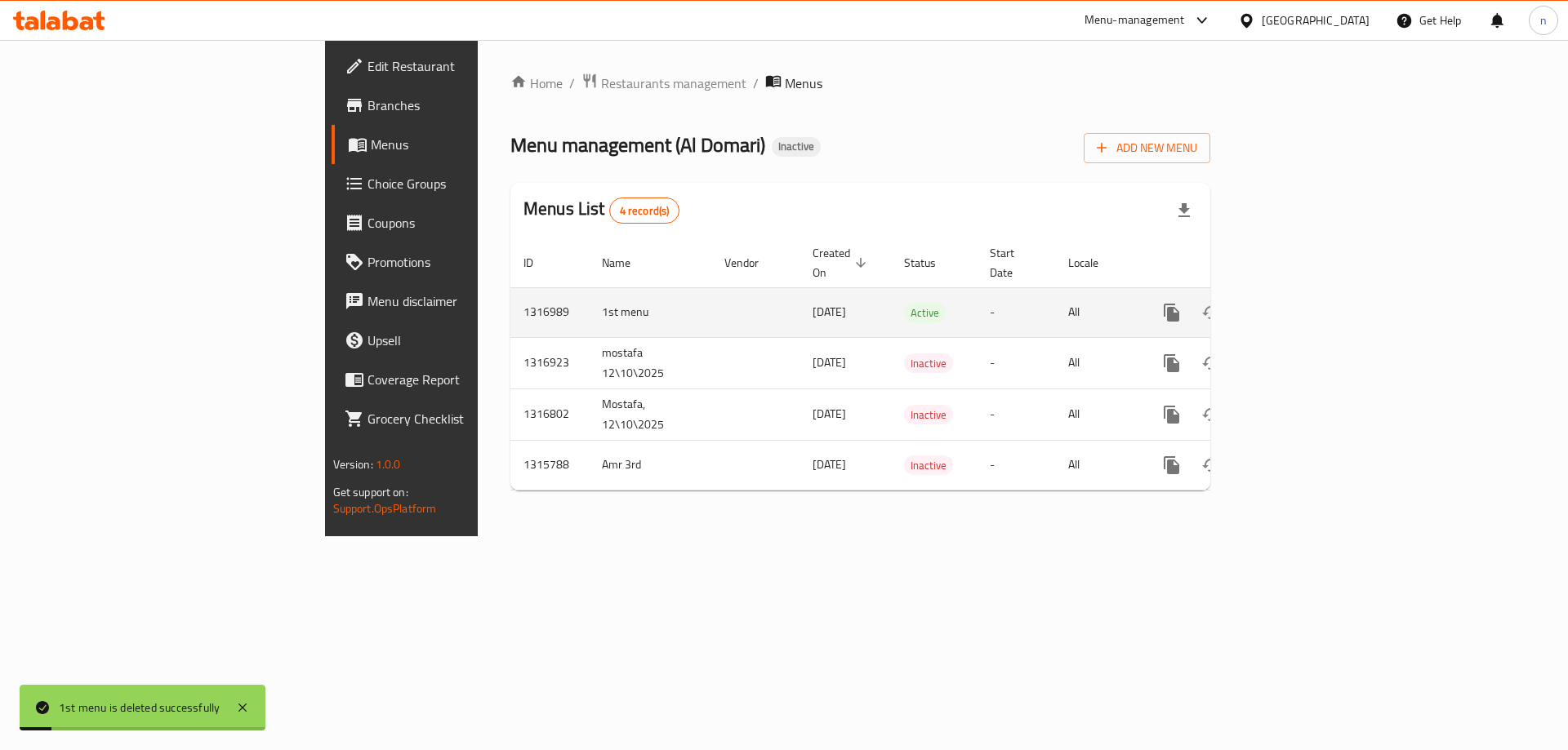
click at [1299, 303] on icon "enhanced table" at bounding box center [1289, 312] width 20 height 20
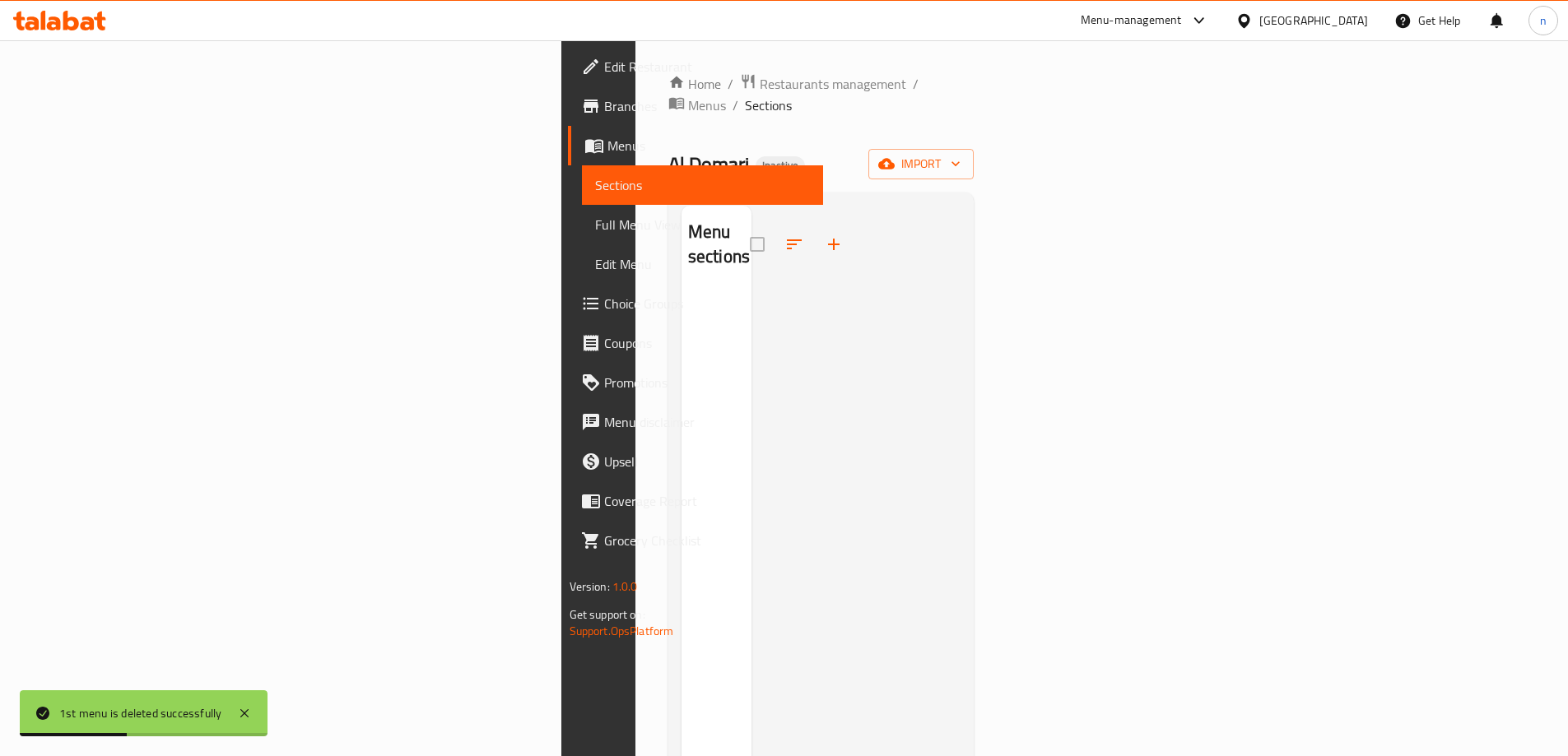
drag, startPoint x: 687, startPoint y: 415, endPoint x: 601, endPoint y: 305, distance: 139.6
click at [752, 415] on div at bounding box center [856, 584] width 210 height 756
click at [974, 127] on div "Home / Restaurants management / Menus / Sections Al Domari Inactive import Menu…" at bounding box center [822, 524] width 307 height 902
click at [895, 159] on icon "button" at bounding box center [887, 164] width 17 height 10
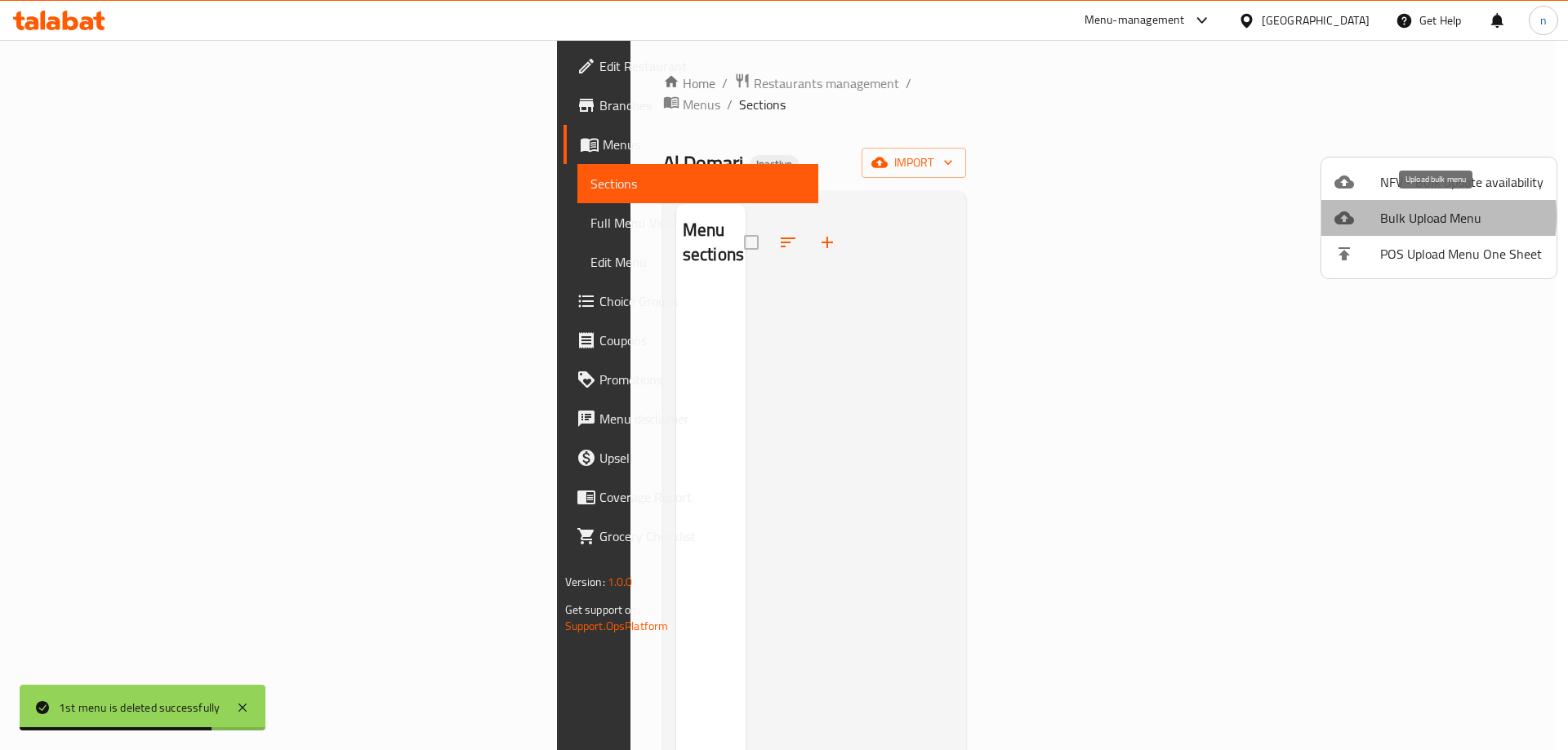
click at [1391, 216] on span "Bulk Upload Menu" at bounding box center [1462, 217] width 163 height 20
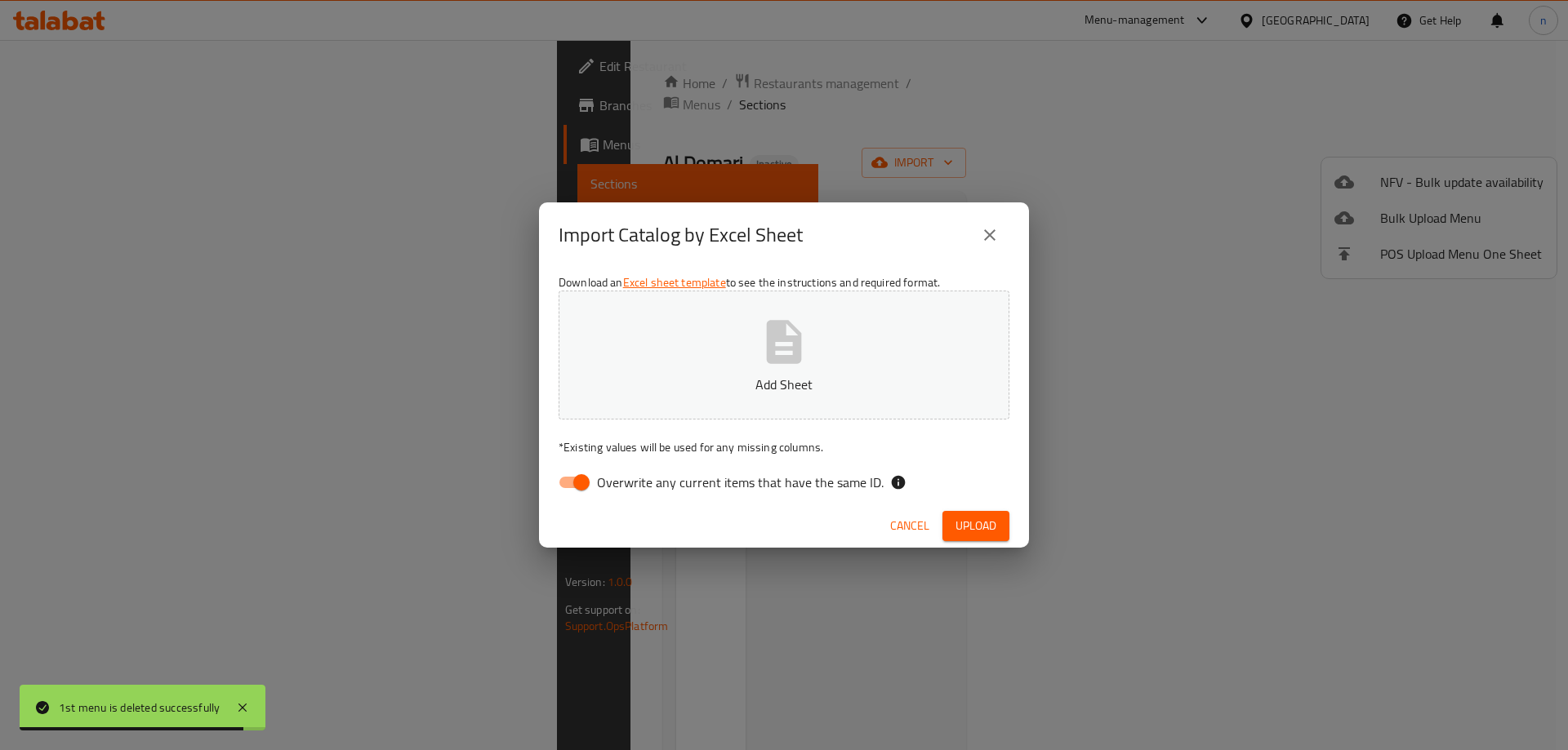
click at [612, 485] on span "Overwrite any current items that have the same ID." at bounding box center [740, 482] width 287 height 20
click at [612, 485] on input "Overwrite any current items that have the same ID." at bounding box center [581, 482] width 93 height 31
checkbox input "false"
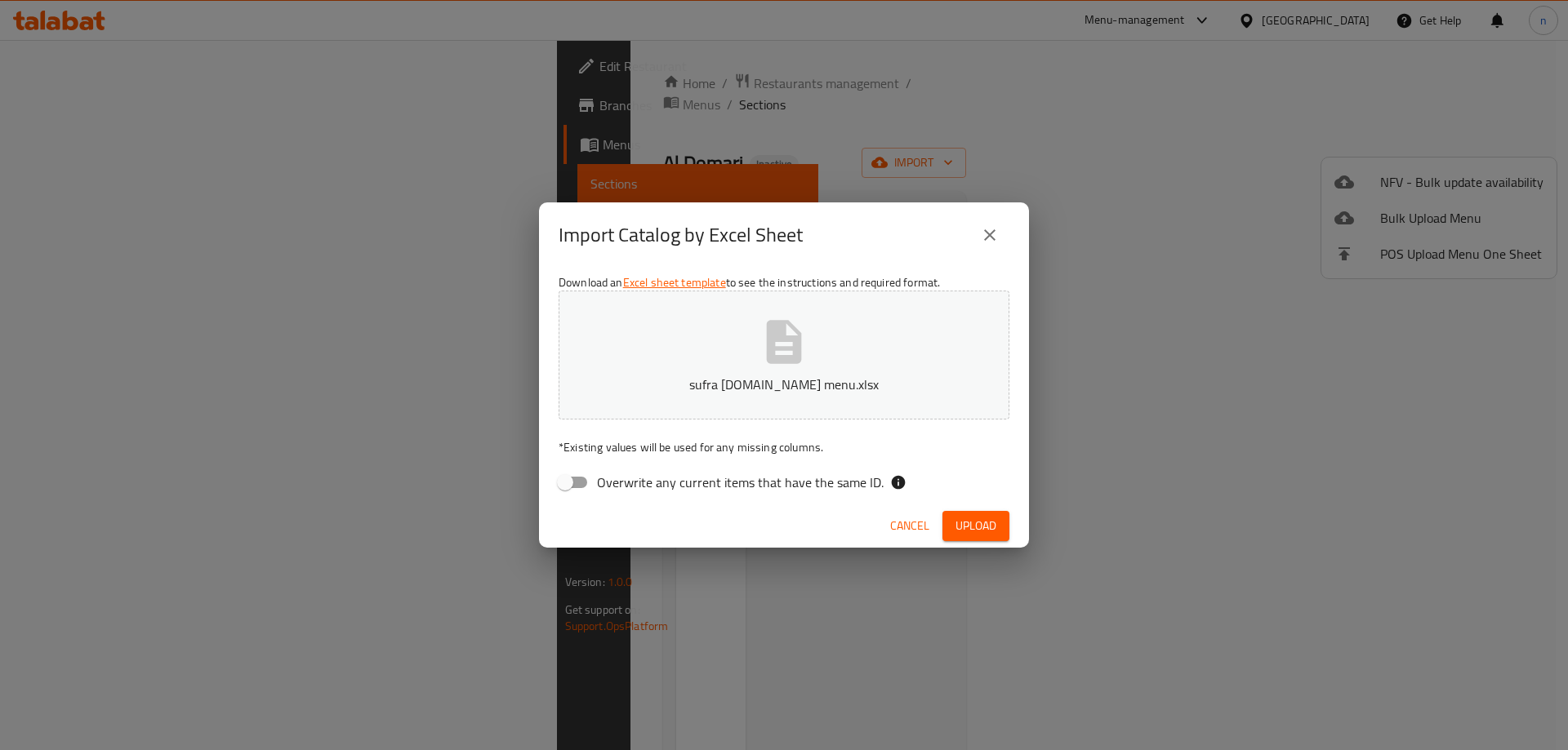
click at [992, 520] on span "Upload" at bounding box center [976, 526] width 41 height 21
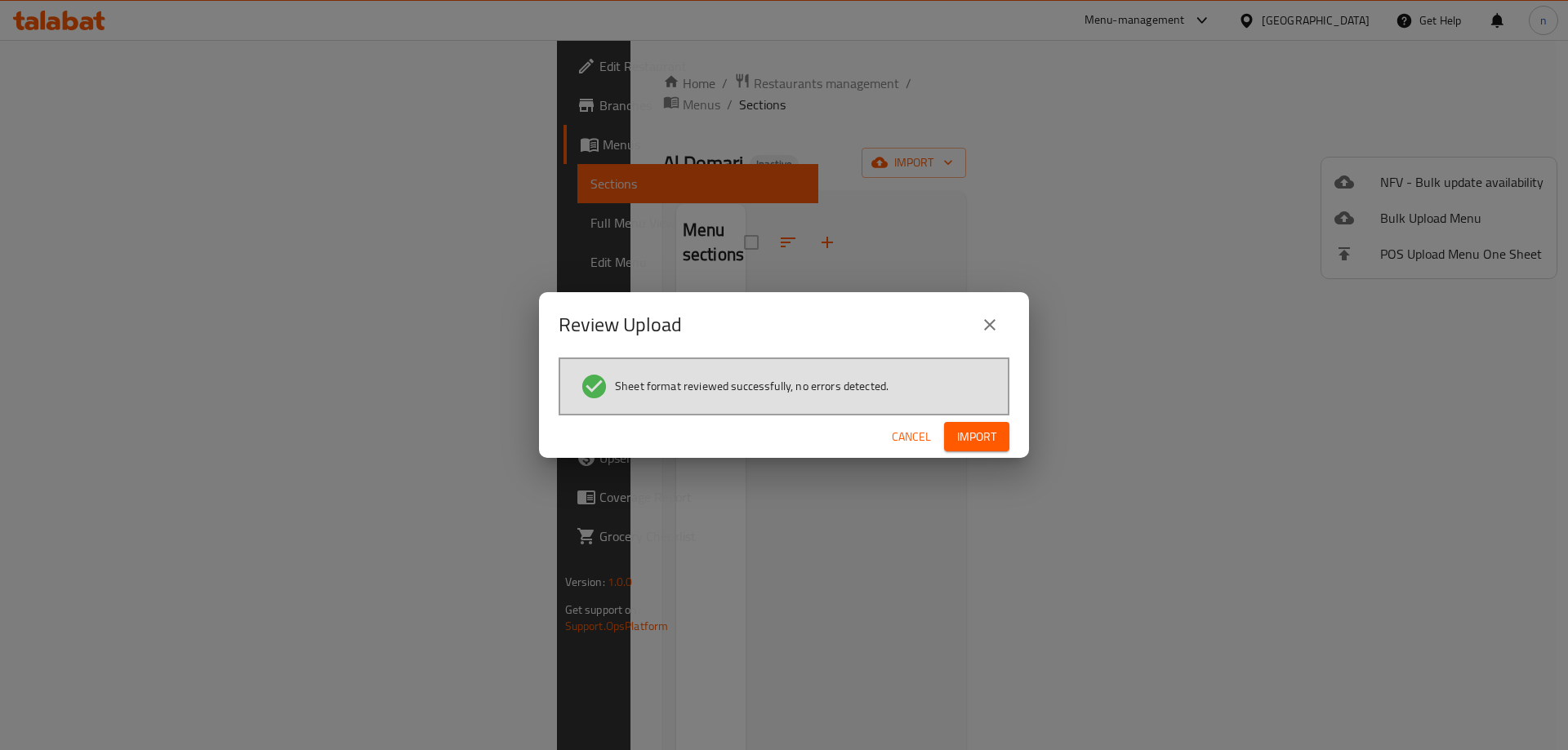
click at [972, 456] on div "Cancel Import" at bounding box center [784, 437] width 490 height 43
click at [972, 455] on div "Cancel Import" at bounding box center [784, 437] width 490 height 43
click at [969, 451] on button "Import" at bounding box center [977, 437] width 65 height 30
click at [967, 438] on button "button" at bounding box center [984, 437] width 52 height 26
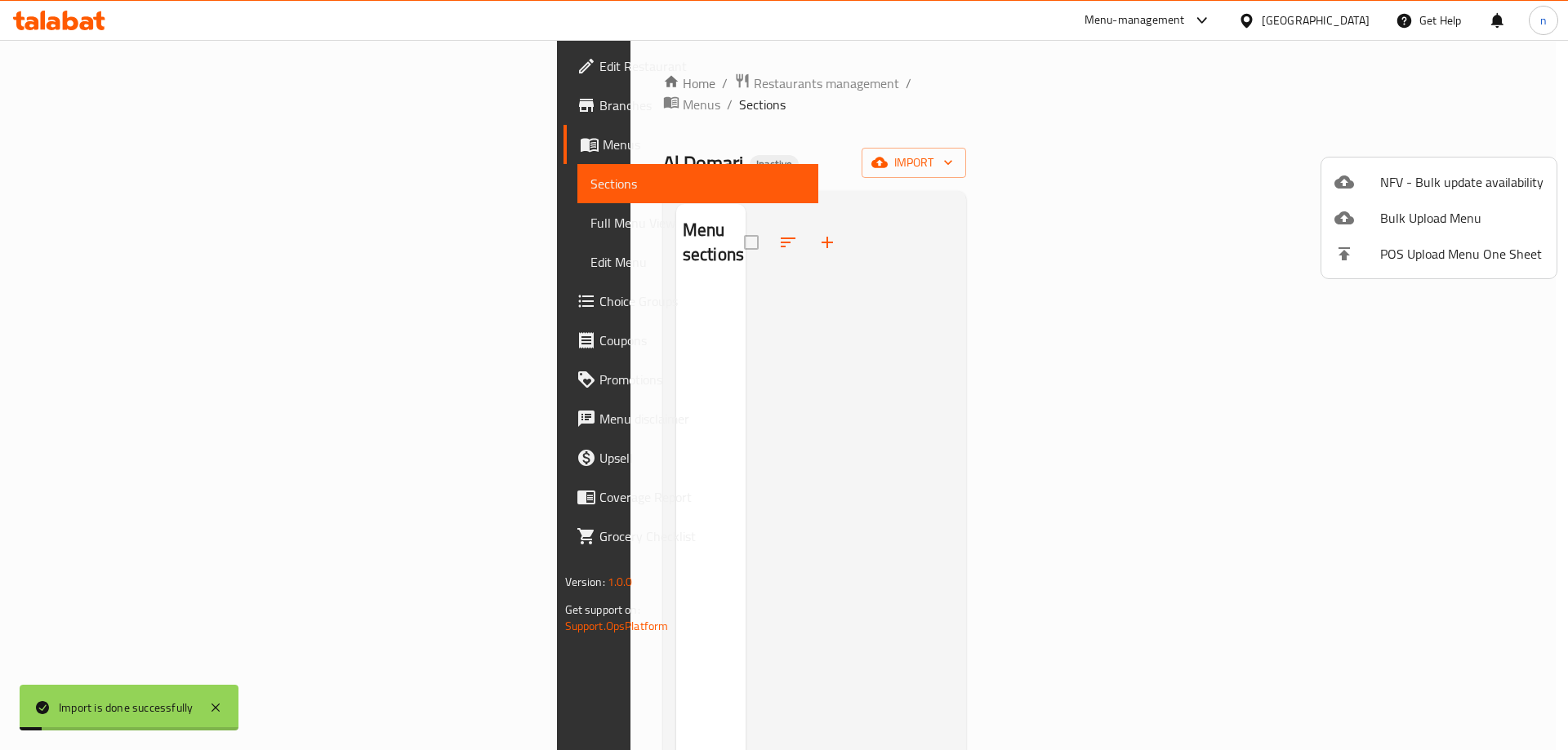
click at [111, 229] on div at bounding box center [784, 375] width 1568 height 750
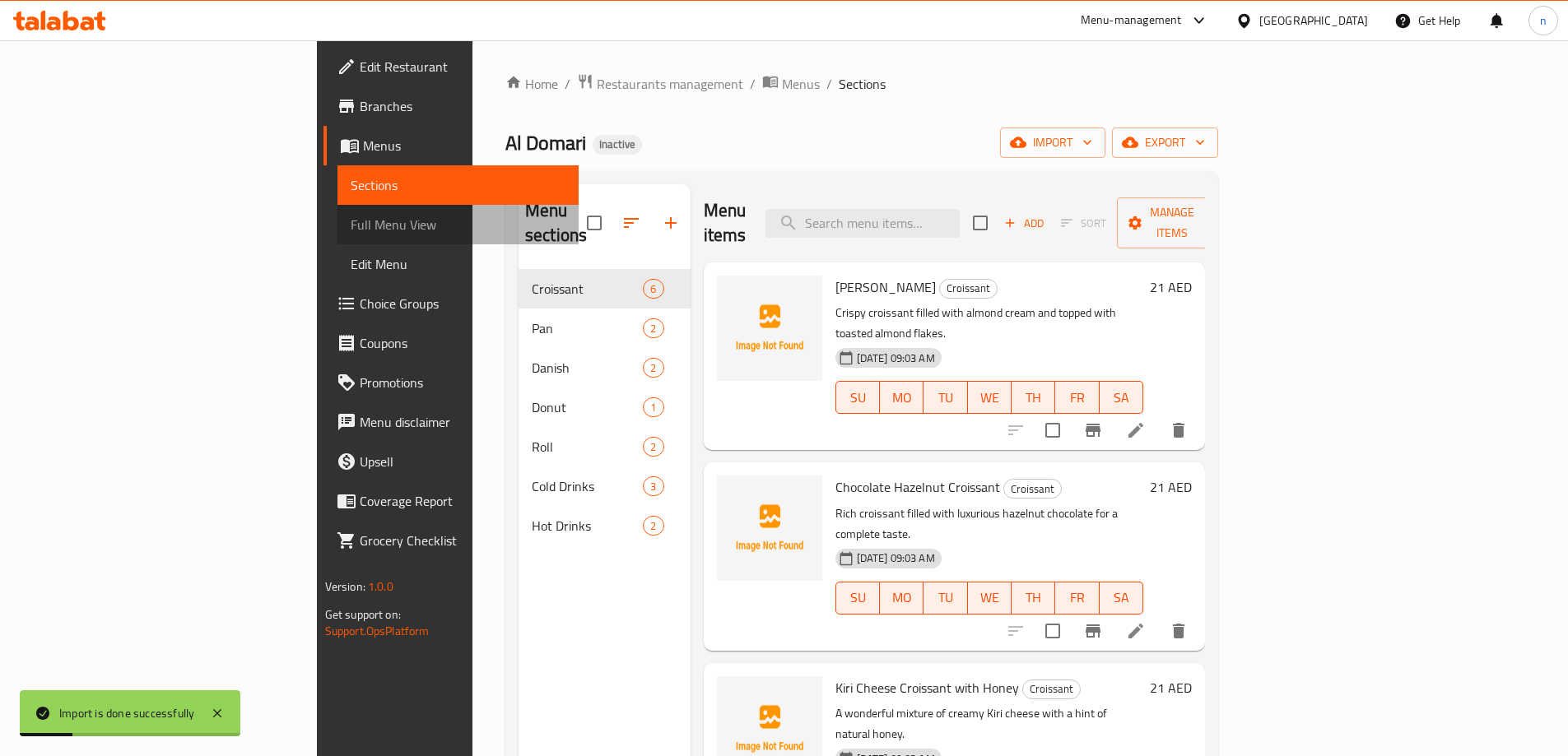
click at [351, 230] on span "Full Menu View" at bounding box center [458, 224] width 214 height 20
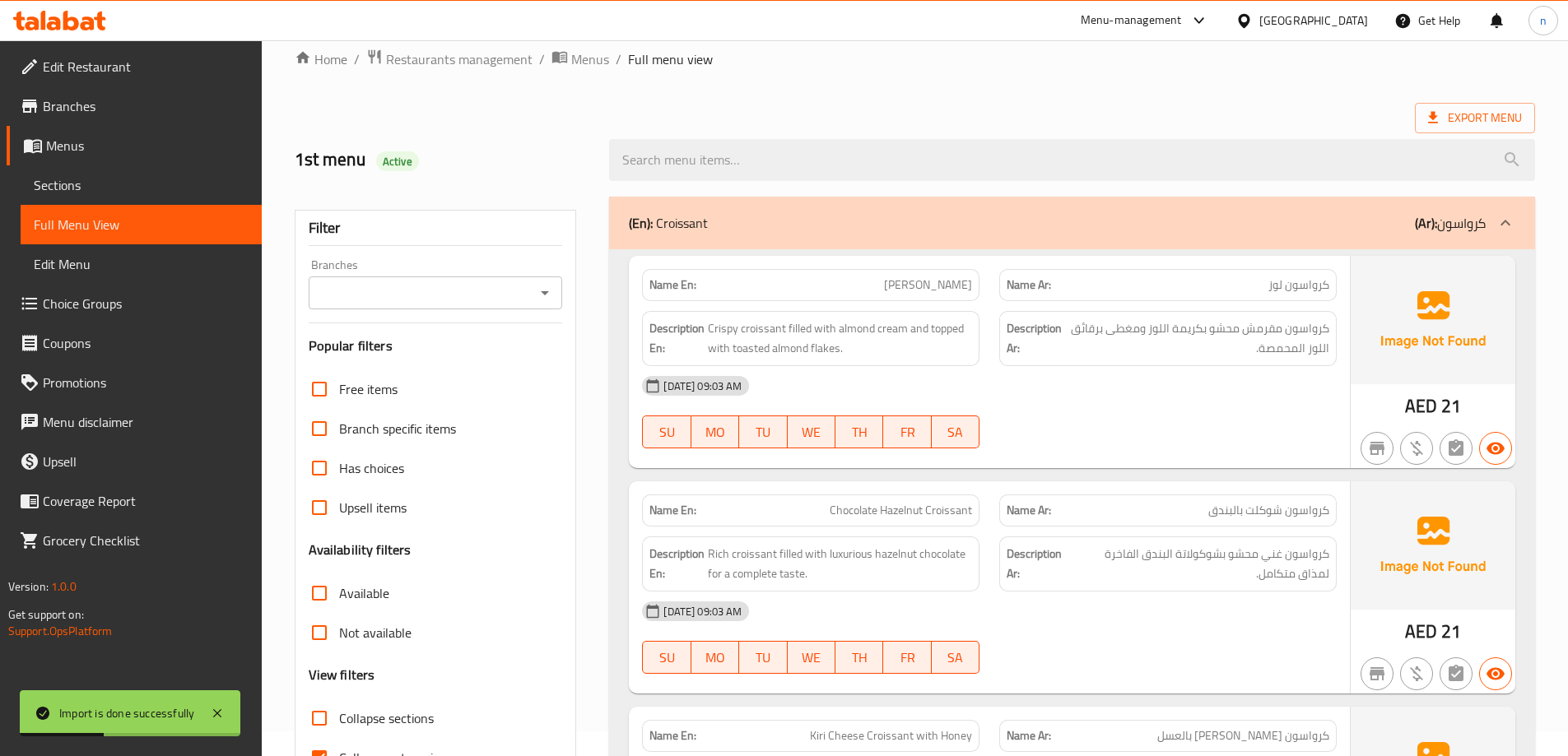
scroll to position [329, 0]
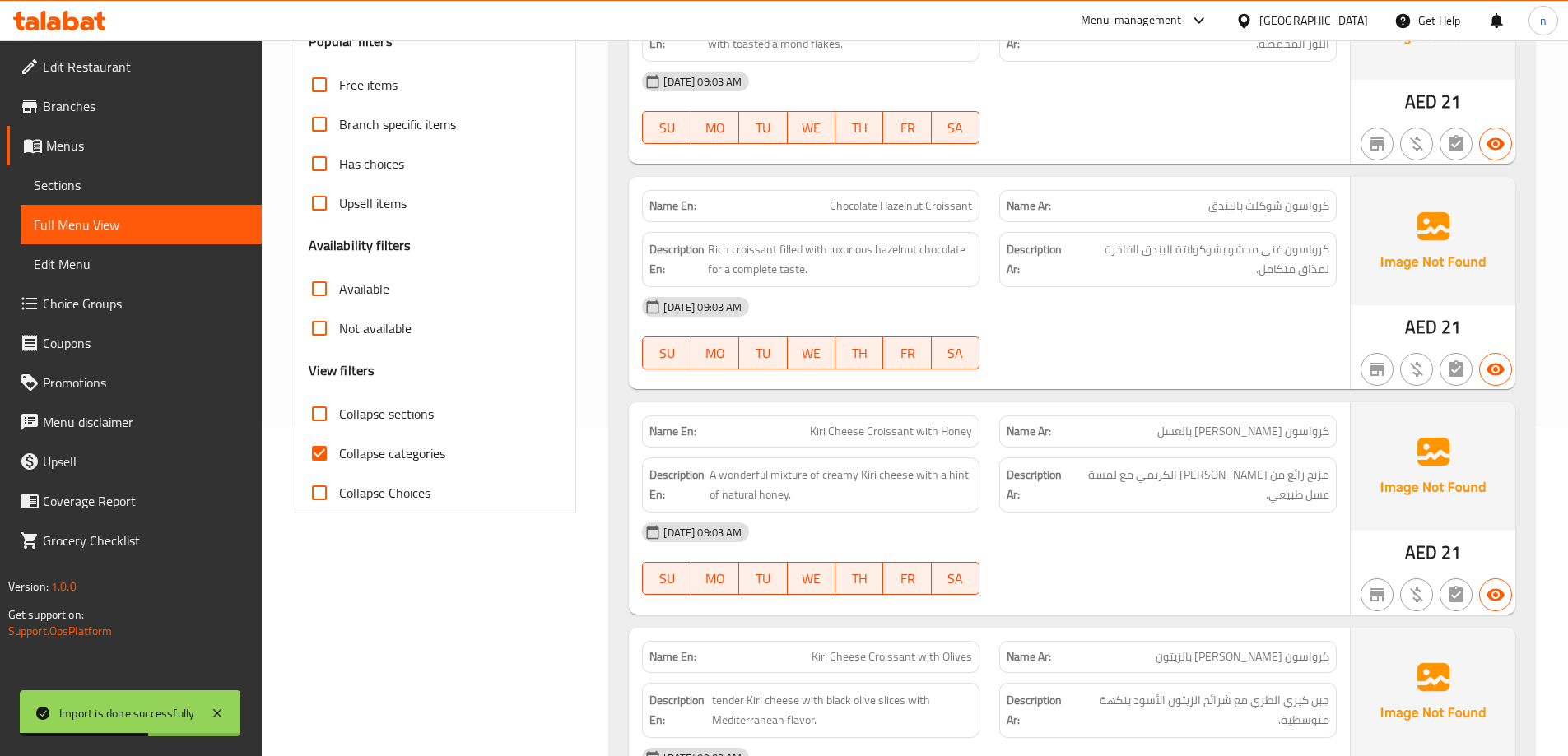
click at [326, 439] on input "Collapse categories" at bounding box center [320, 453] width 40 height 39
checkbox input "false"
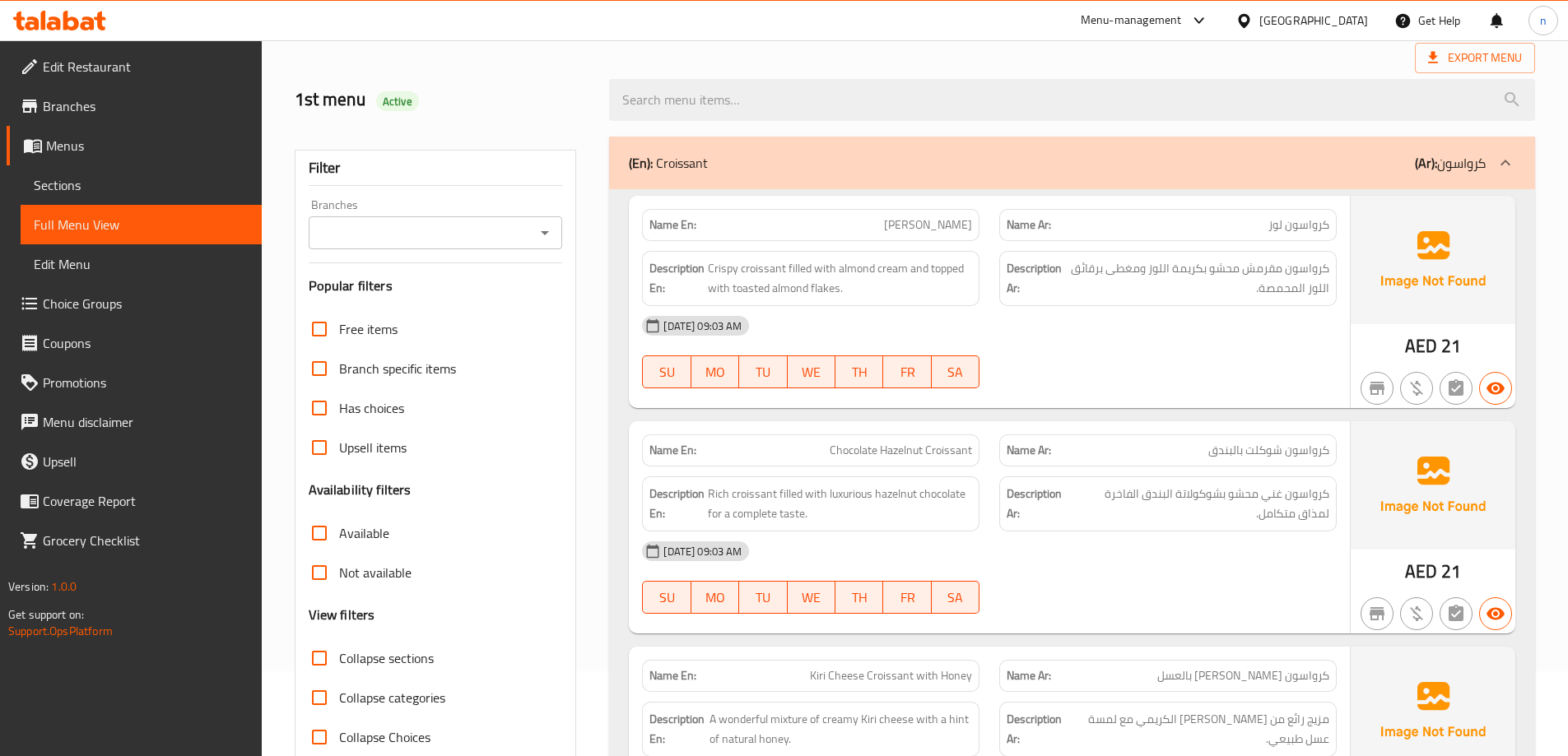
scroll to position [0, 0]
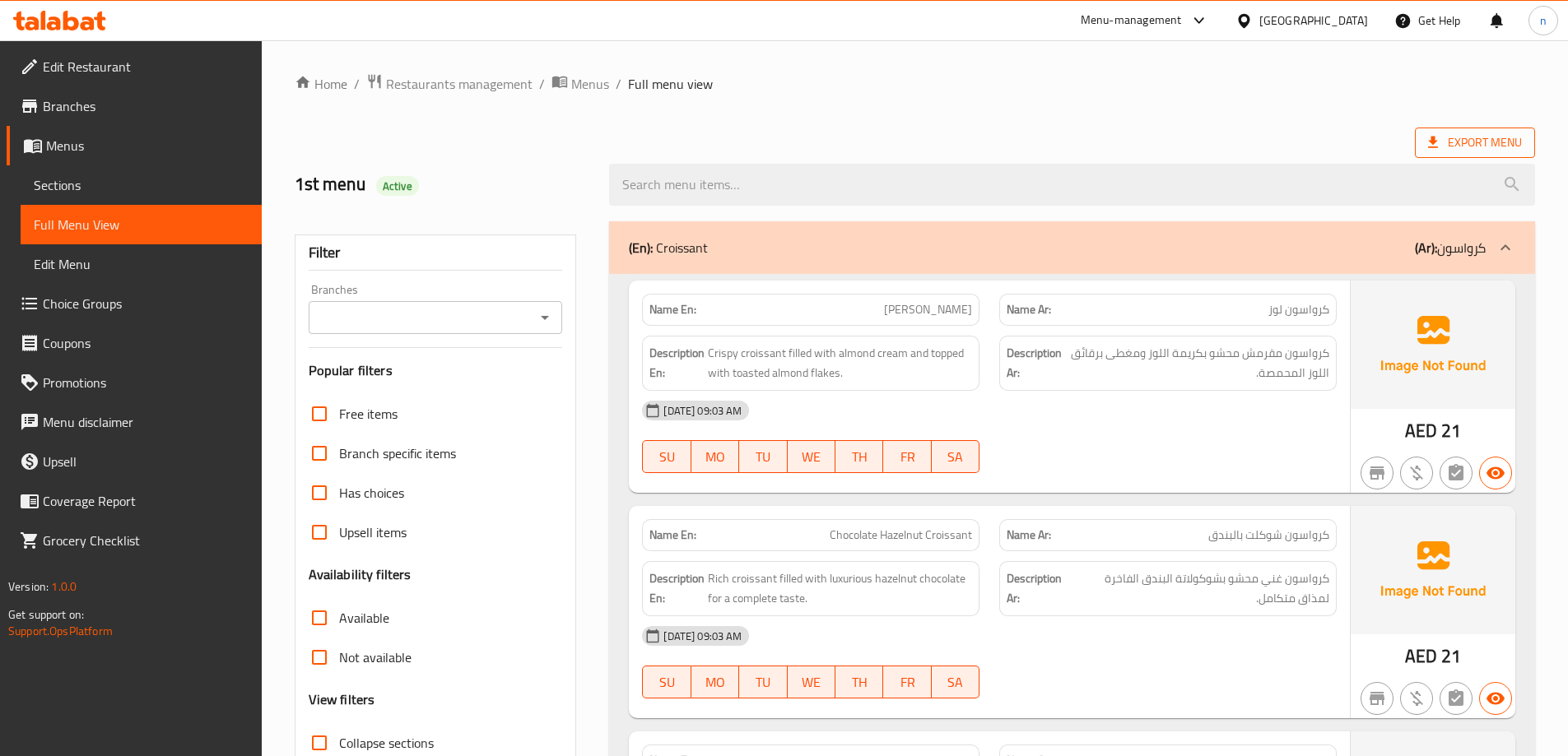
click at [1483, 141] on span "Export Menu" at bounding box center [1475, 143] width 94 height 21
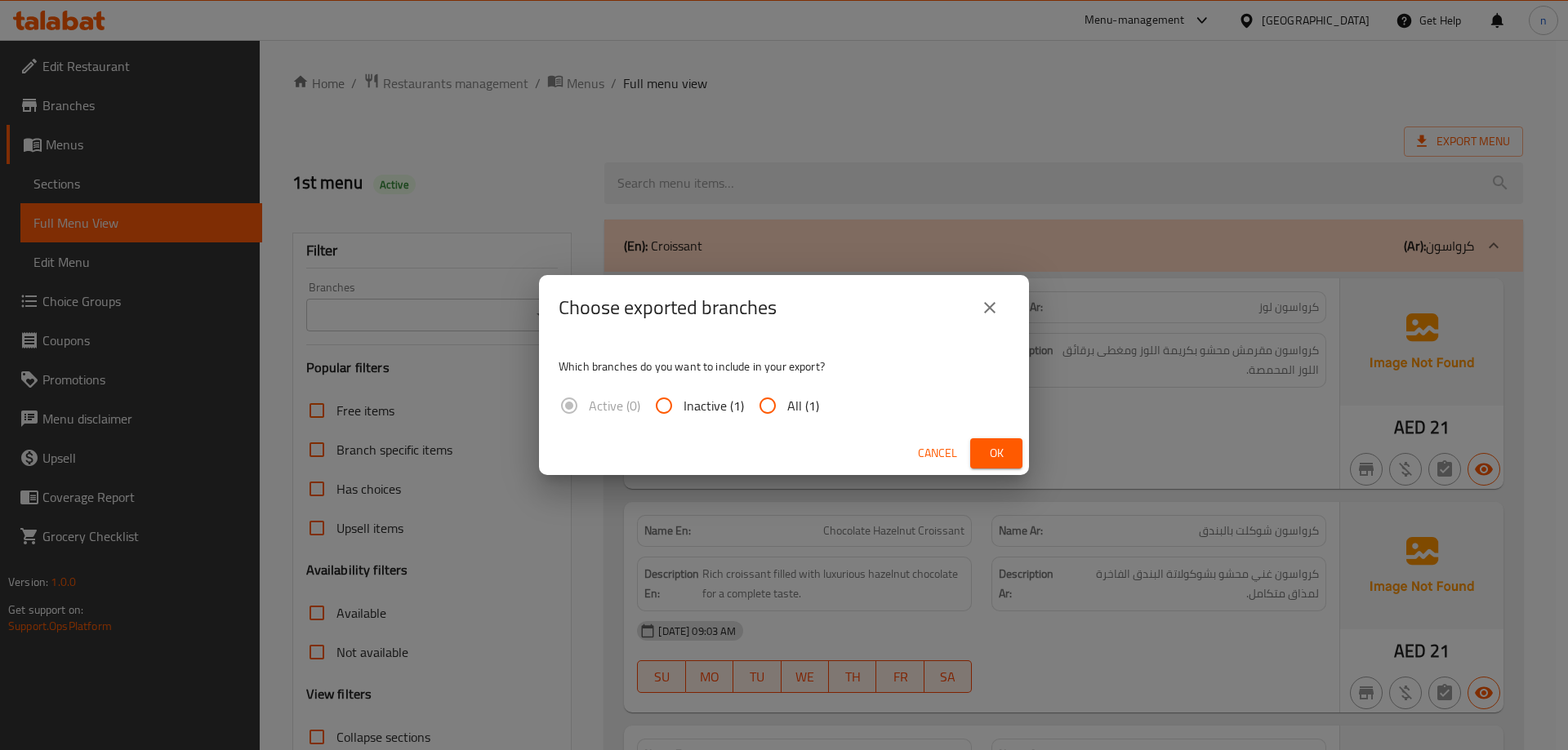
click at [777, 399] on input "All (1)" at bounding box center [768, 406] width 39 height 39
radio input "true"
click at [1001, 455] on span "Ok" at bounding box center [997, 453] width 26 height 21
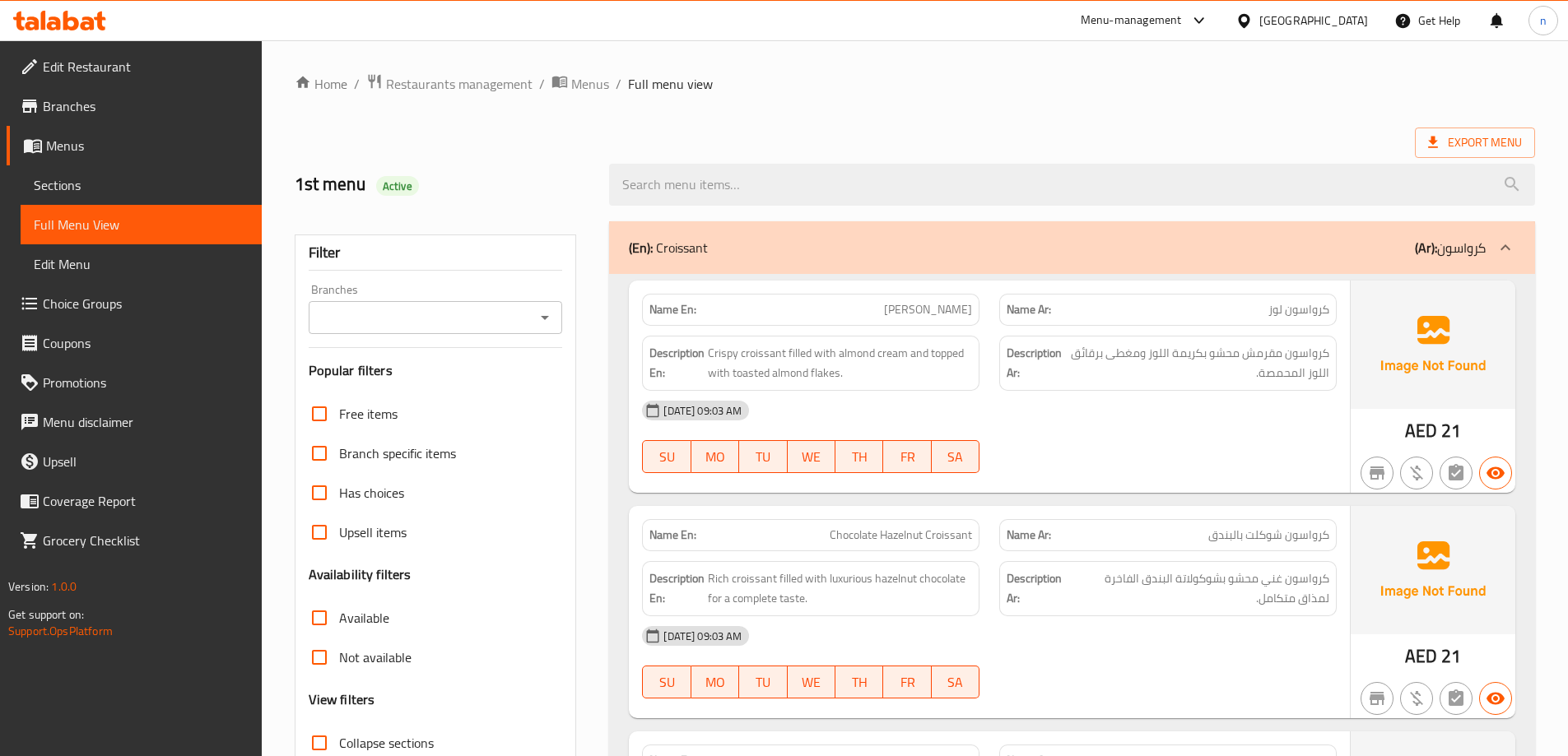
click at [89, 72] on span "Edit Restaurant" at bounding box center [146, 66] width 206 height 20
